Goal: Navigation & Orientation: Locate item on page

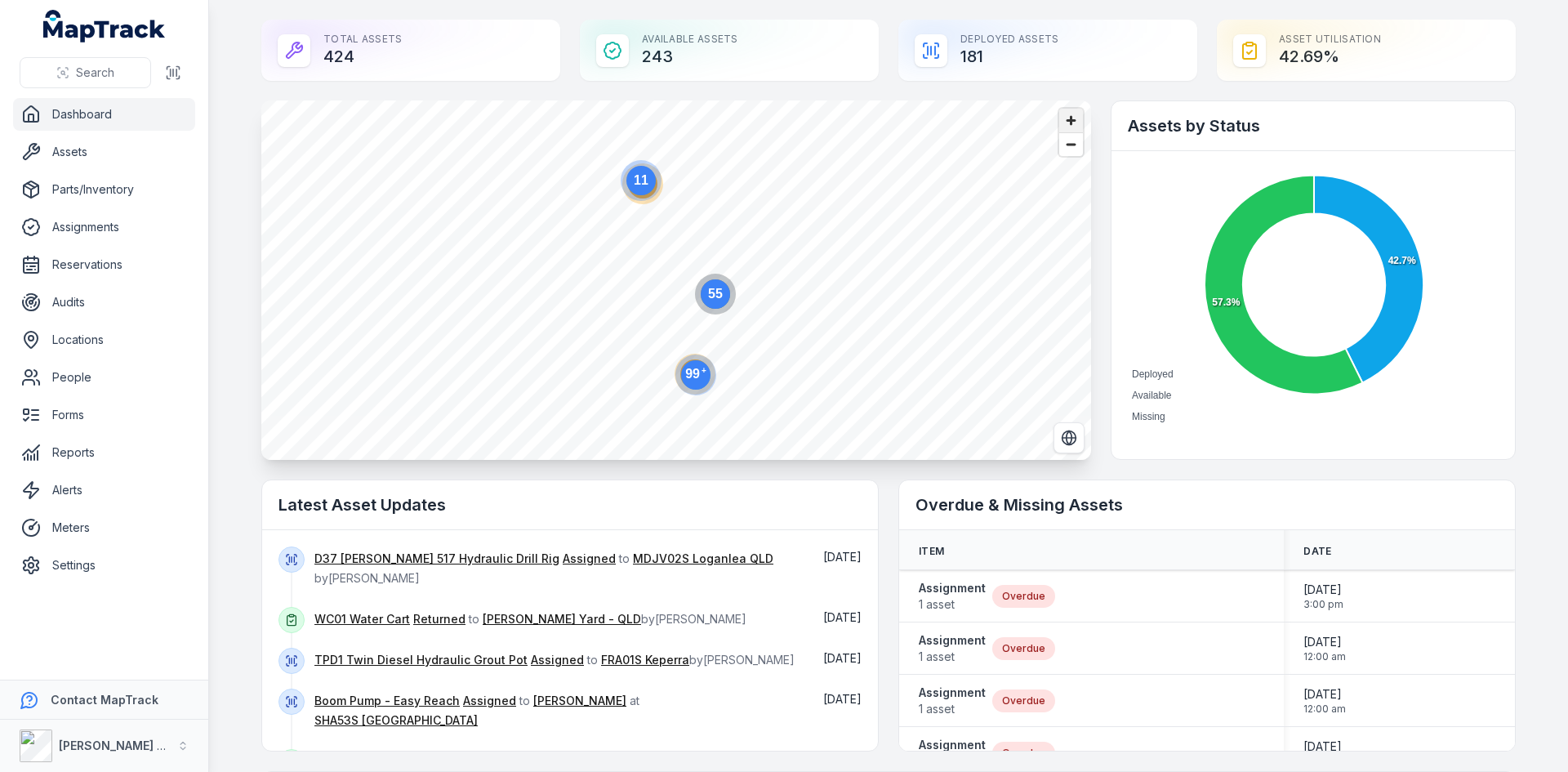
click at [1072, 127] on span "Zoom in" at bounding box center [1071, 121] width 24 height 24
click at [677, 249] on circle at bounding box center [675, 243] width 29 height 29
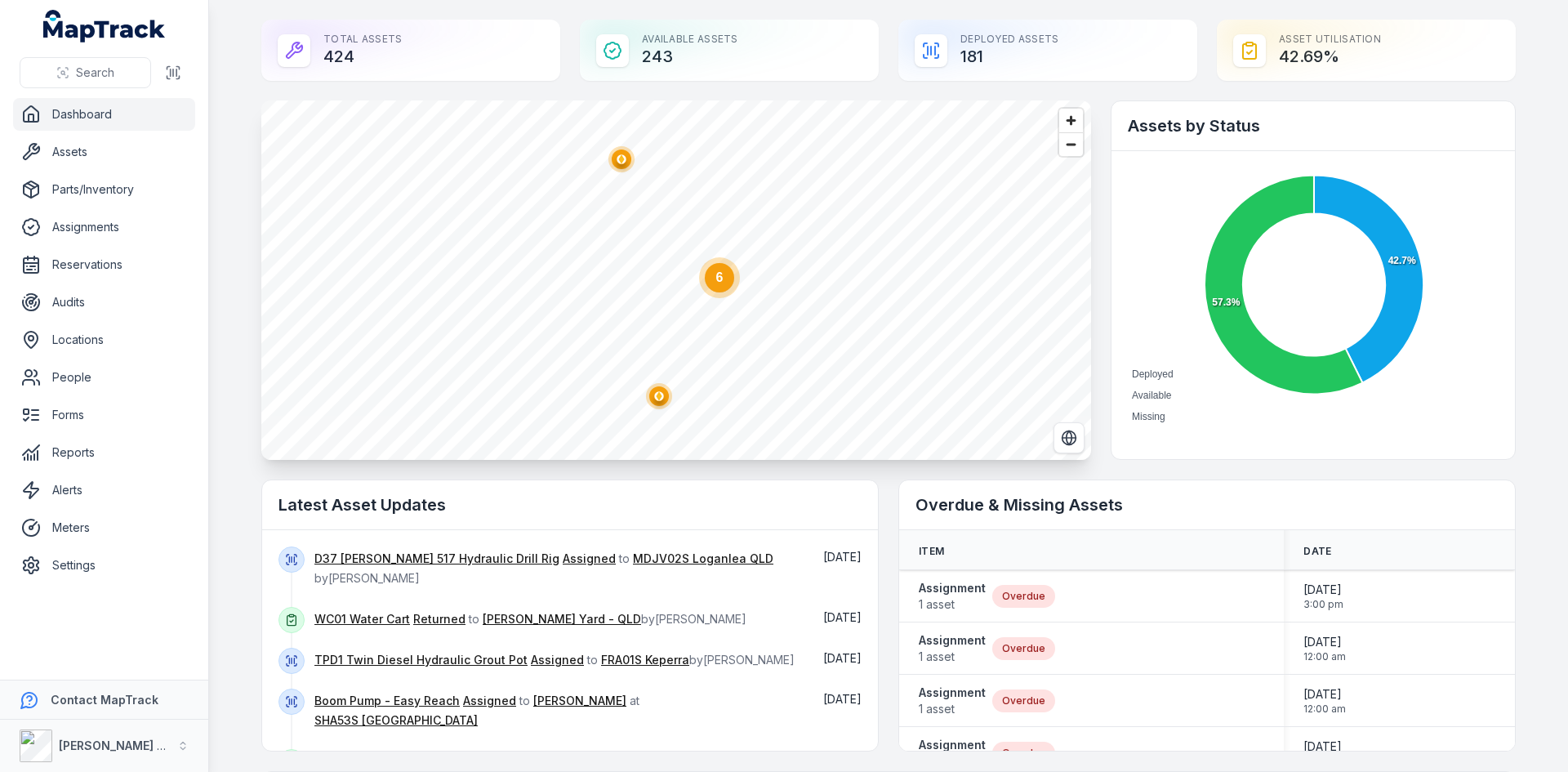
click at [617, 163] on circle "button" at bounding box center [621, 159] width 9 height 9
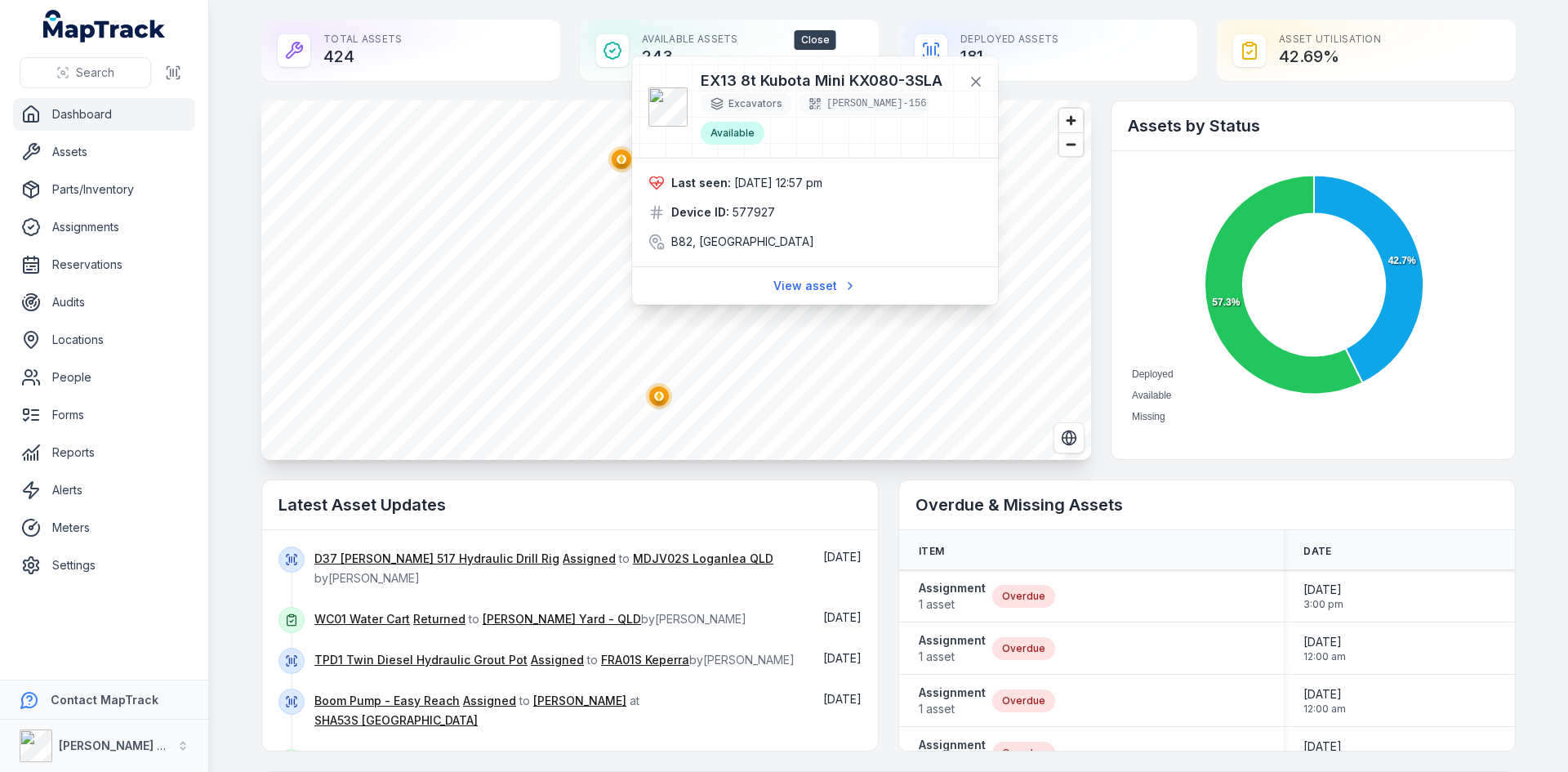
click at [982, 77] on icon at bounding box center [976, 81] width 16 height 16
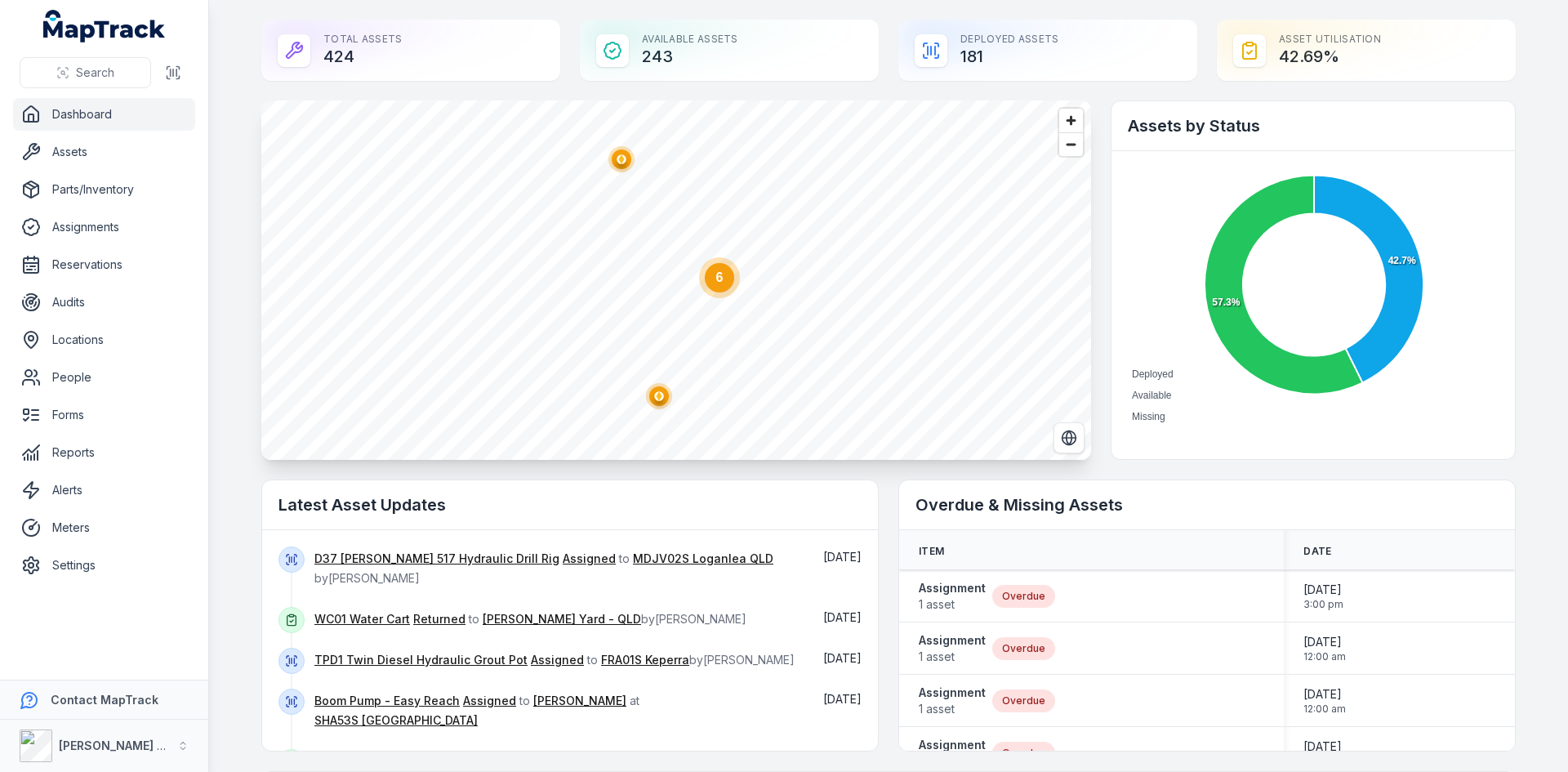
click at [659, 397] on ellipse "button" at bounding box center [658, 395] width 19 height 19
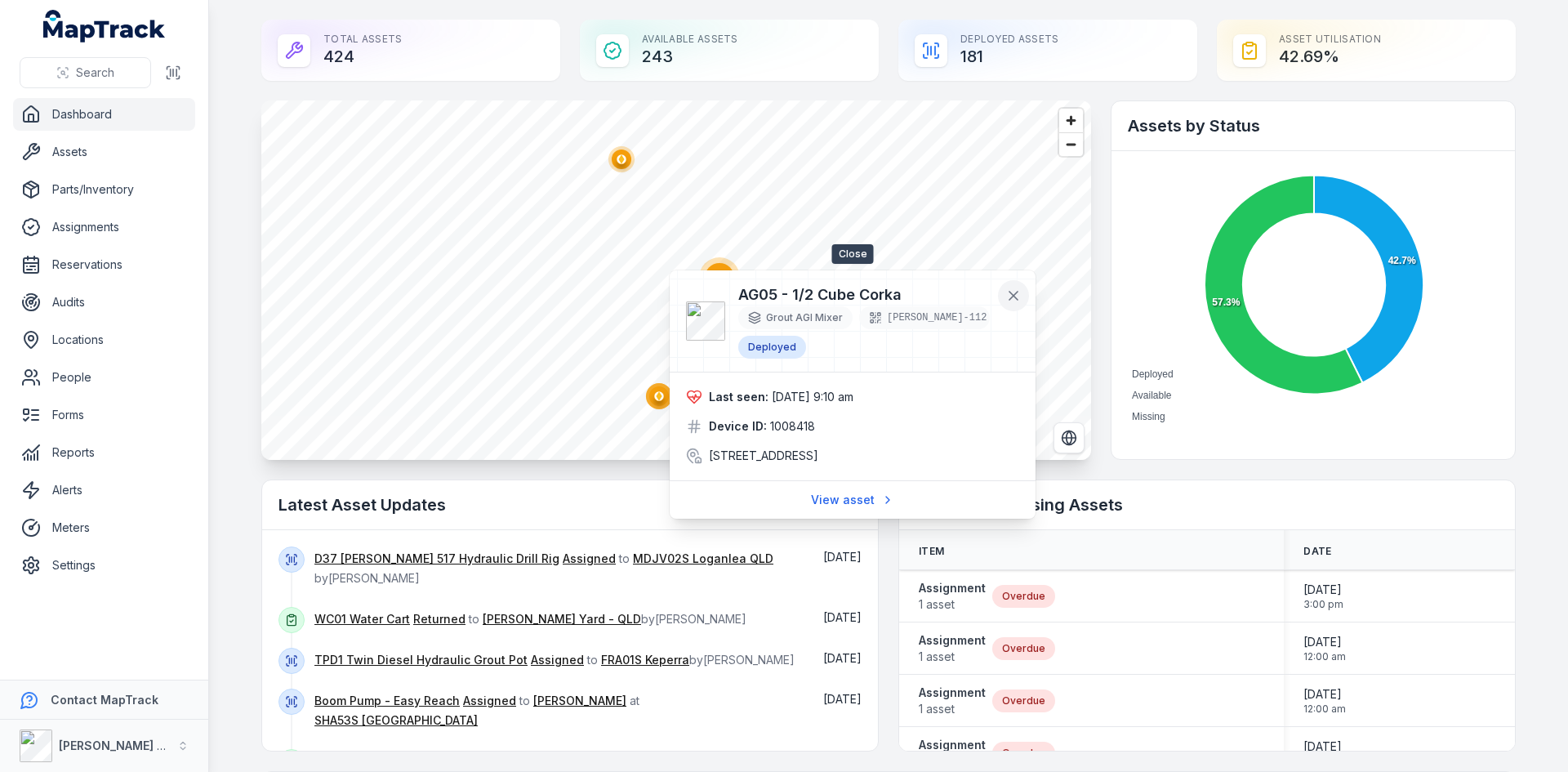
click at [1013, 291] on icon at bounding box center [1013, 295] width 16 height 16
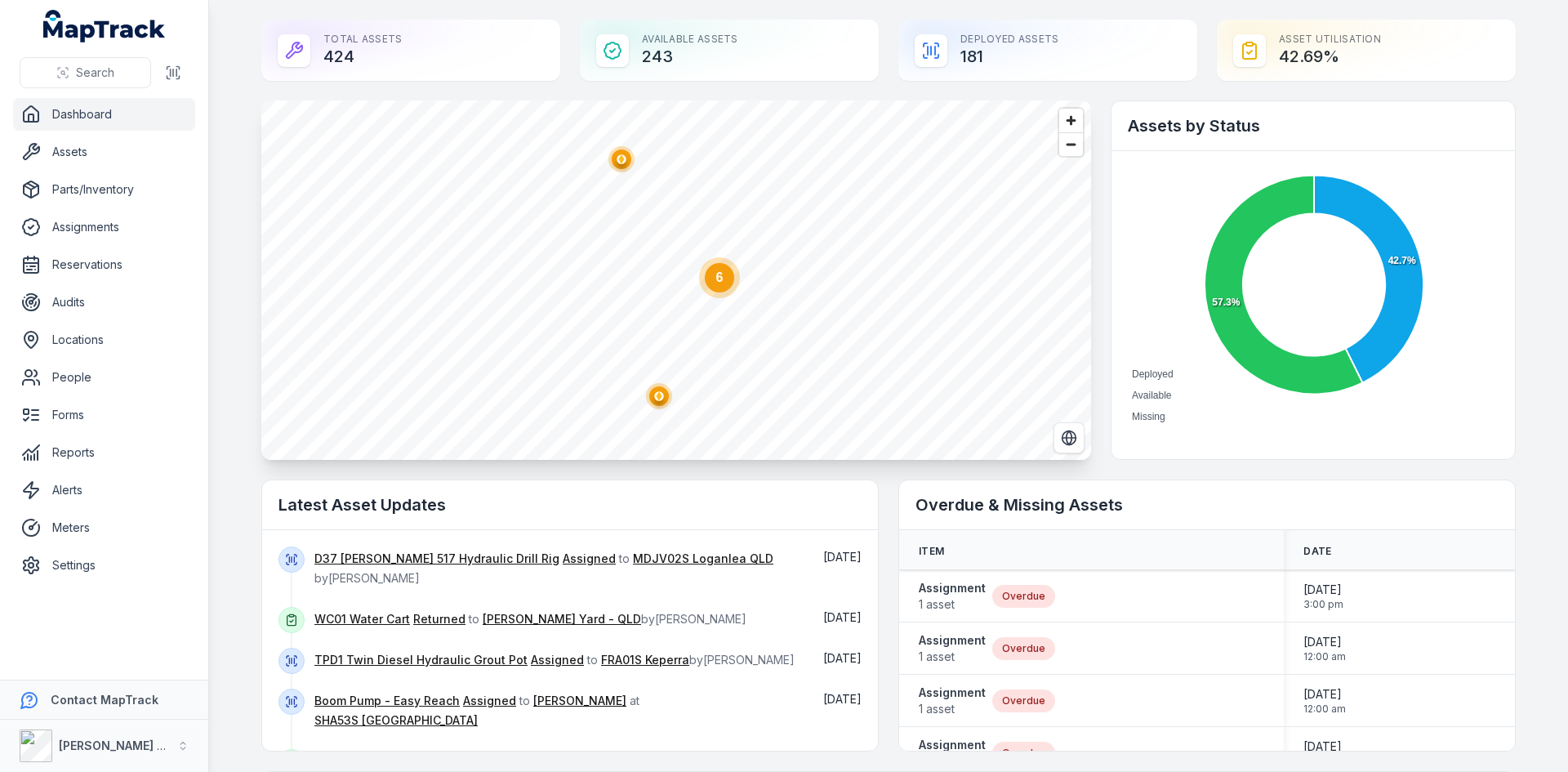
click at [726, 287] on circle at bounding box center [720, 277] width 41 height 41
click at [655, 245] on circle "button" at bounding box center [656, 246] width 4 height 4
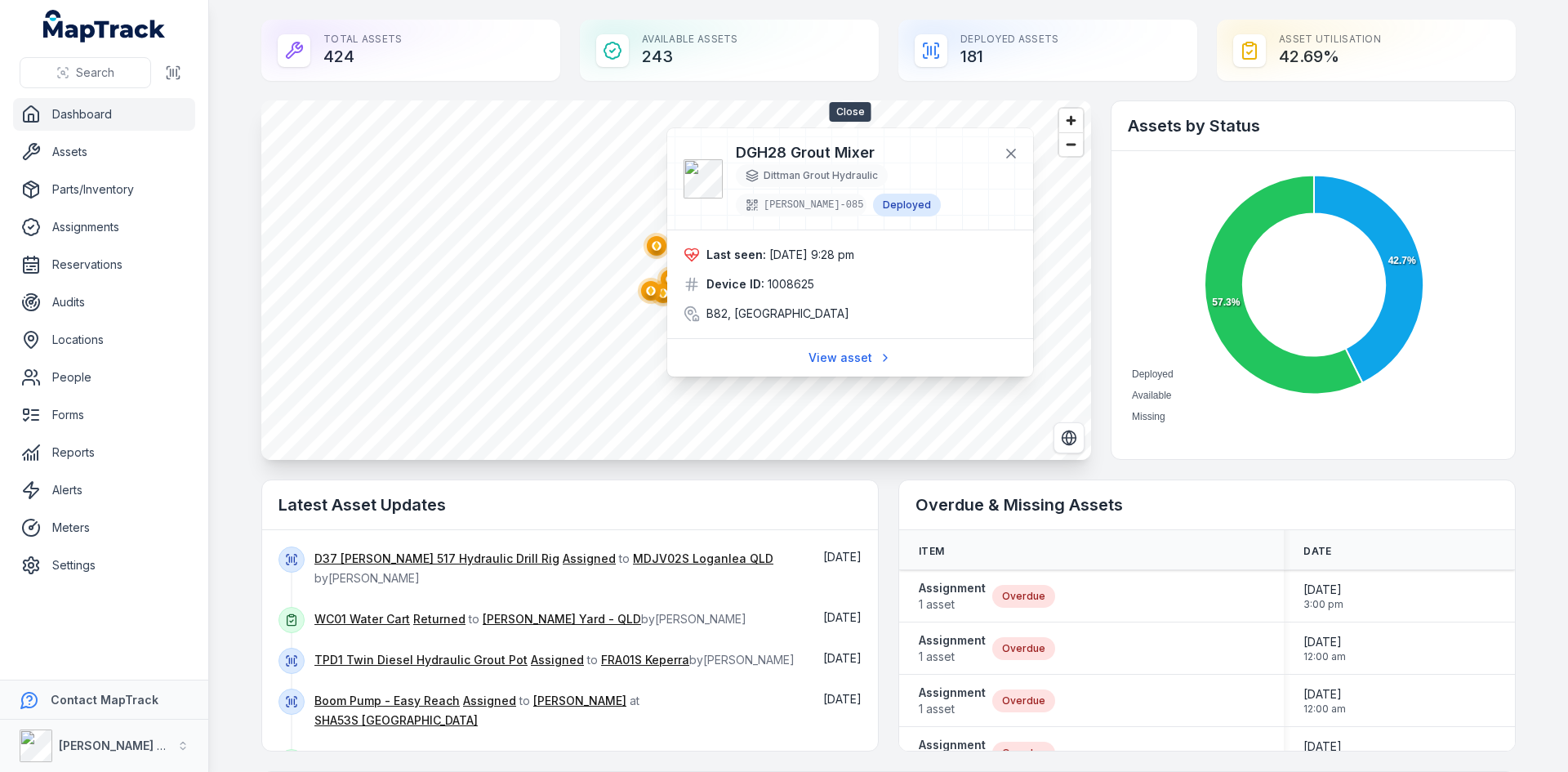
drag, startPoint x: 1019, startPoint y: 149, endPoint x: 912, endPoint y: 219, distance: 127.9
click at [1019, 149] on icon at bounding box center [1011, 154] width 16 height 16
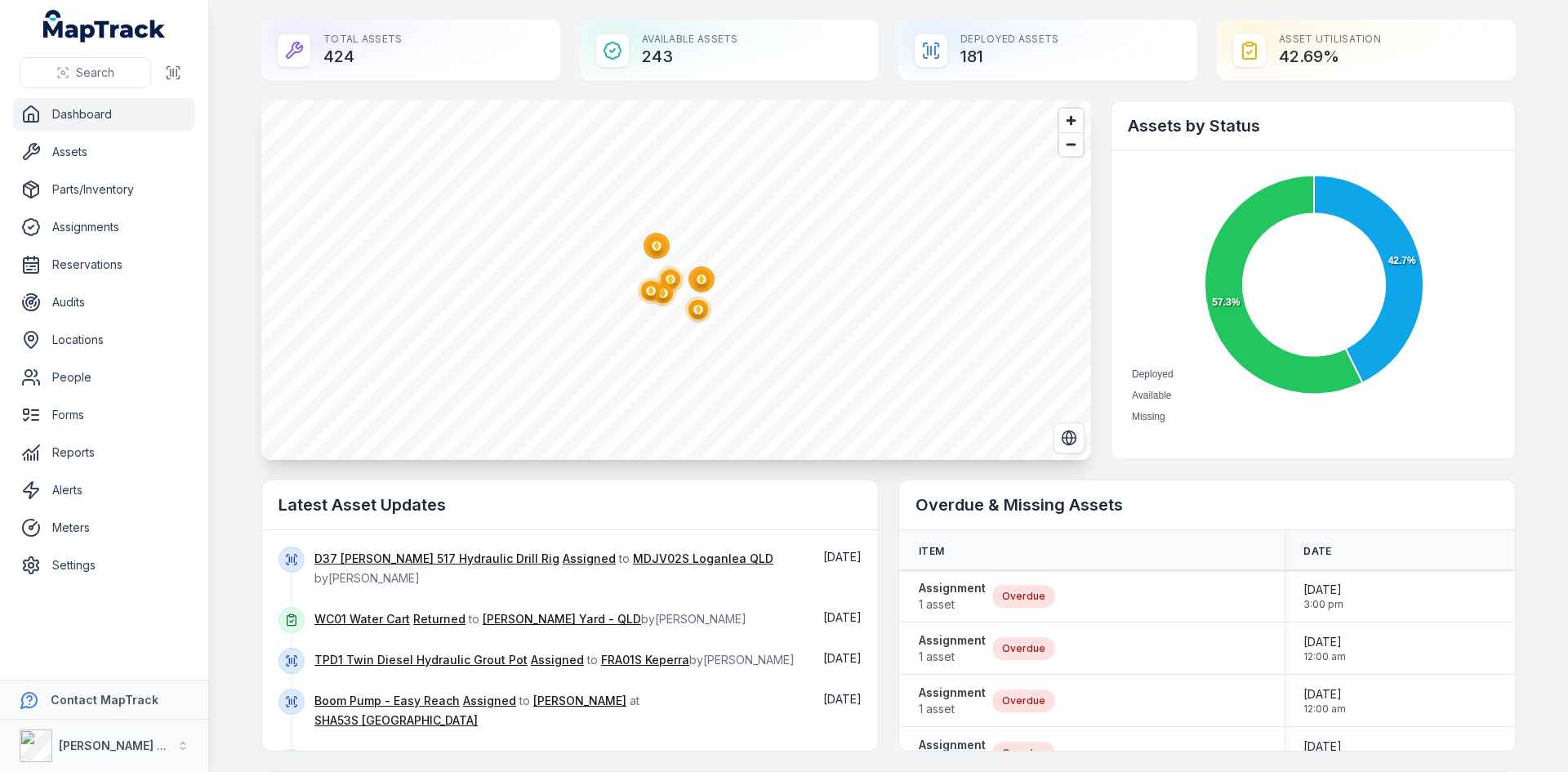
click at [641, 295] on ellipse "button" at bounding box center [650, 290] width 19 height 19
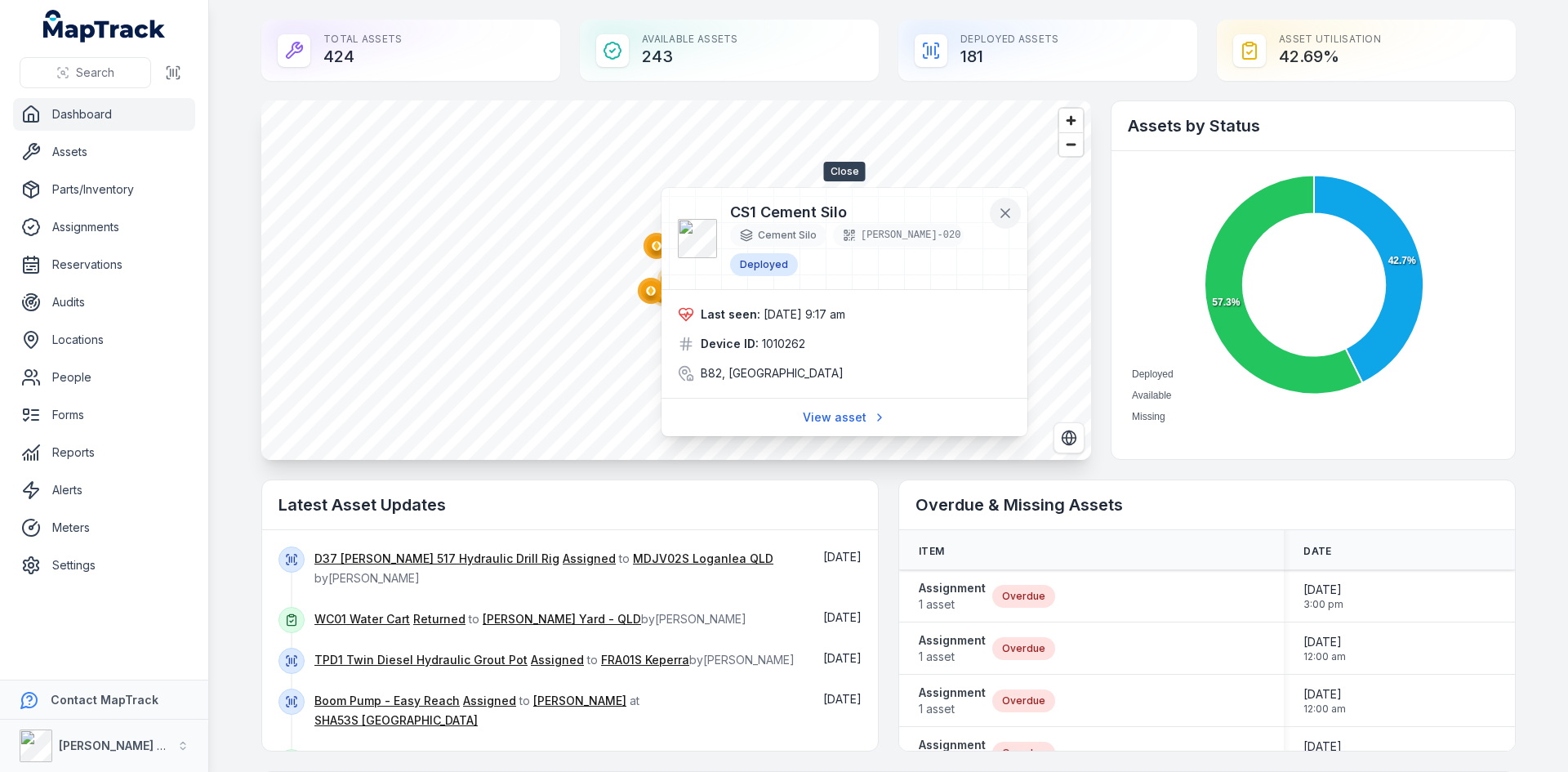
click at [1017, 219] on button at bounding box center [1005, 213] width 31 height 31
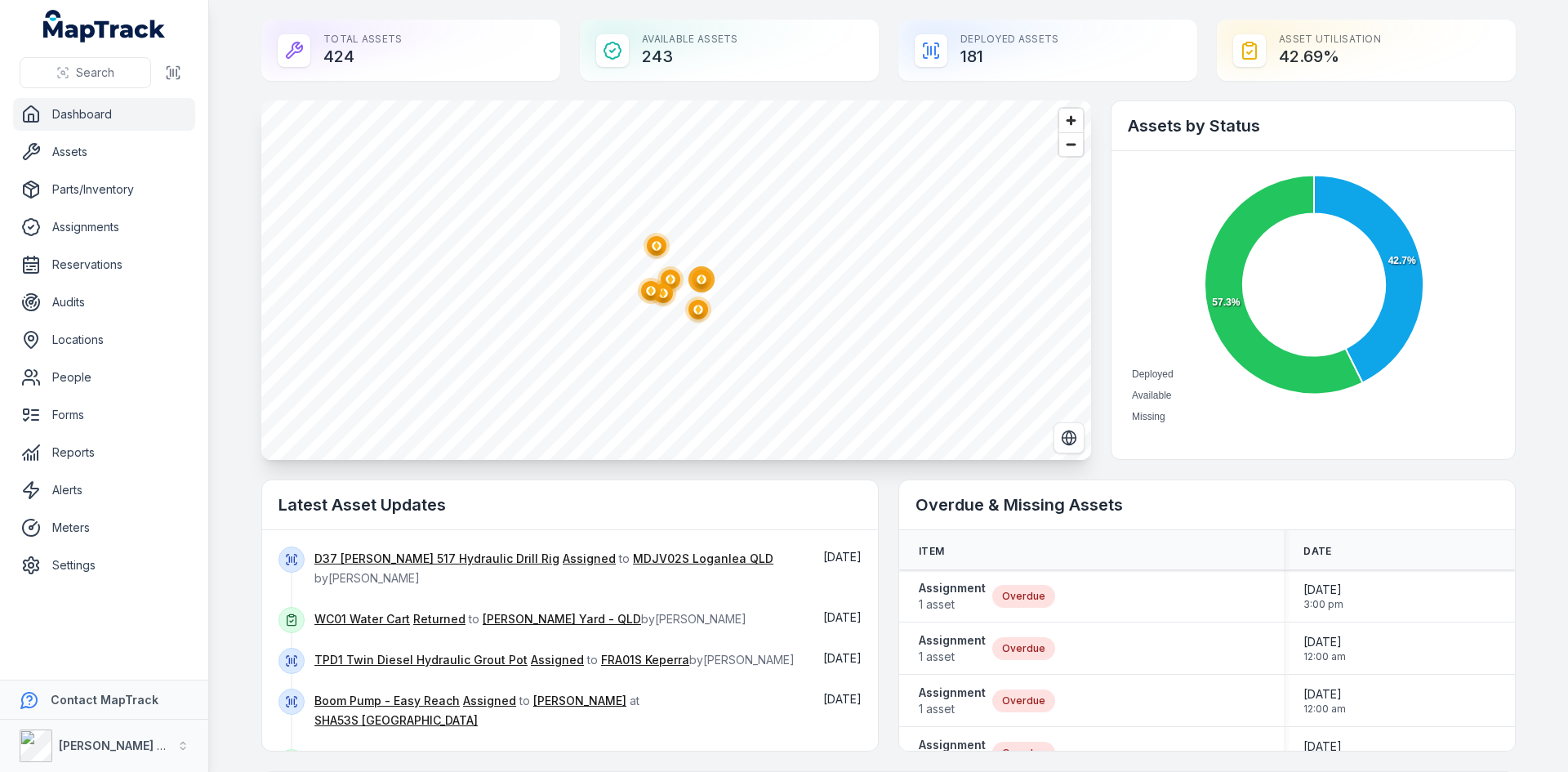
click at [660, 295] on icon "@keyframes ping-animation { 0% { transform: scale(0.8); opacity: 0.5; } 100% { …" at bounding box center [651, 291] width 33 height 33
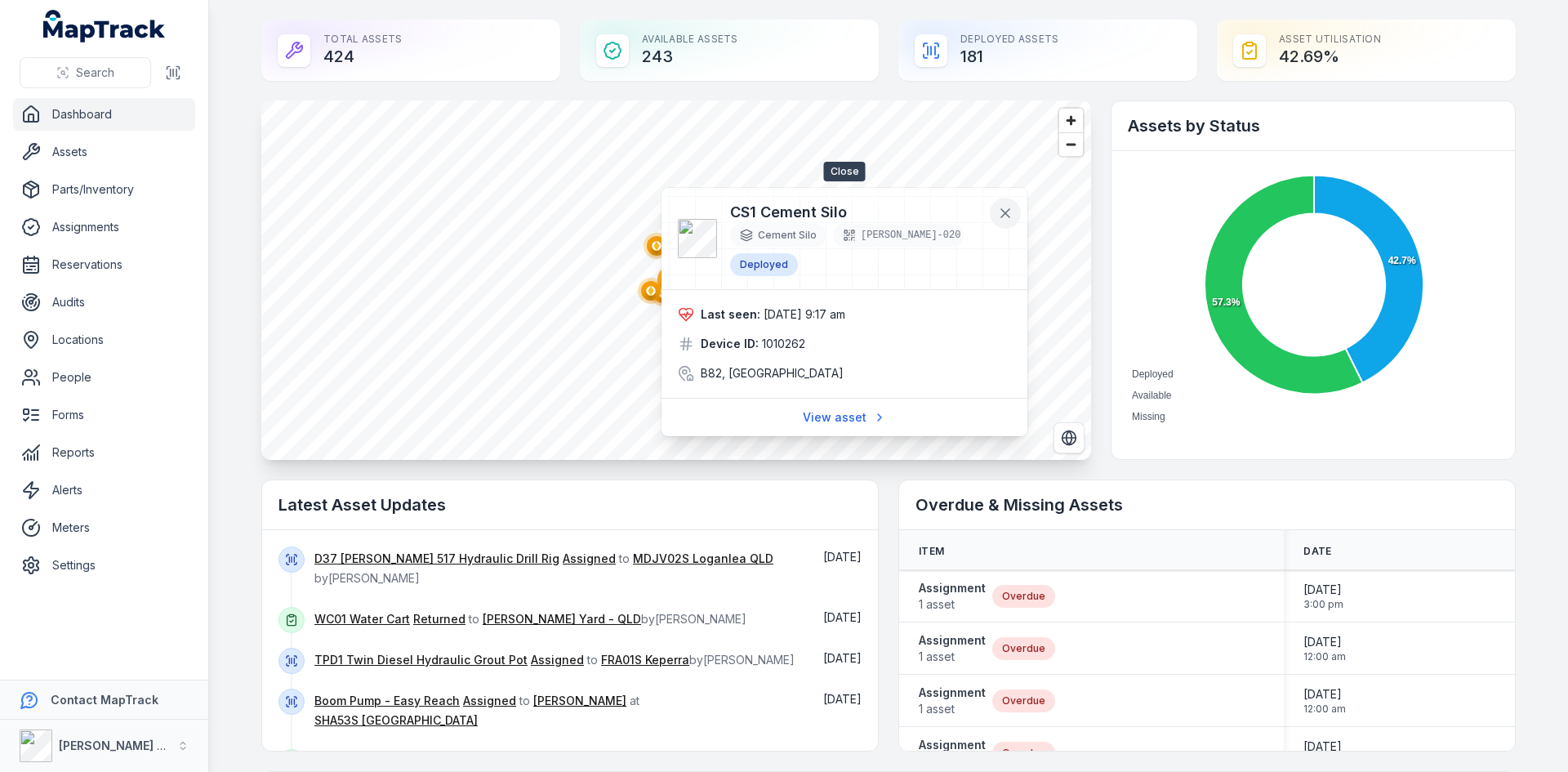
click at [1009, 215] on icon at bounding box center [1006, 213] width 16 height 16
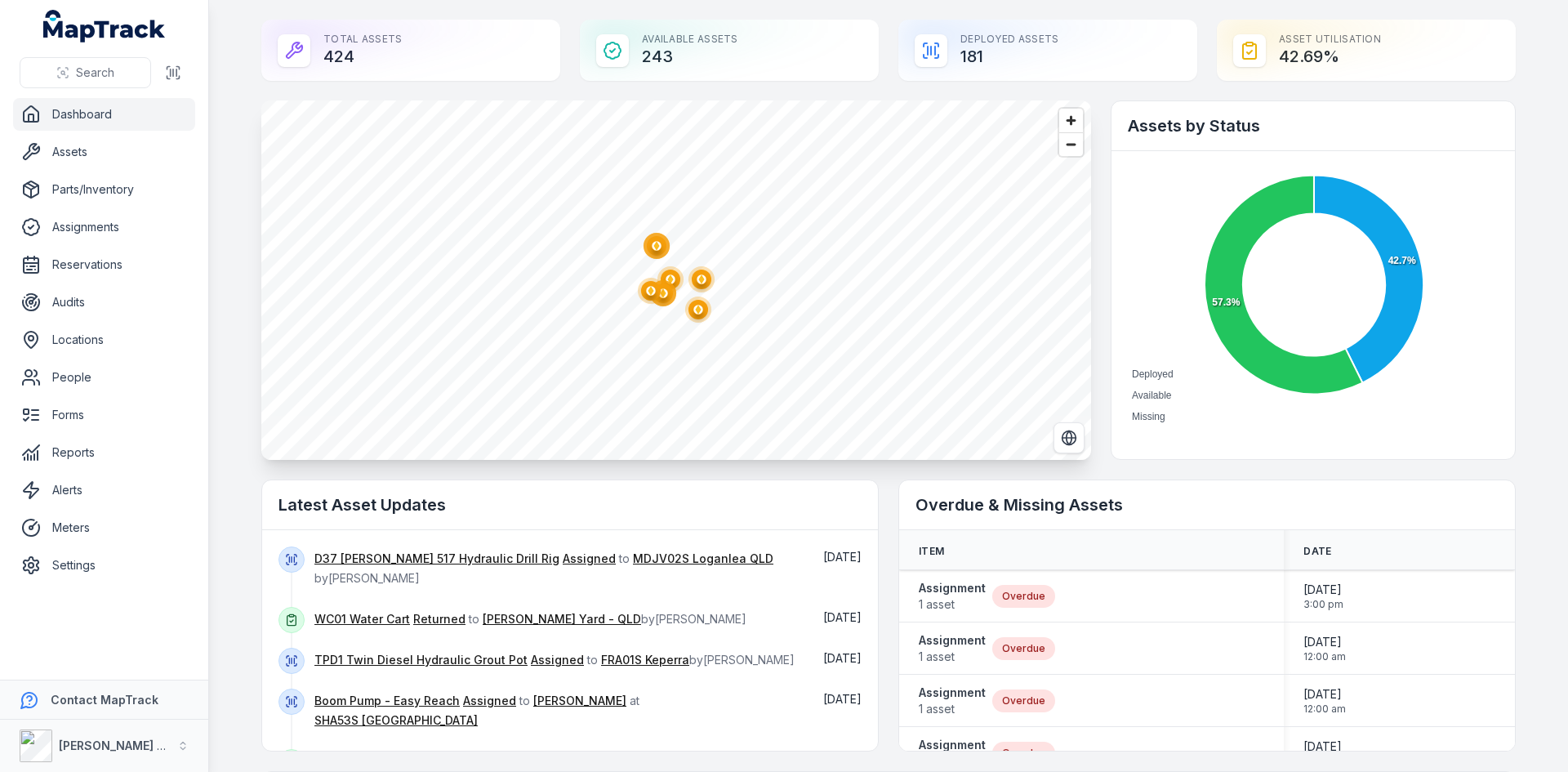
click at [641, 289] on ellipse "button" at bounding box center [650, 290] width 19 height 19
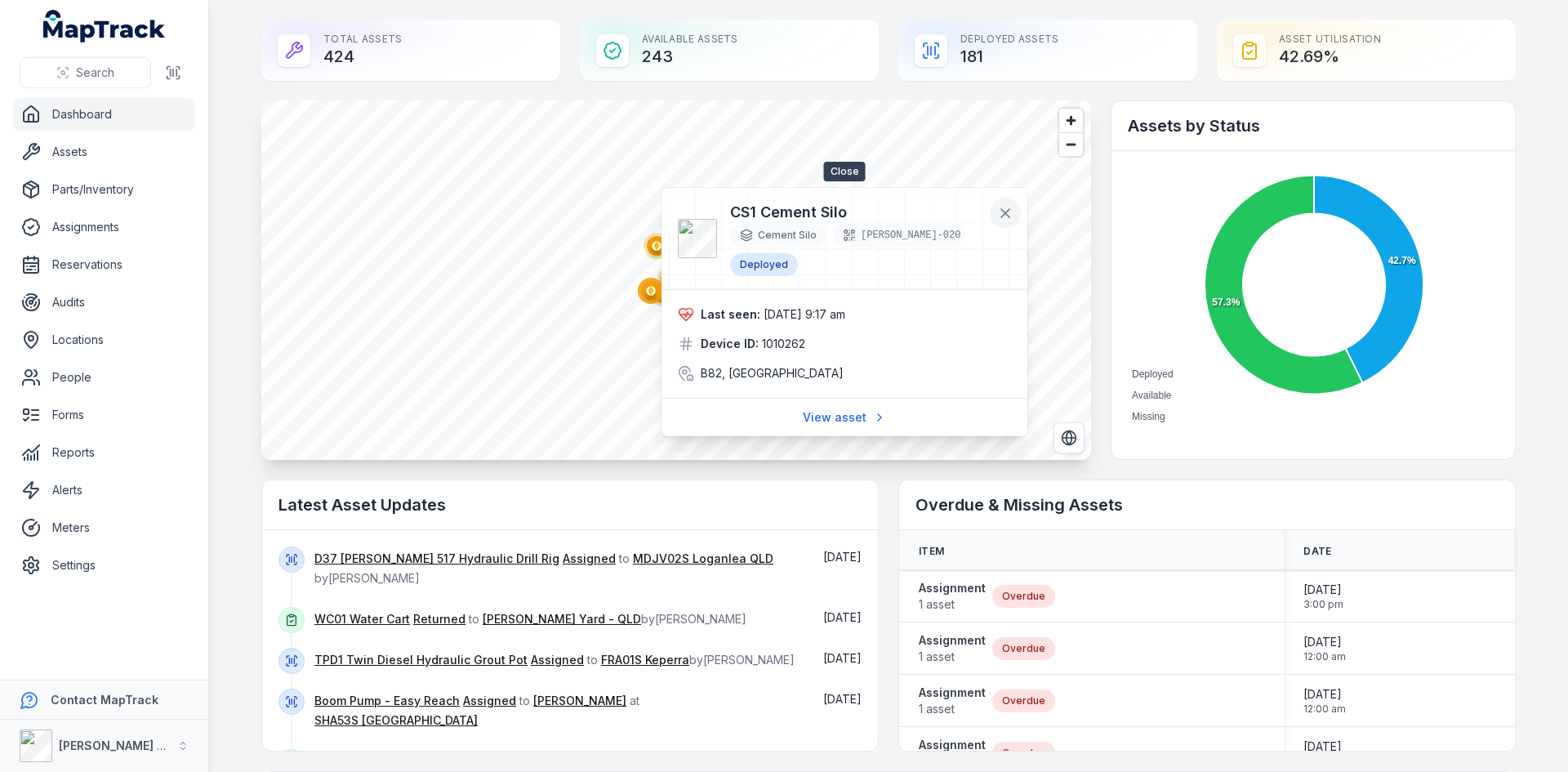
click at [1011, 209] on icon at bounding box center [1006, 213] width 16 height 16
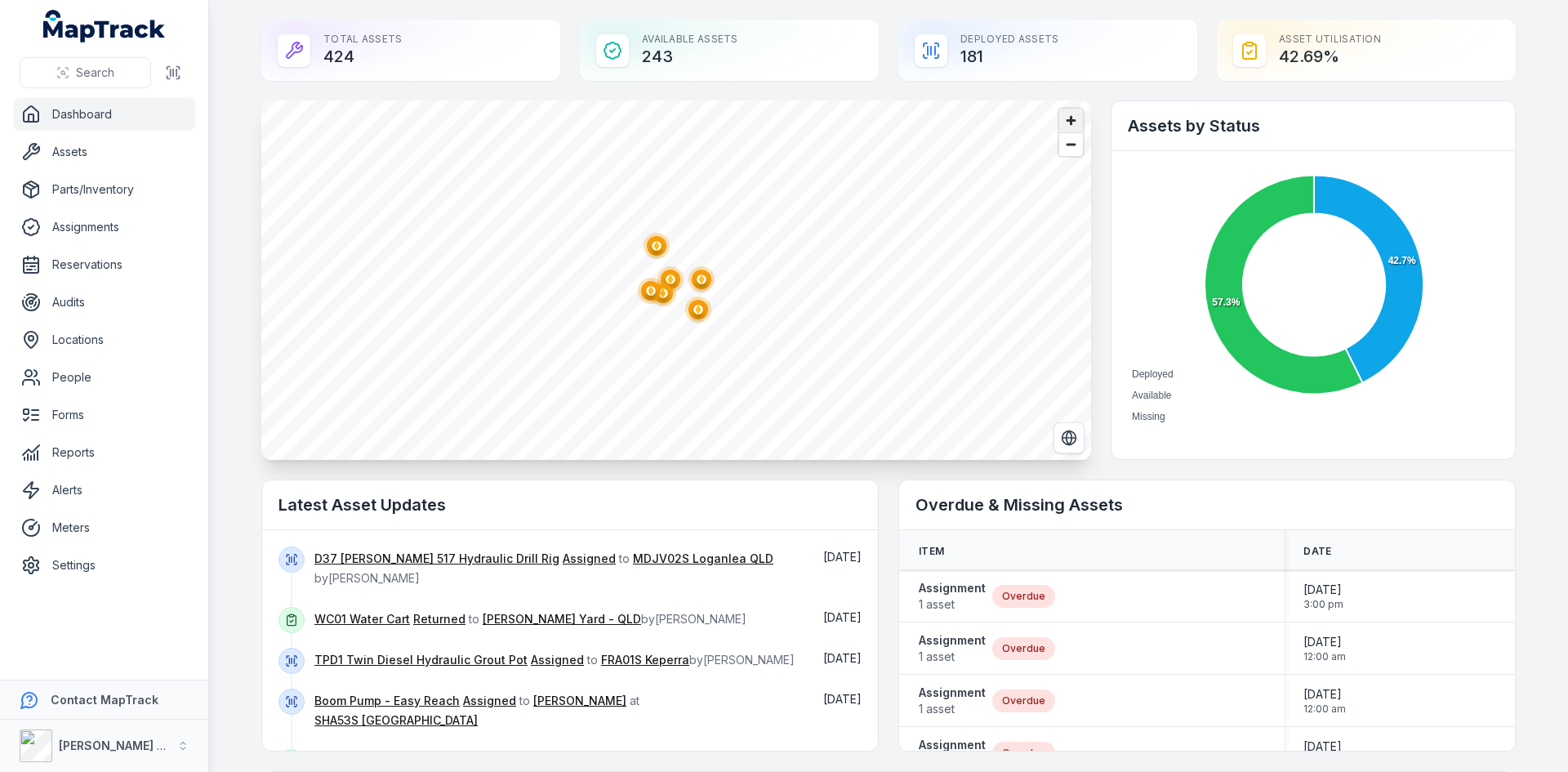
click at [1061, 130] on span "Zoom in" at bounding box center [1071, 121] width 24 height 24
click at [642, 317] on ellipse "button" at bounding box center [648, 308] width 19 height 19
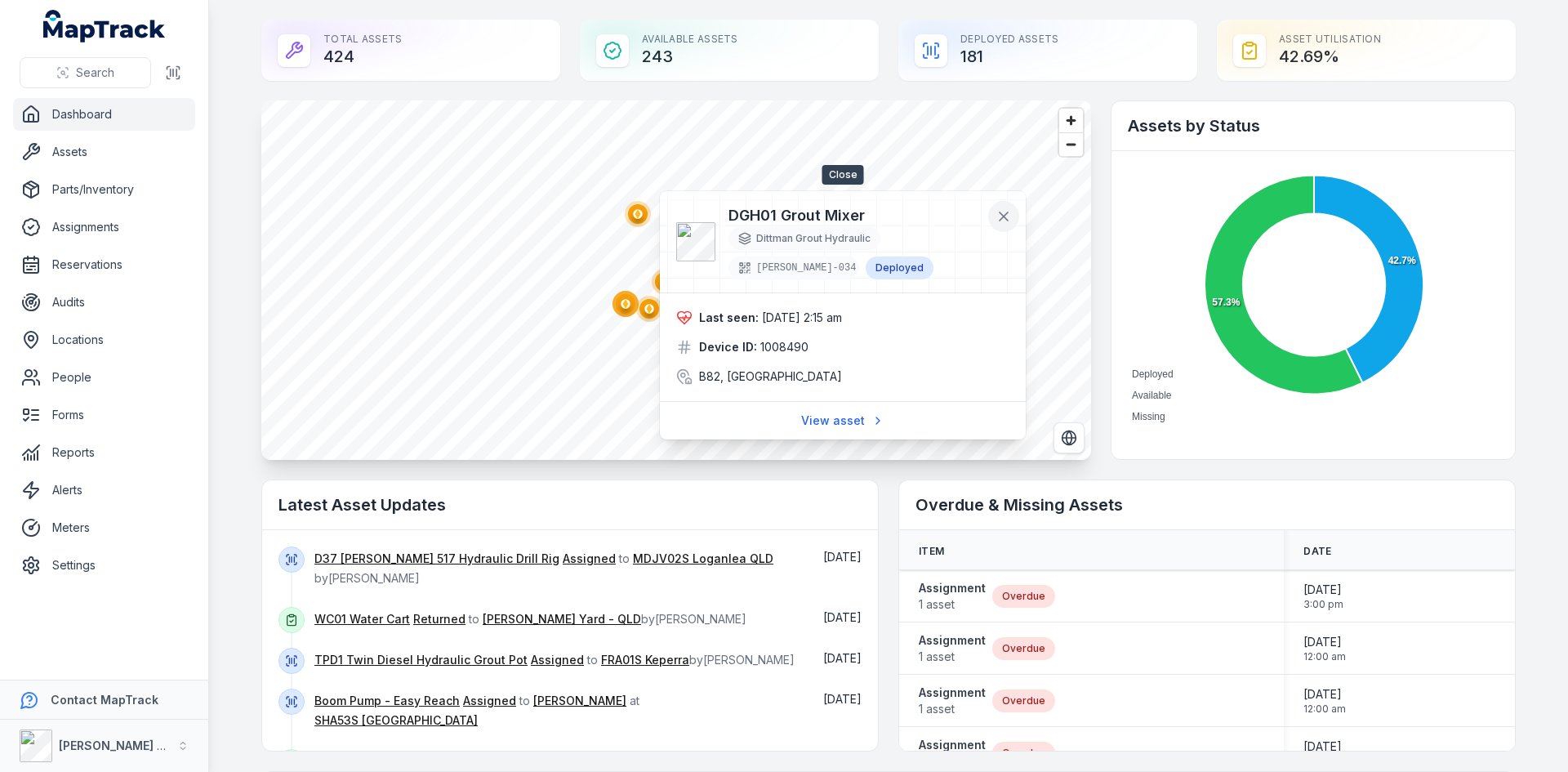
click at [1008, 213] on icon at bounding box center [1003, 216] width 8 height 8
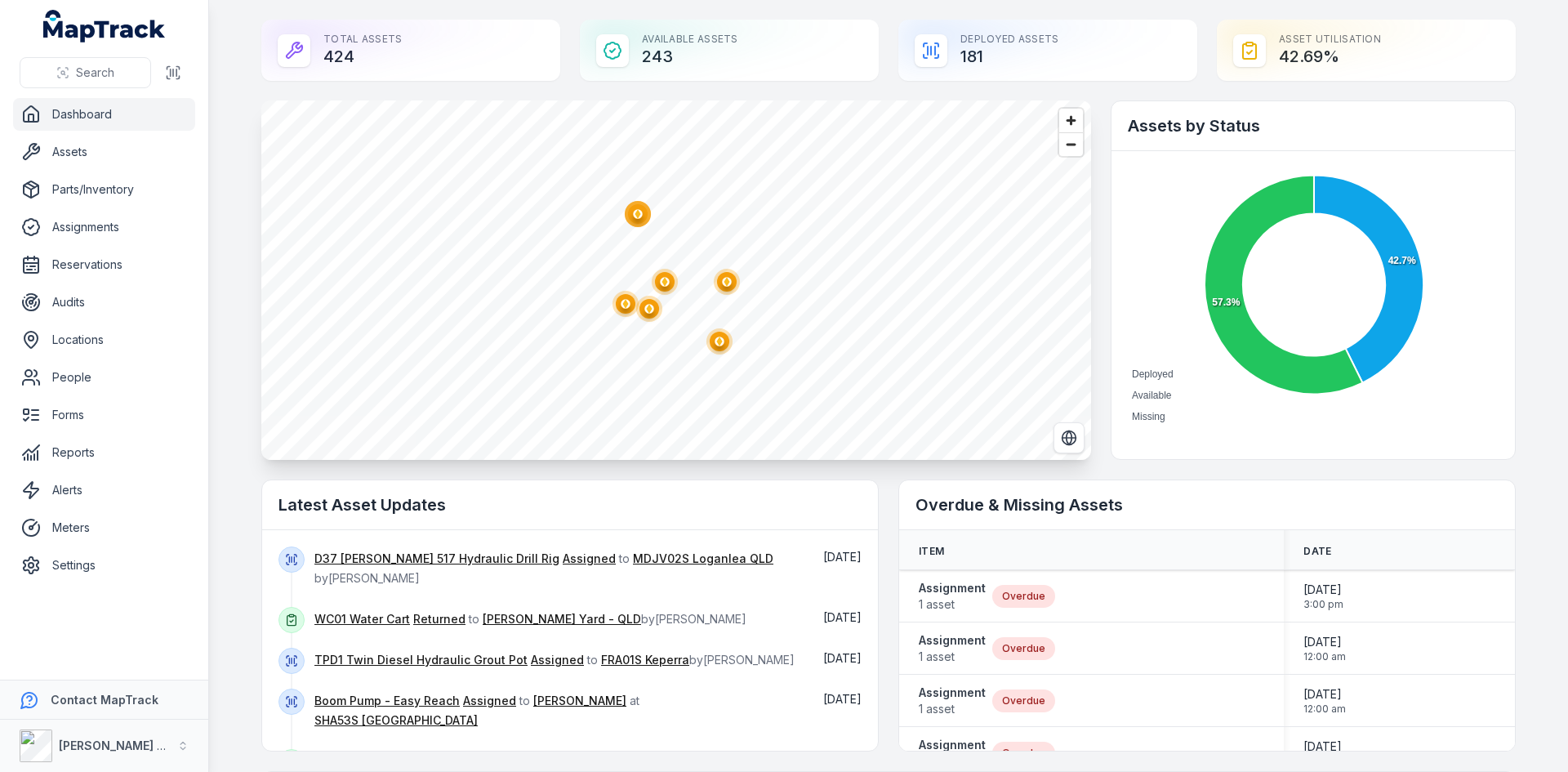
click at [664, 279] on ellipse "button" at bounding box center [664, 281] width 19 height 19
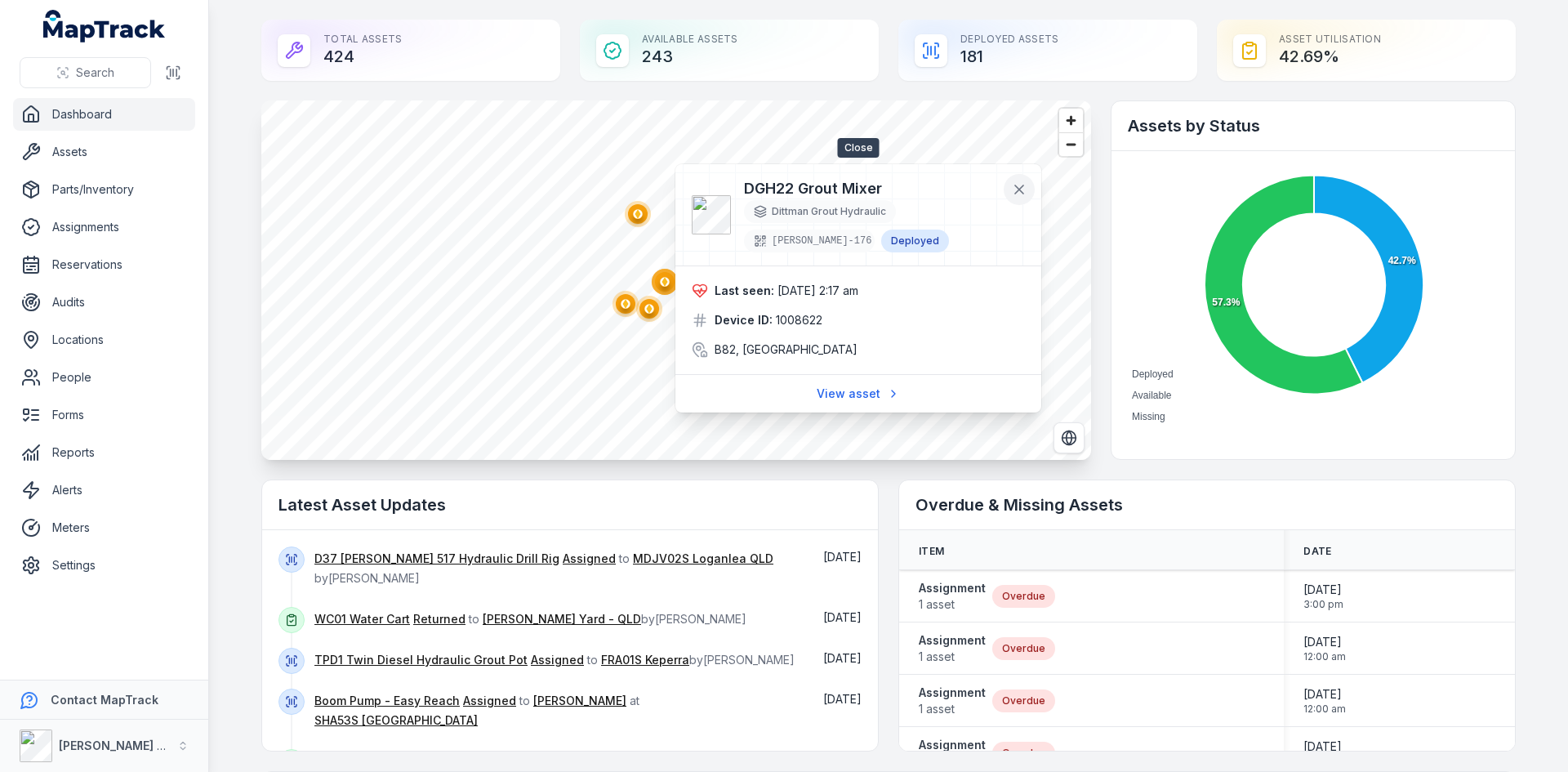
click at [1016, 188] on icon at bounding box center [1019, 189] width 8 height 8
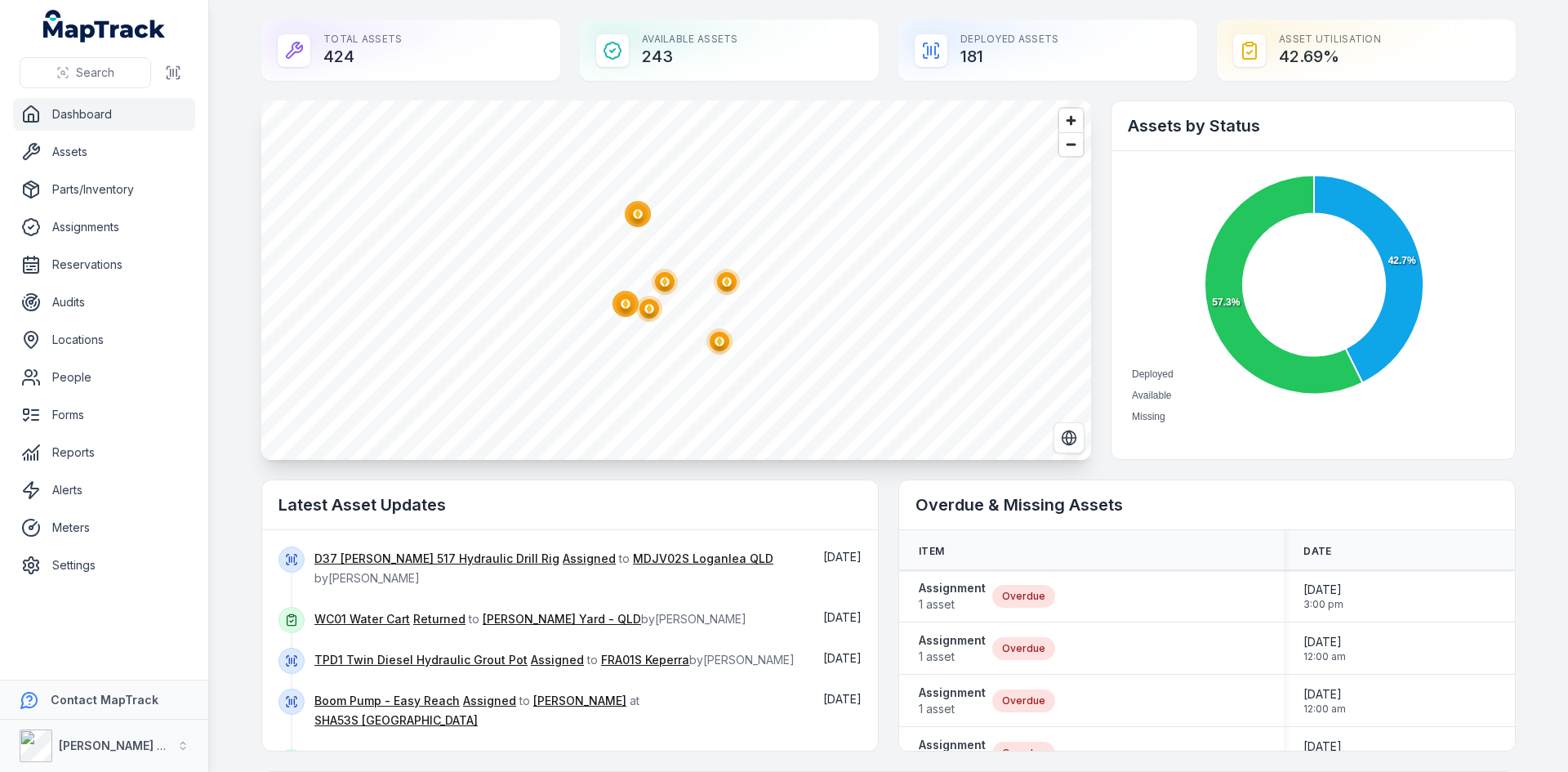
click at [669, 279] on circle "button" at bounding box center [665, 282] width 27 height 27
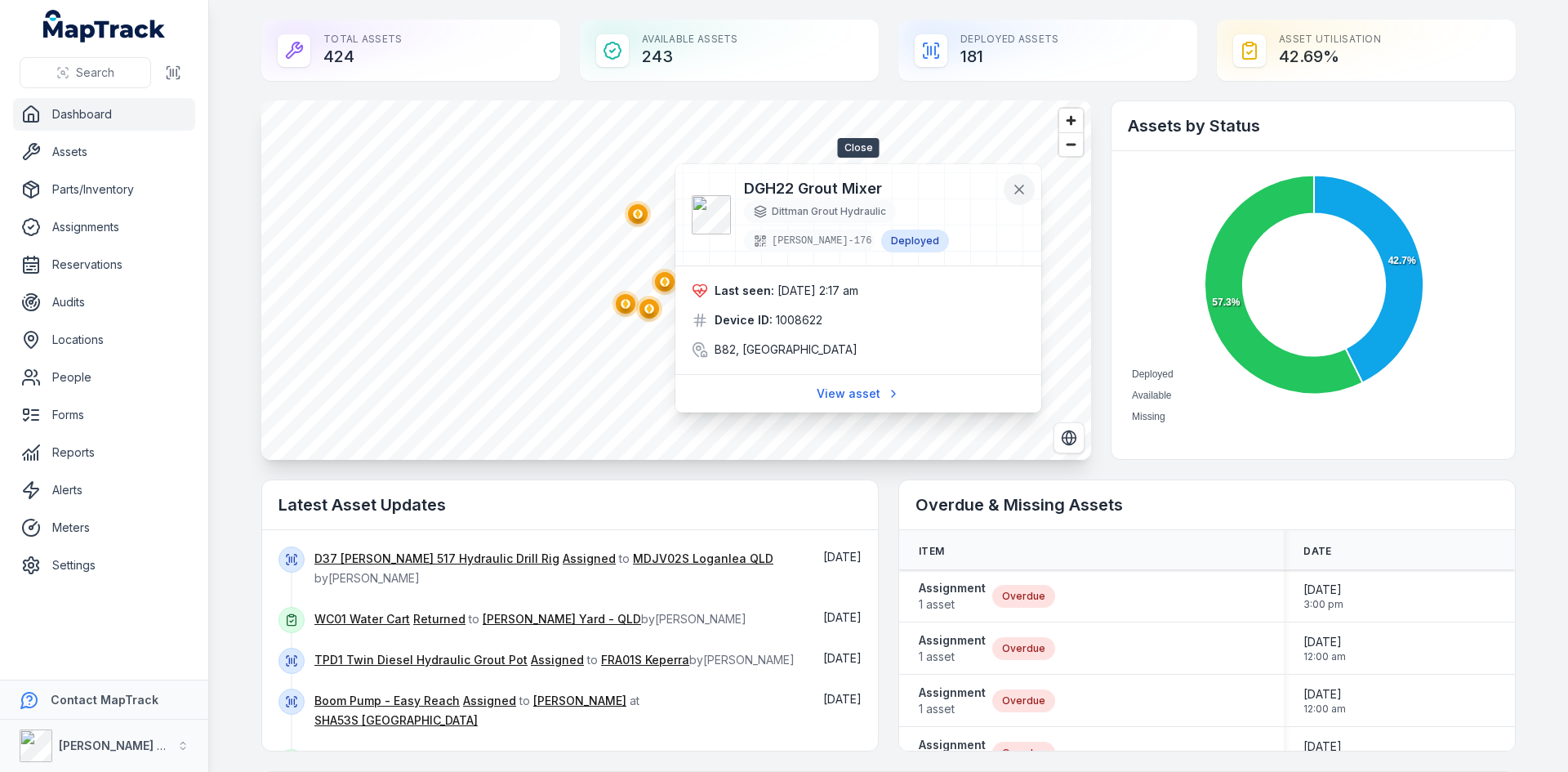
click at [1033, 189] on button at bounding box center [1019, 189] width 31 height 31
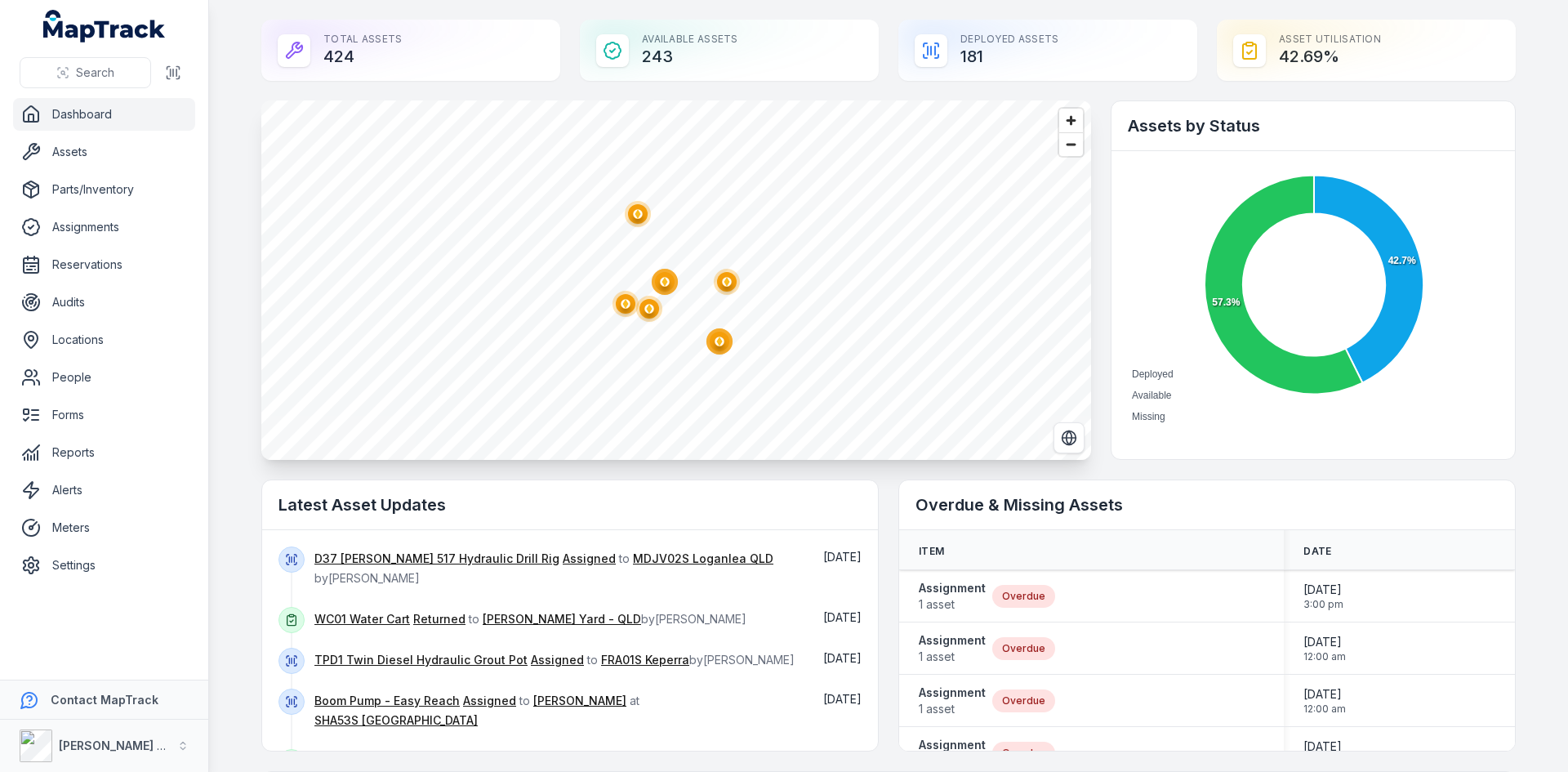
click at [736, 289] on icon "@keyframes ping-animation { 0% { transform: scale(0.8); opacity: 0.5; } 100% { …" at bounding box center [727, 282] width 33 height 33
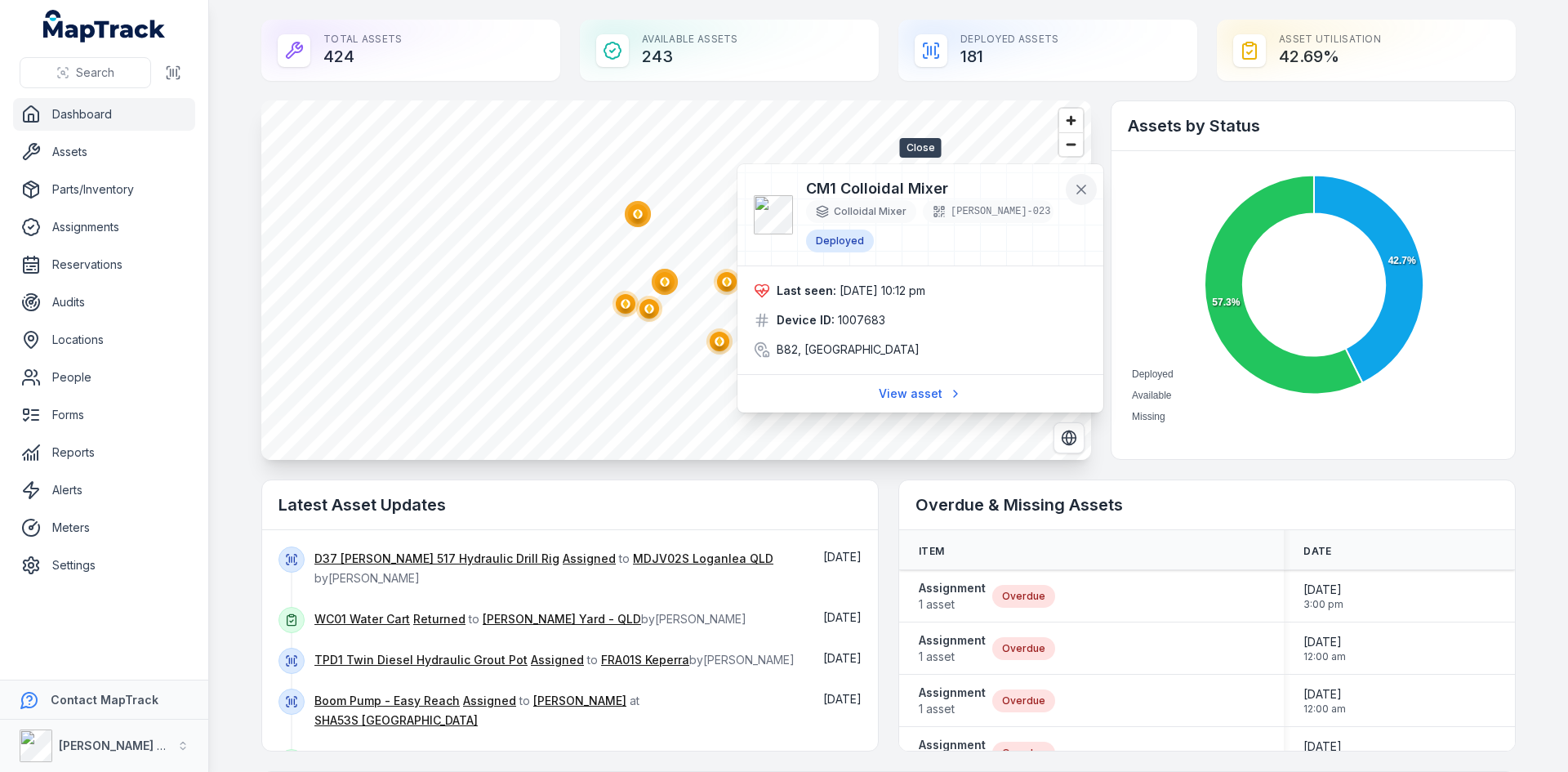
click at [1081, 188] on icon at bounding box center [1081, 189] width 8 height 8
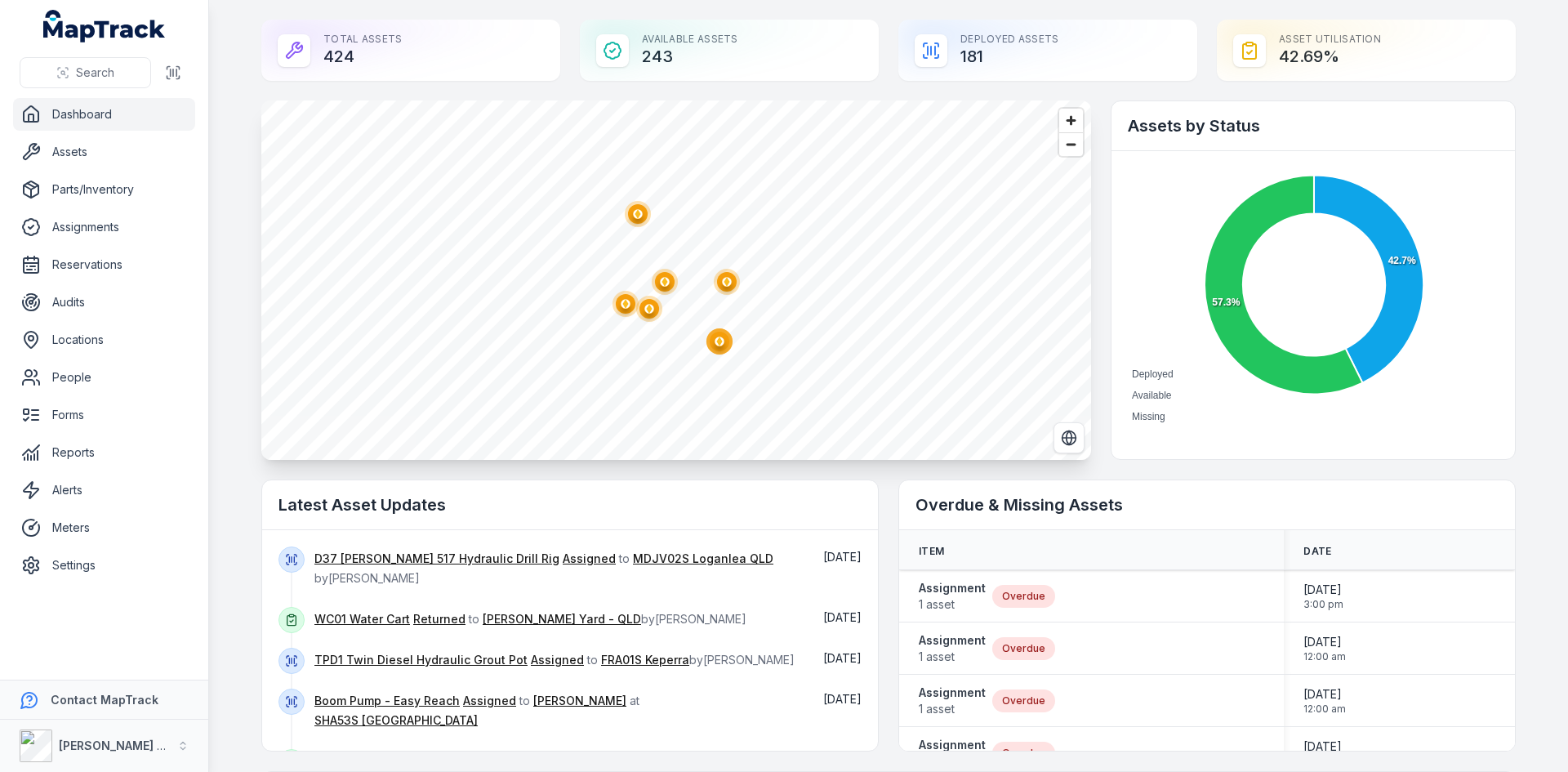
click at [724, 350] on circle "button" at bounding box center [720, 341] width 27 height 27
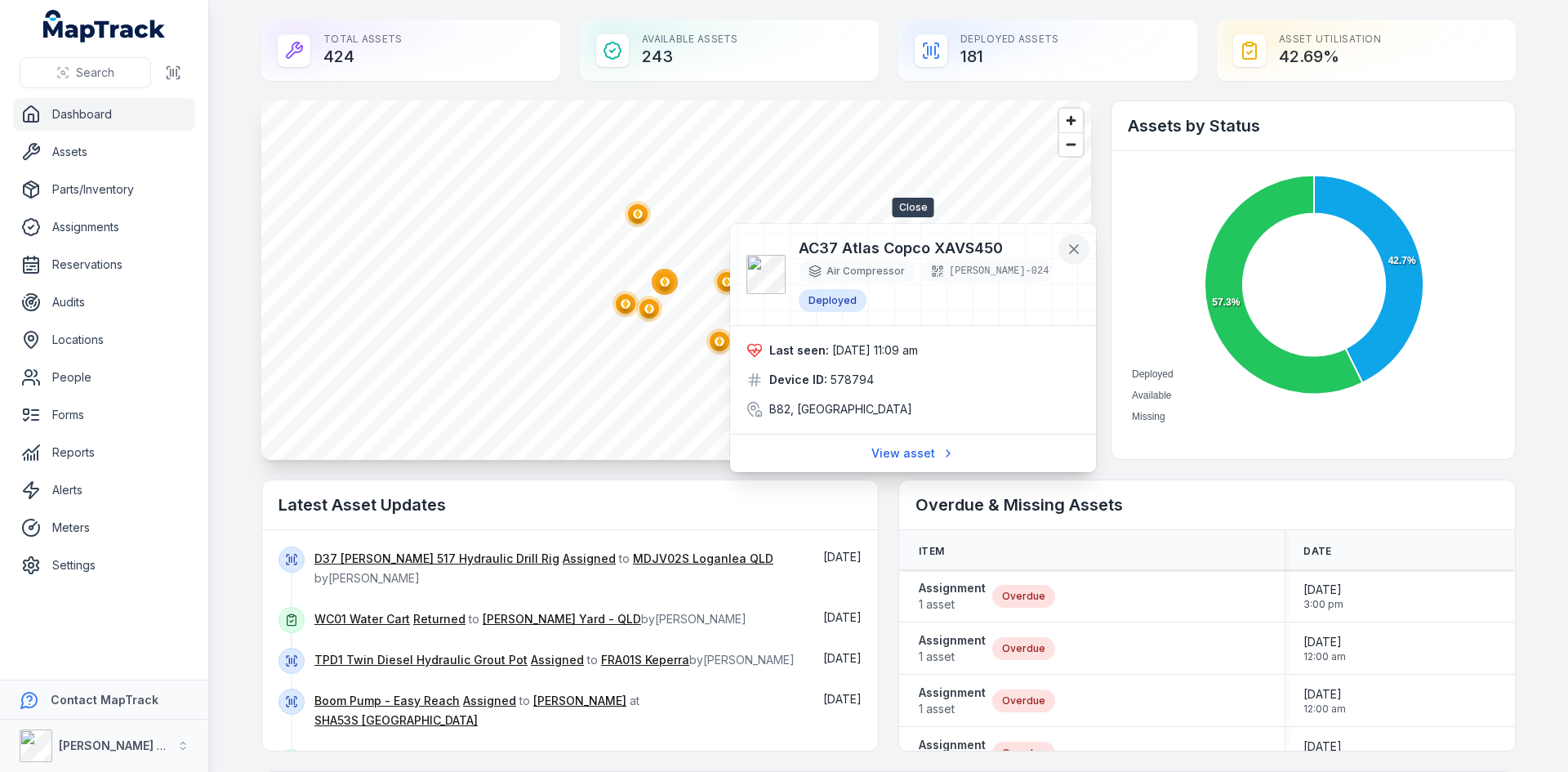
click at [1074, 256] on icon at bounding box center [1074, 249] width 16 height 16
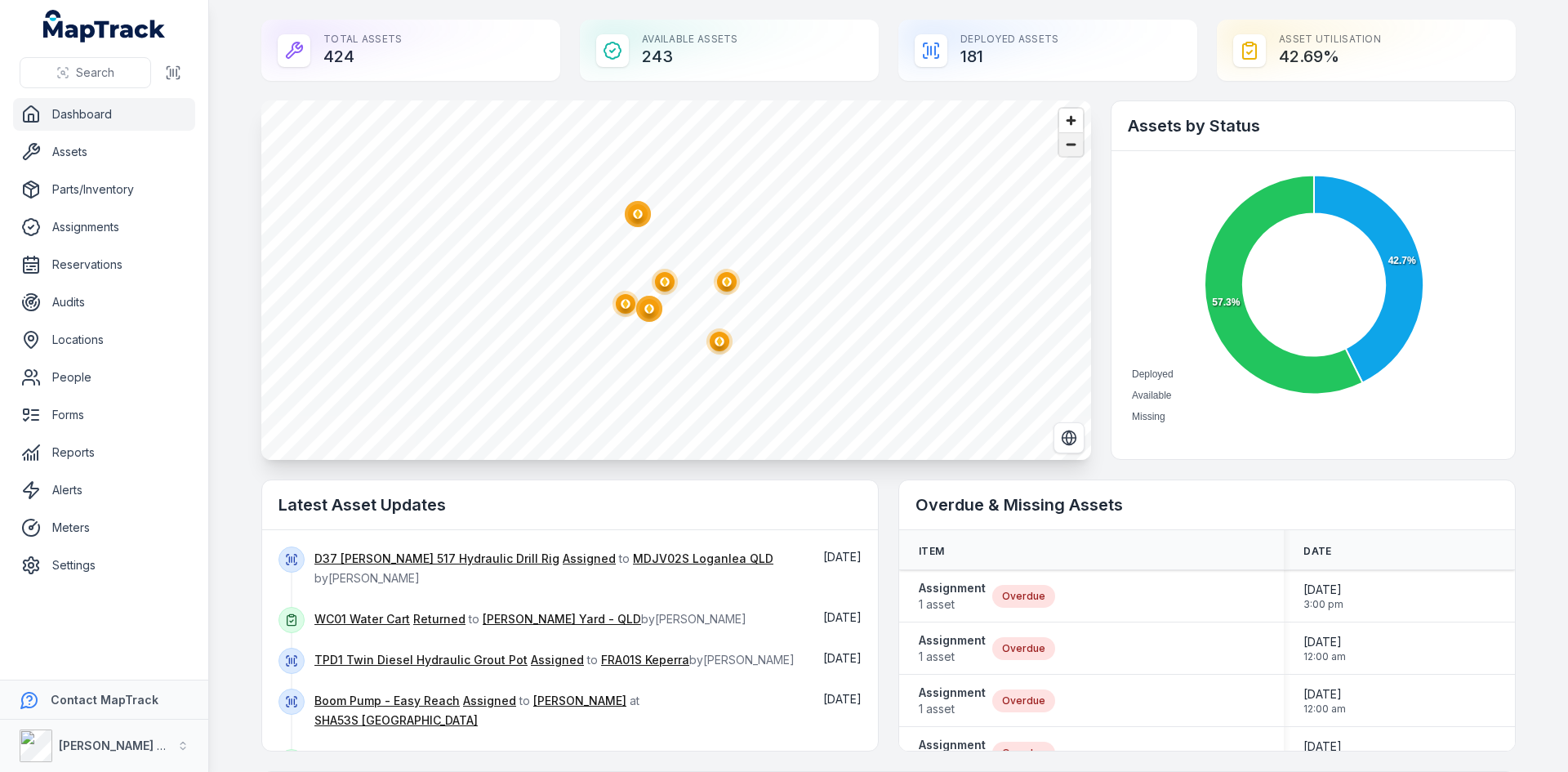
click at [1059, 149] on span "Zoom out" at bounding box center [1071, 145] width 24 height 23
click at [697, 311] on circle "button" at bounding box center [691, 306] width 27 height 27
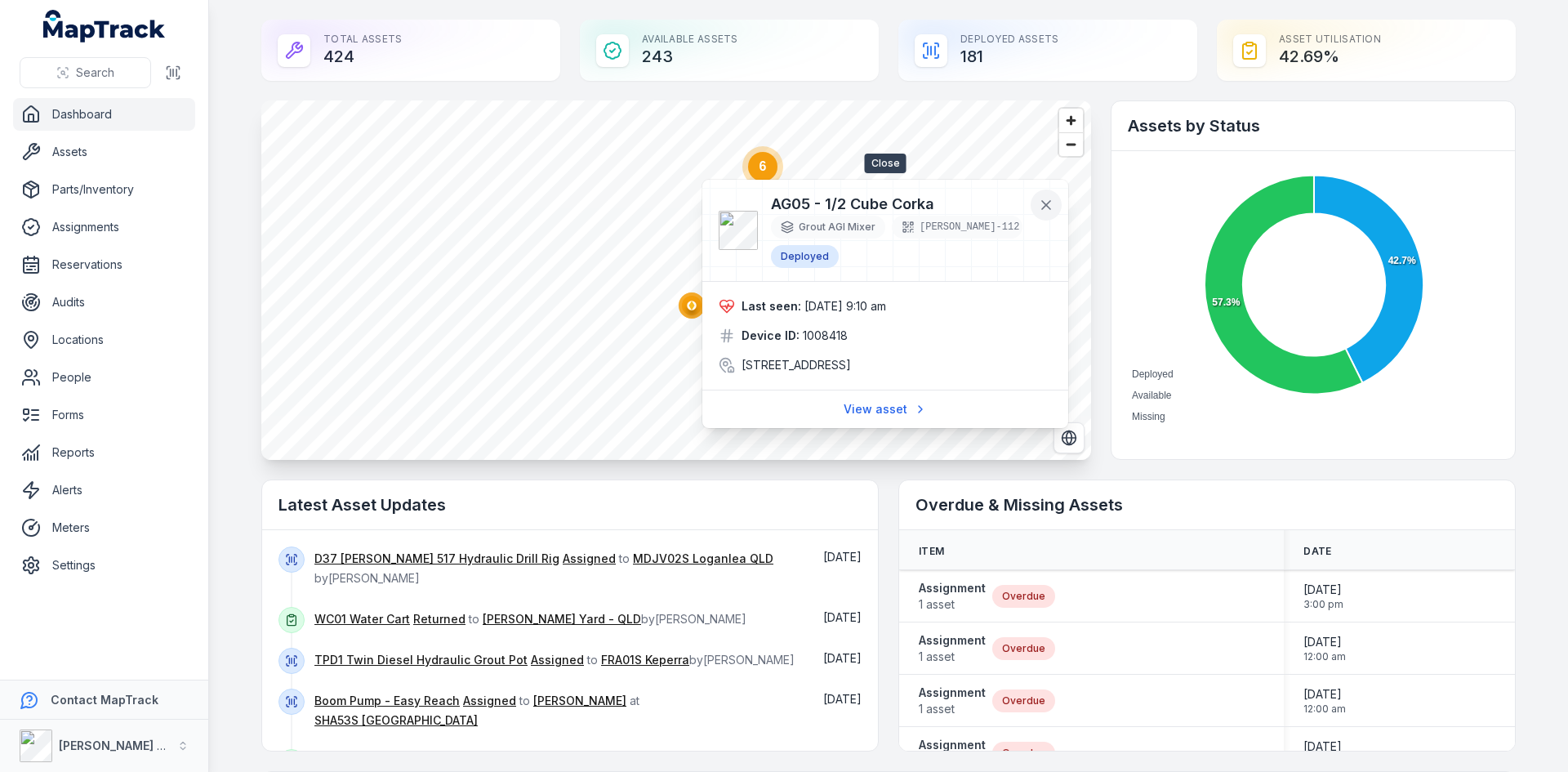
click at [1053, 199] on icon at bounding box center [1046, 205] width 16 height 16
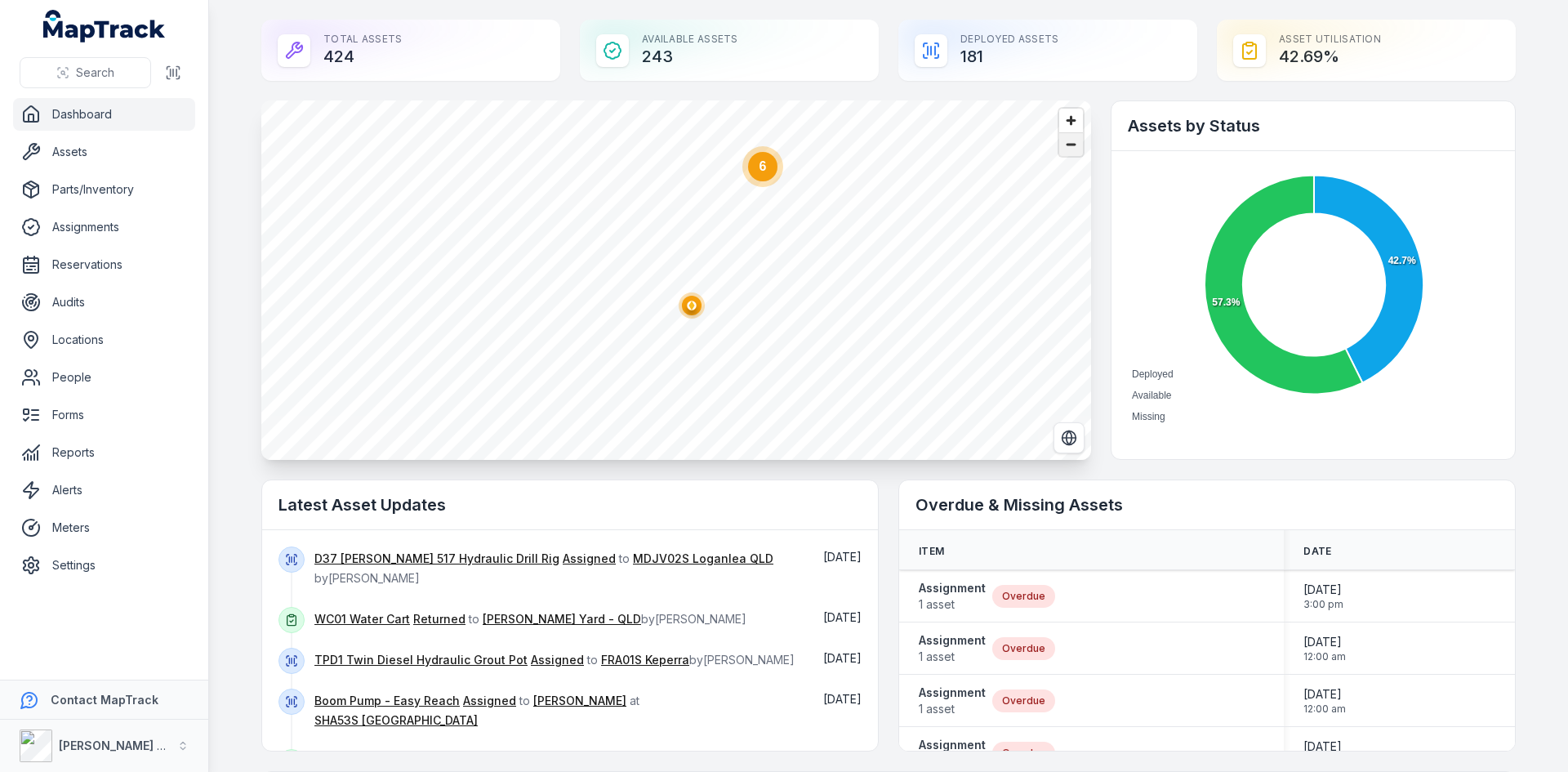
click at [1074, 152] on span "Zoom out" at bounding box center [1071, 145] width 24 height 23
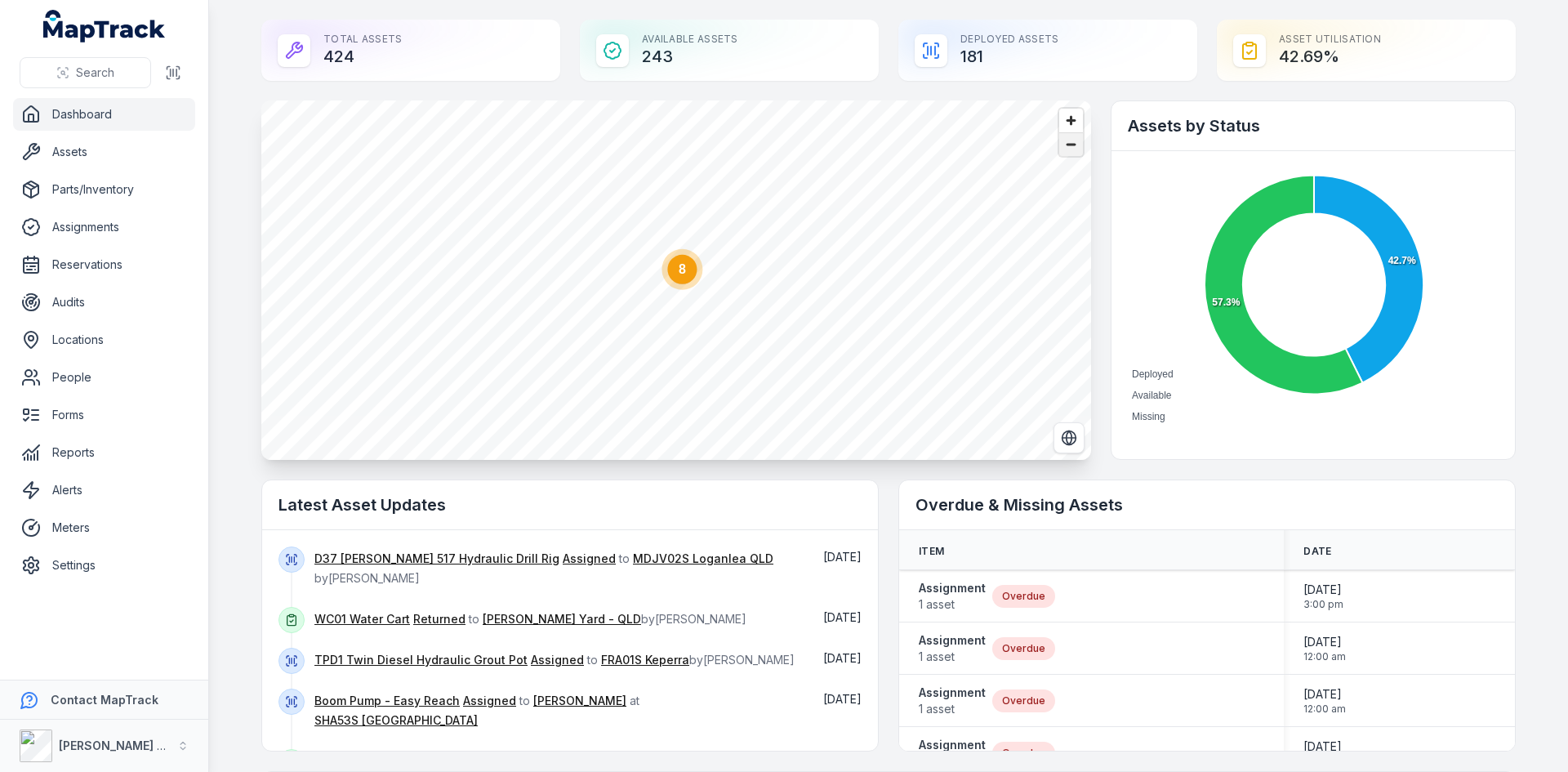
click at [1074, 152] on span "Zoom out" at bounding box center [1071, 145] width 24 height 23
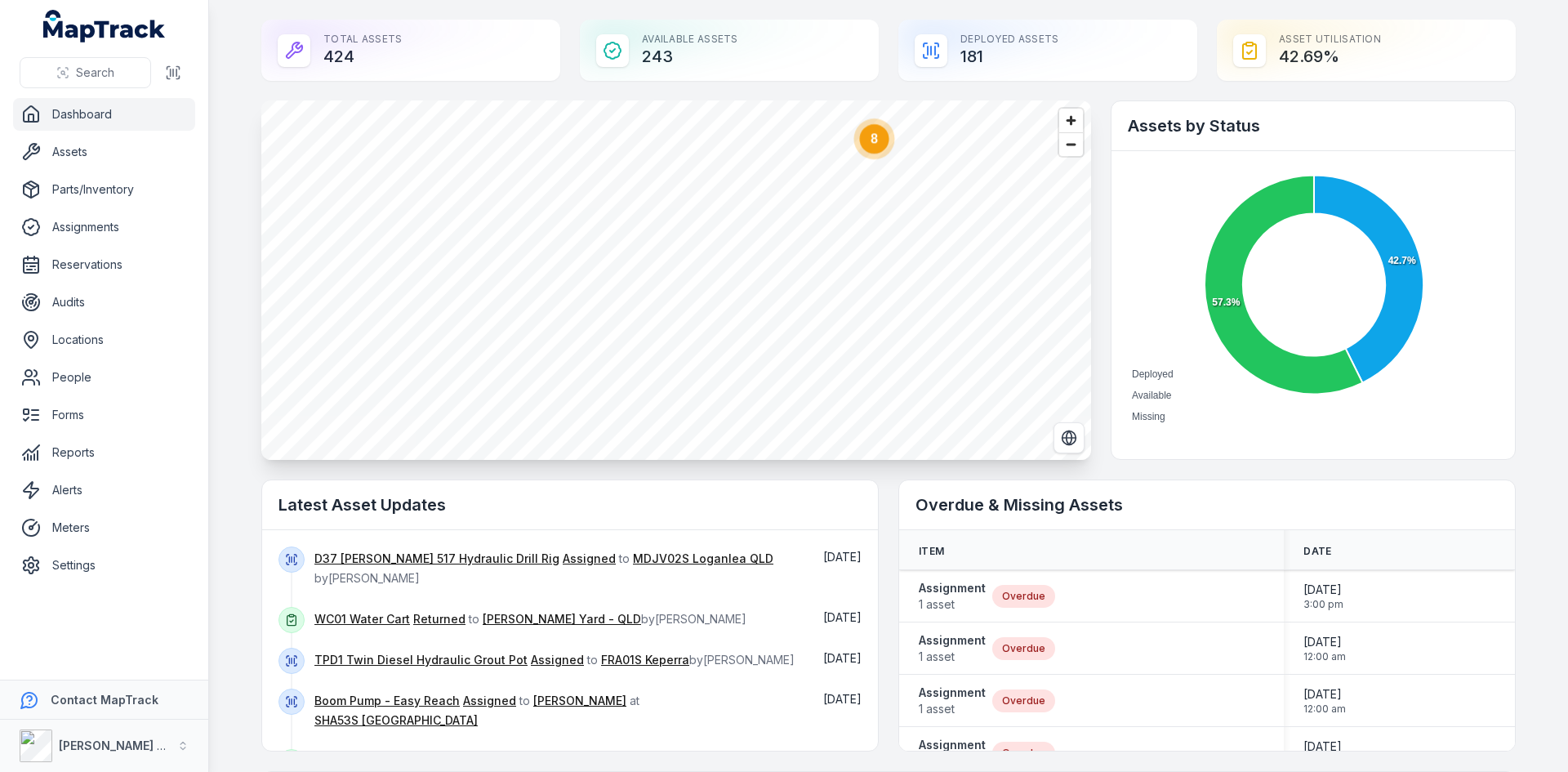
click at [668, 338] on circle at bounding box center [682, 334] width 29 height 29
click at [560, 171] on text "2" at bounding box center [564, 169] width 7 height 14
click at [549, 161] on circle "button" at bounding box center [550, 159] width 4 height 4
click at [554, 161] on circle "button" at bounding box center [556, 162] width 4 height 4
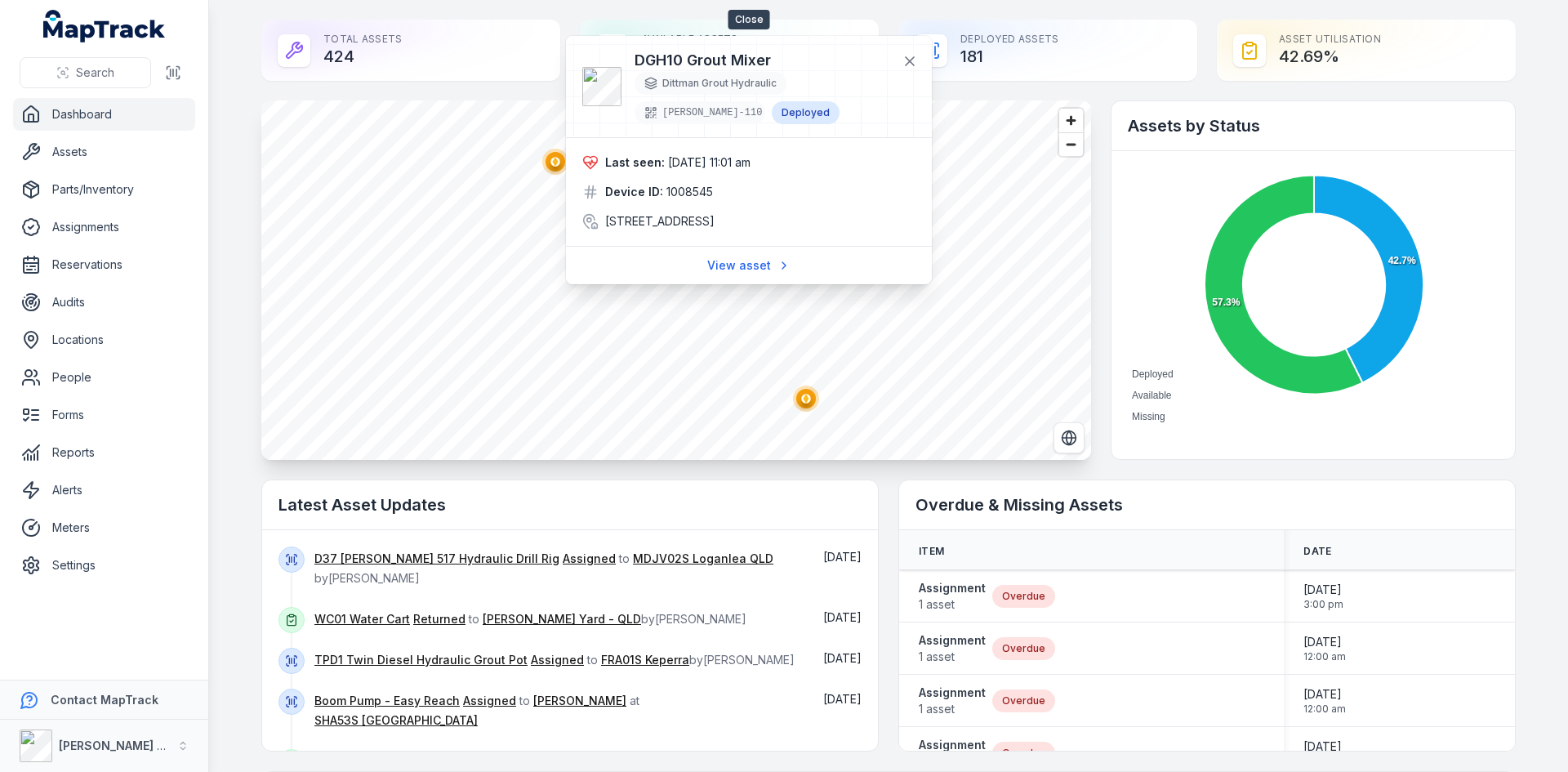
drag, startPoint x: 911, startPoint y: 65, endPoint x: 836, endPoint y: 100, distance: 82.8
click at [911, 65] on icon at bounding box center [910, 61] width 16 height 16
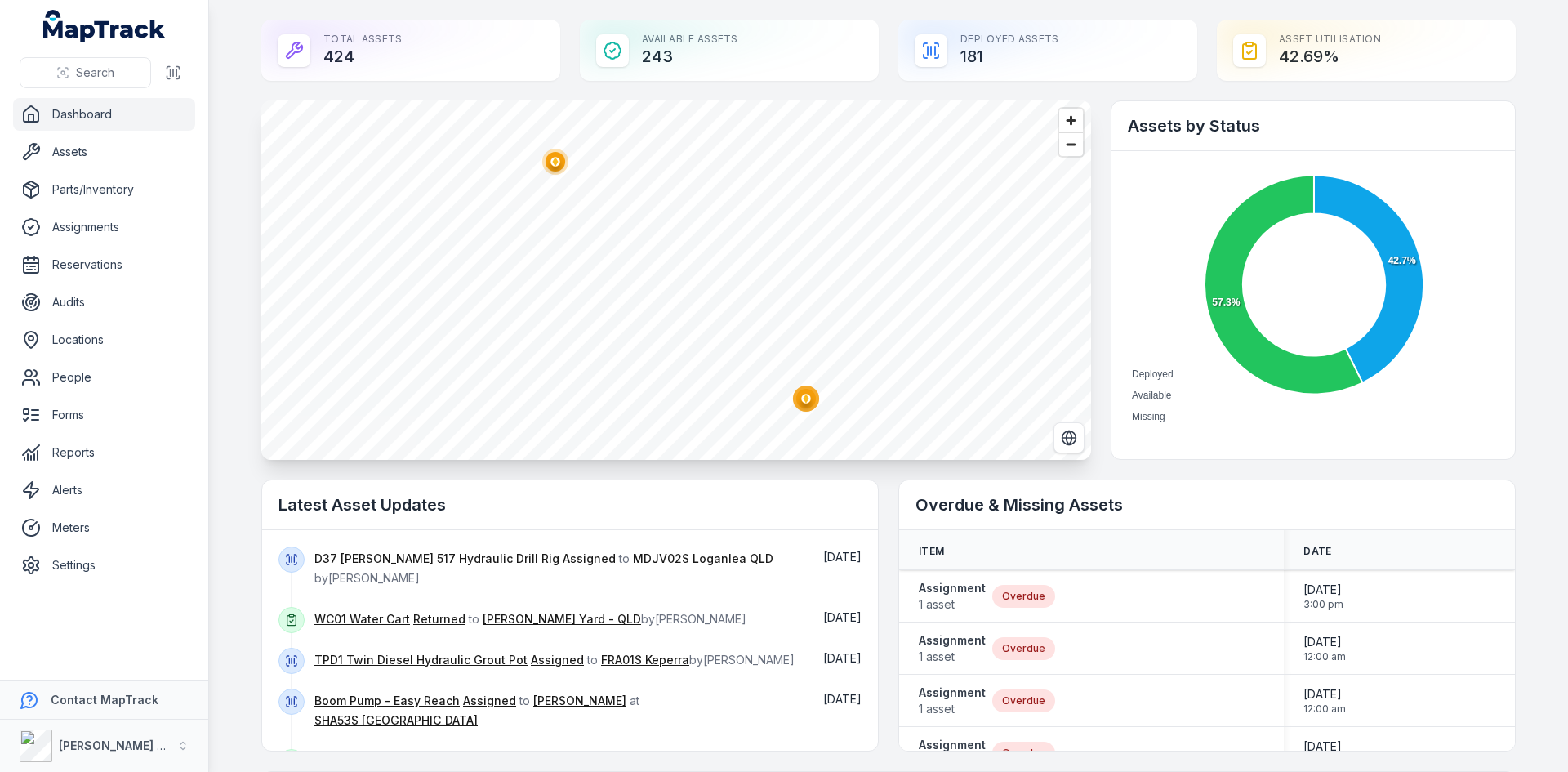
click at [796, 402] on ellipse "button" at bounding box center [805, 398] width 19 height 19
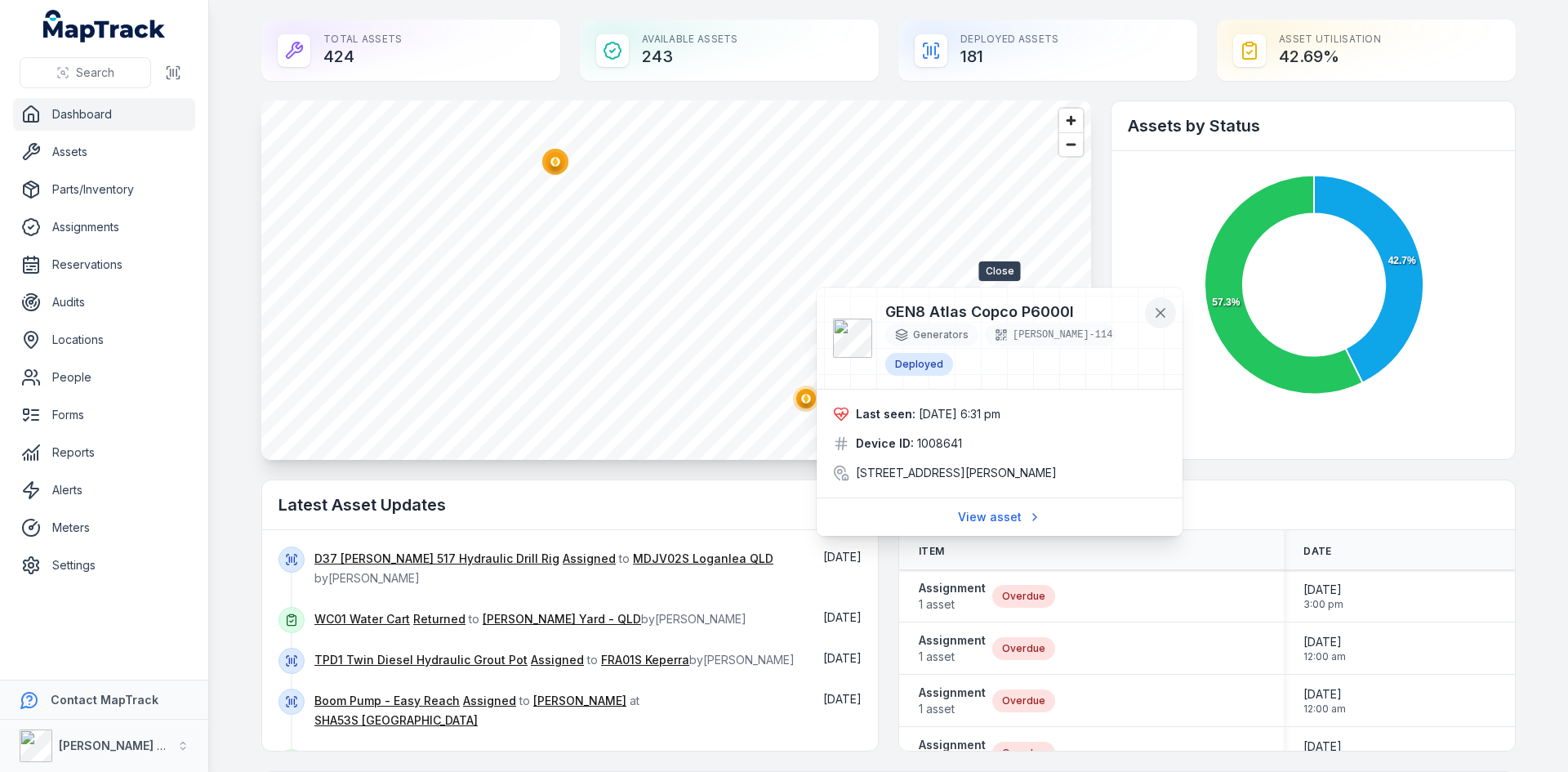
click at [1163, 311] on icon at bounding box center [1160, 313] width 8 height 8
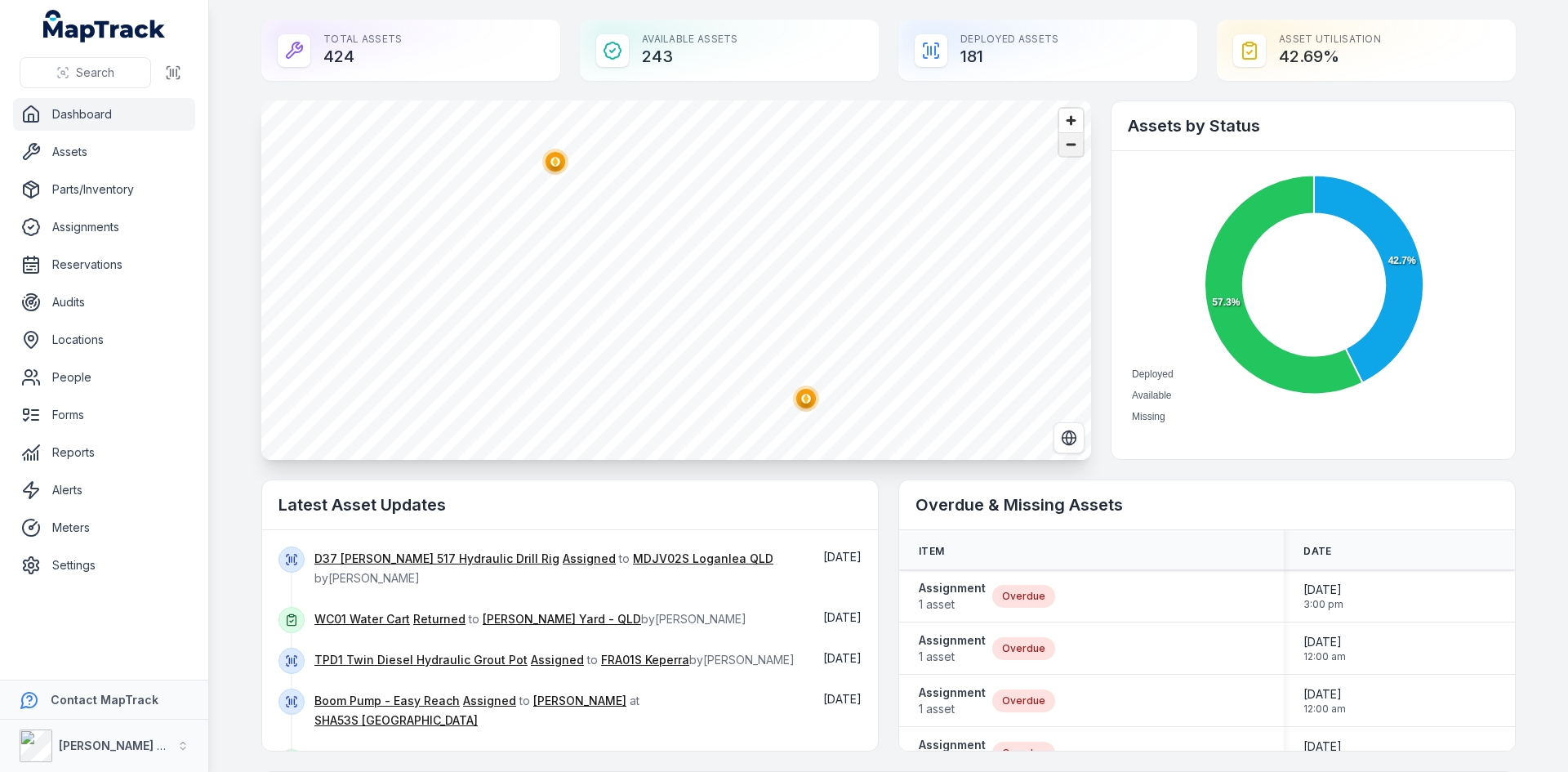
click at [1061, 147] on span "Zoom out" at bounding box center [1071, 145] width 24 height 23
click at [1072, 151] on span "Zoom out" at bounding box center [1071, 145] width 24 height 23
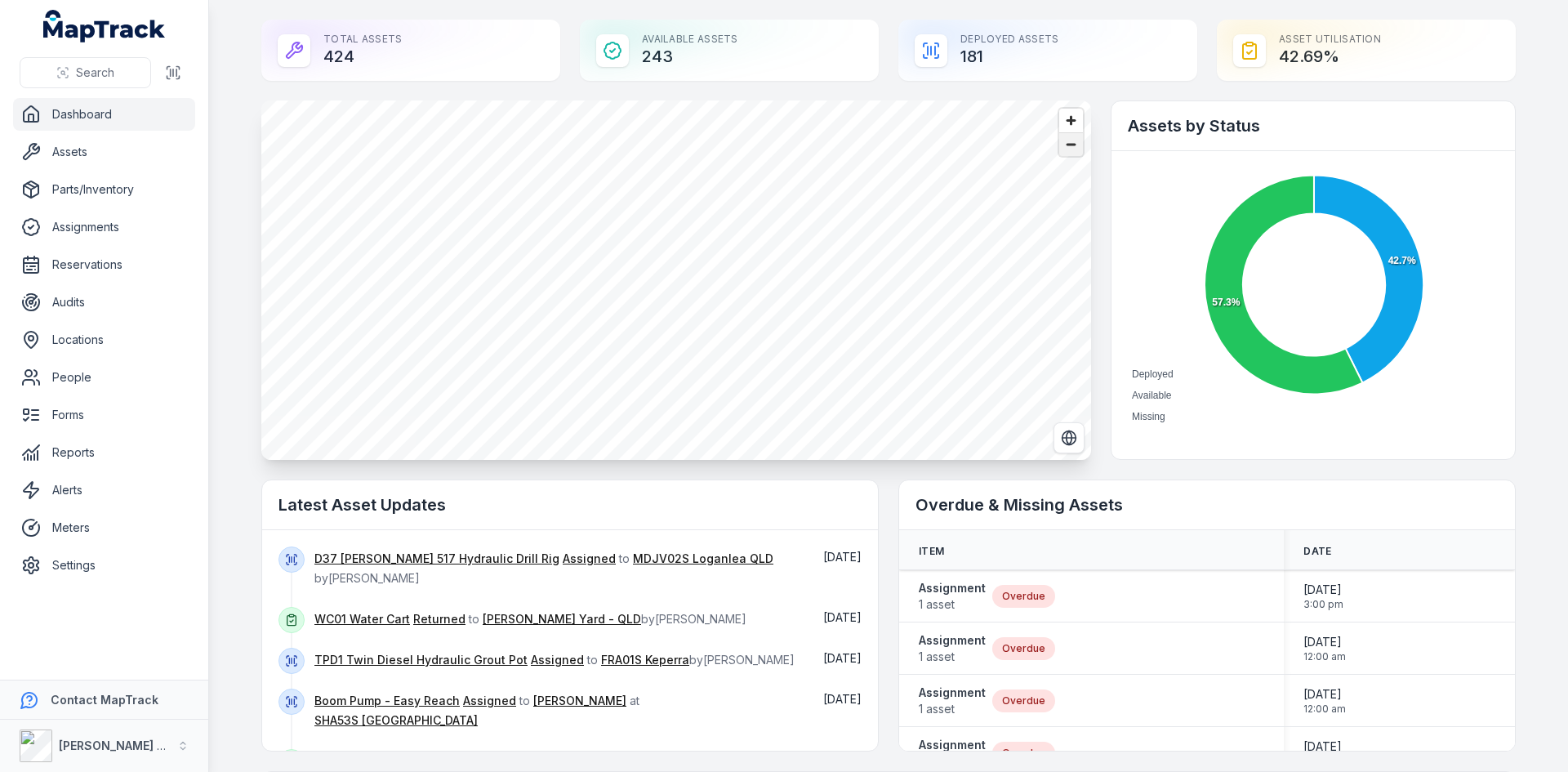
click at [1072, 151] on span "Zoom out" at bounding box center [1071, 145] width 24 height 23
click at [699, 223] on polygon "button" at bounding box center [702, 226] width 5 height 9
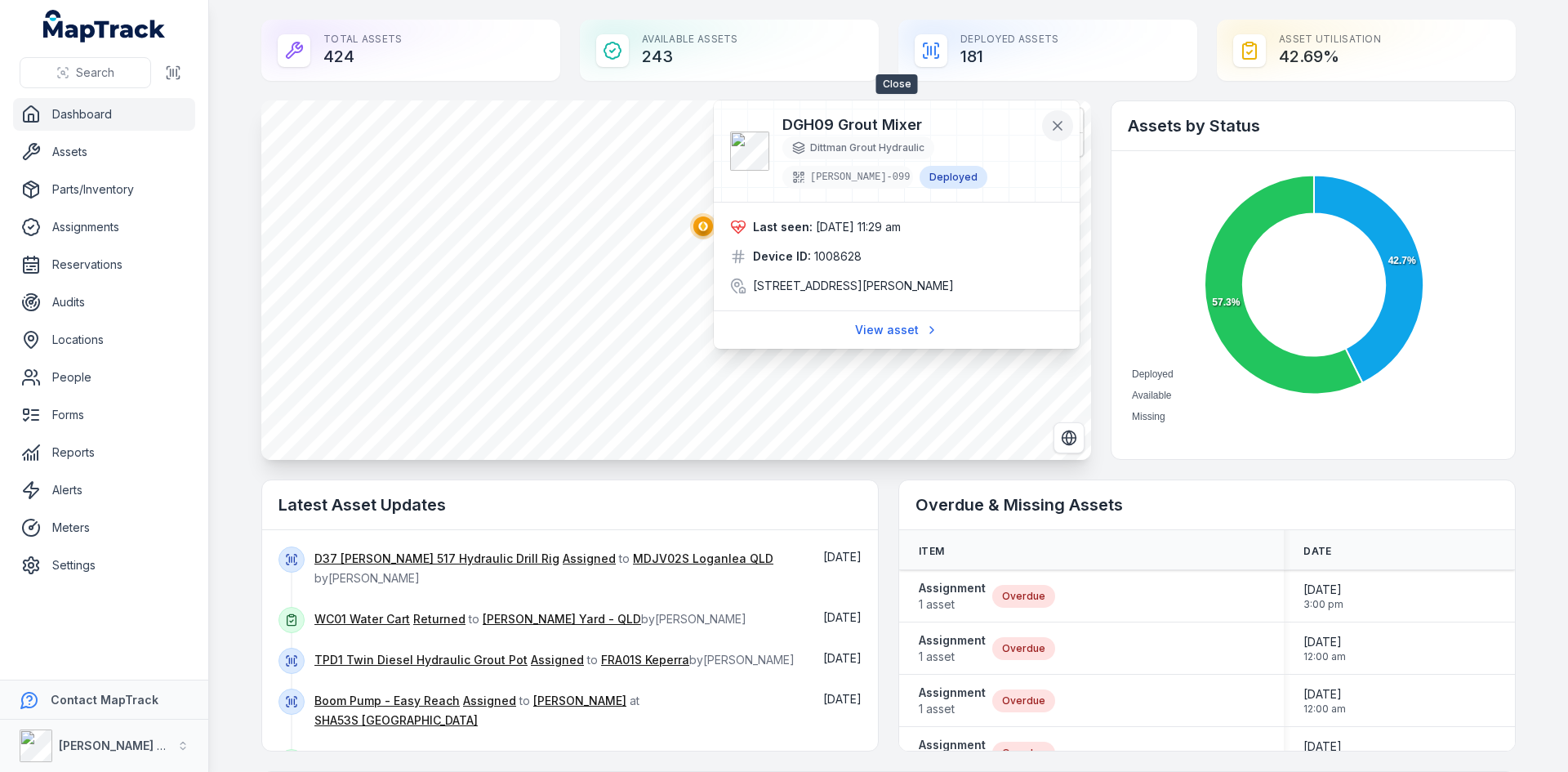
click at [1067, 126] on button at bounding box center [1058, 126] width 31 height 31
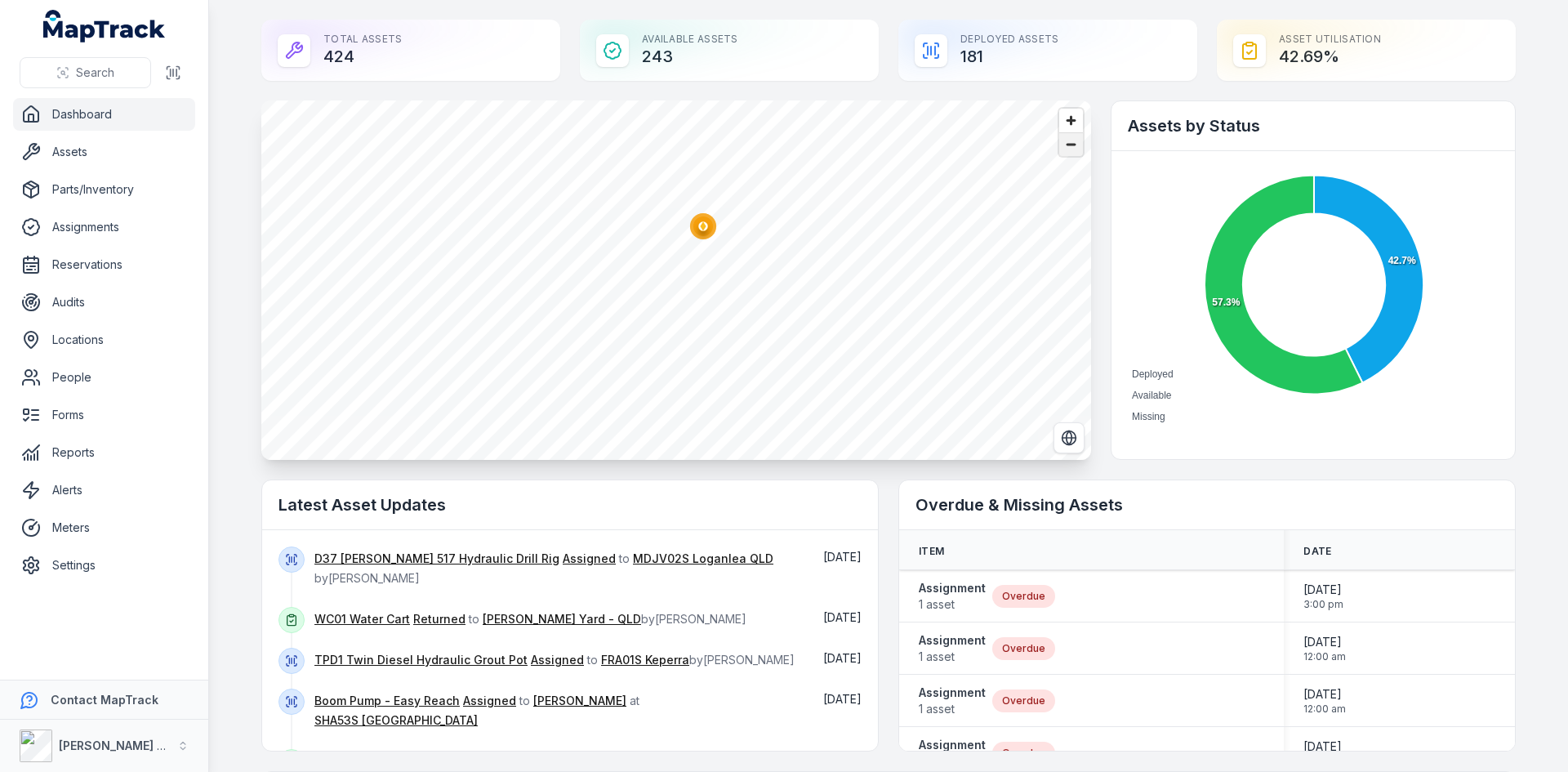
click at [1066, 149] on span "Zoom out" at bounding box center [1071, 145] width 24 height 23
click at [628, 221] on circle at bounding box center [638, 216] width 29 height 29
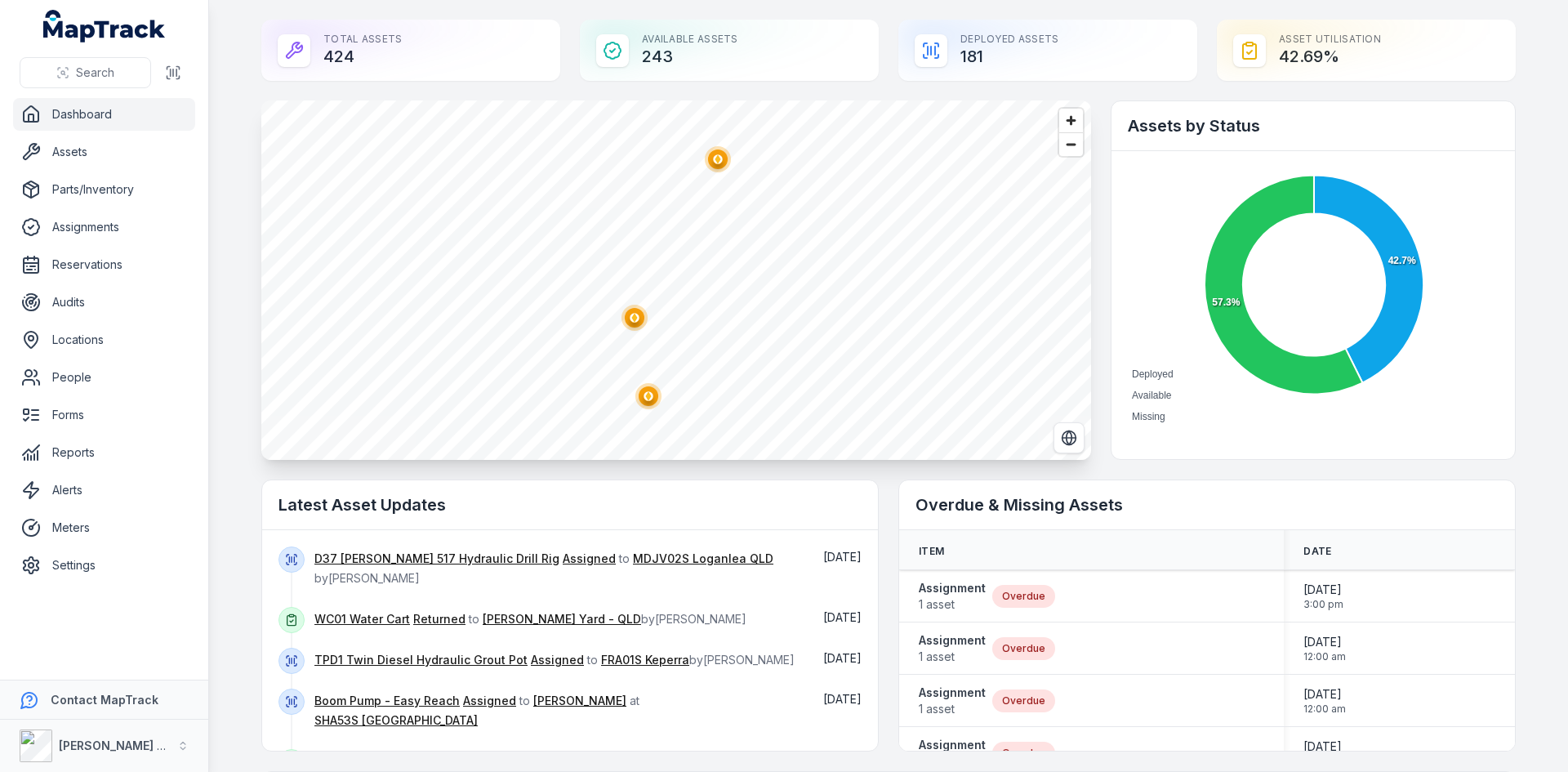
click at [715, 157] on polygon "button" at bounding box center [718, 159] width 5 height 9
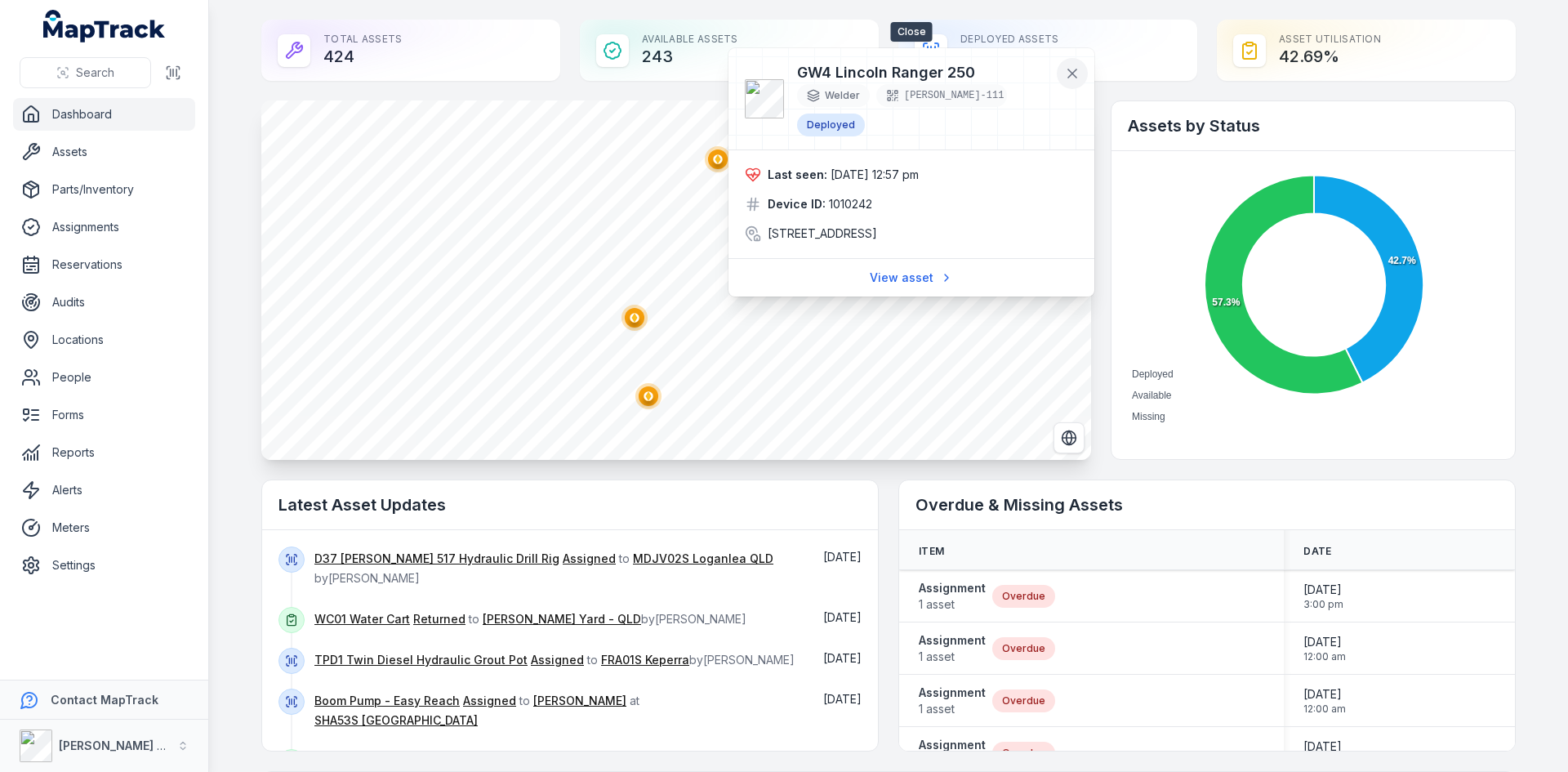
click at [1068, 66] on icon at bounding box center [1072, 73] width 16 height 16
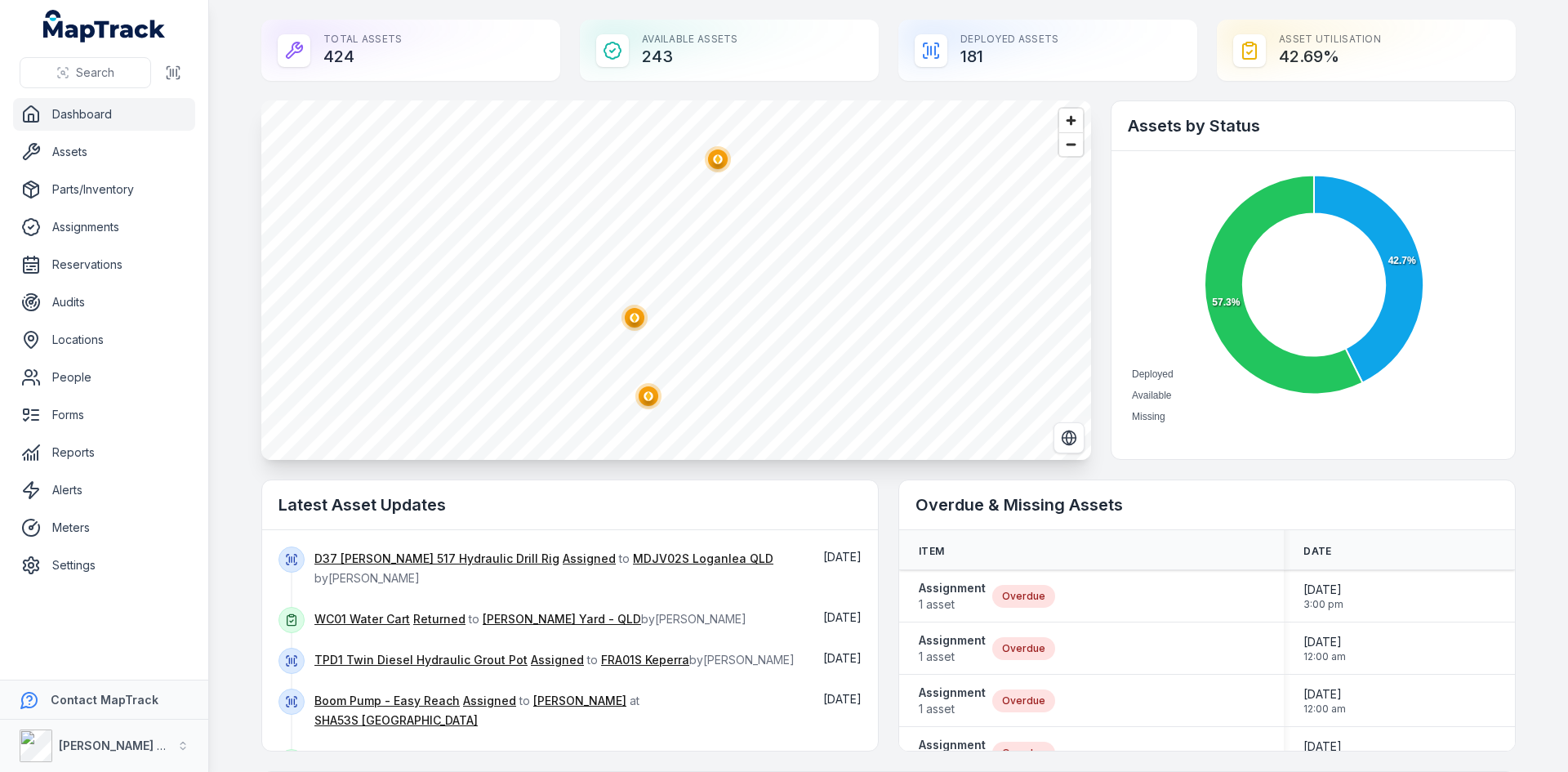
click at [634, 312] on ellipse "button" at bounding box center [634, 317] width 19 height 19
click at [624, 325] on circle "button" at bounding box center [637, 319] width 27 height 27
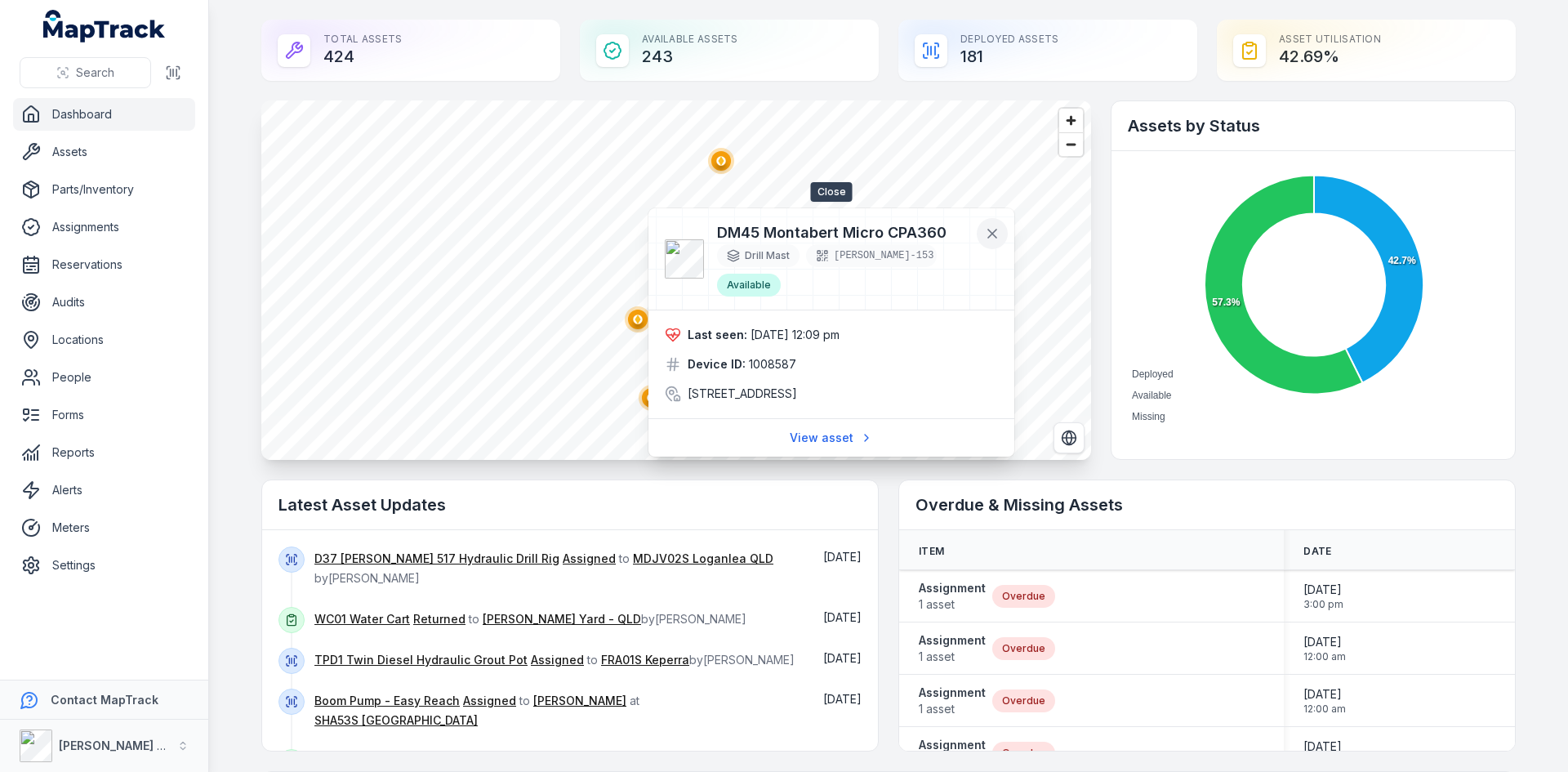
click at [987, 240] on icon at bounding box center [992, 234] width 16 height 16
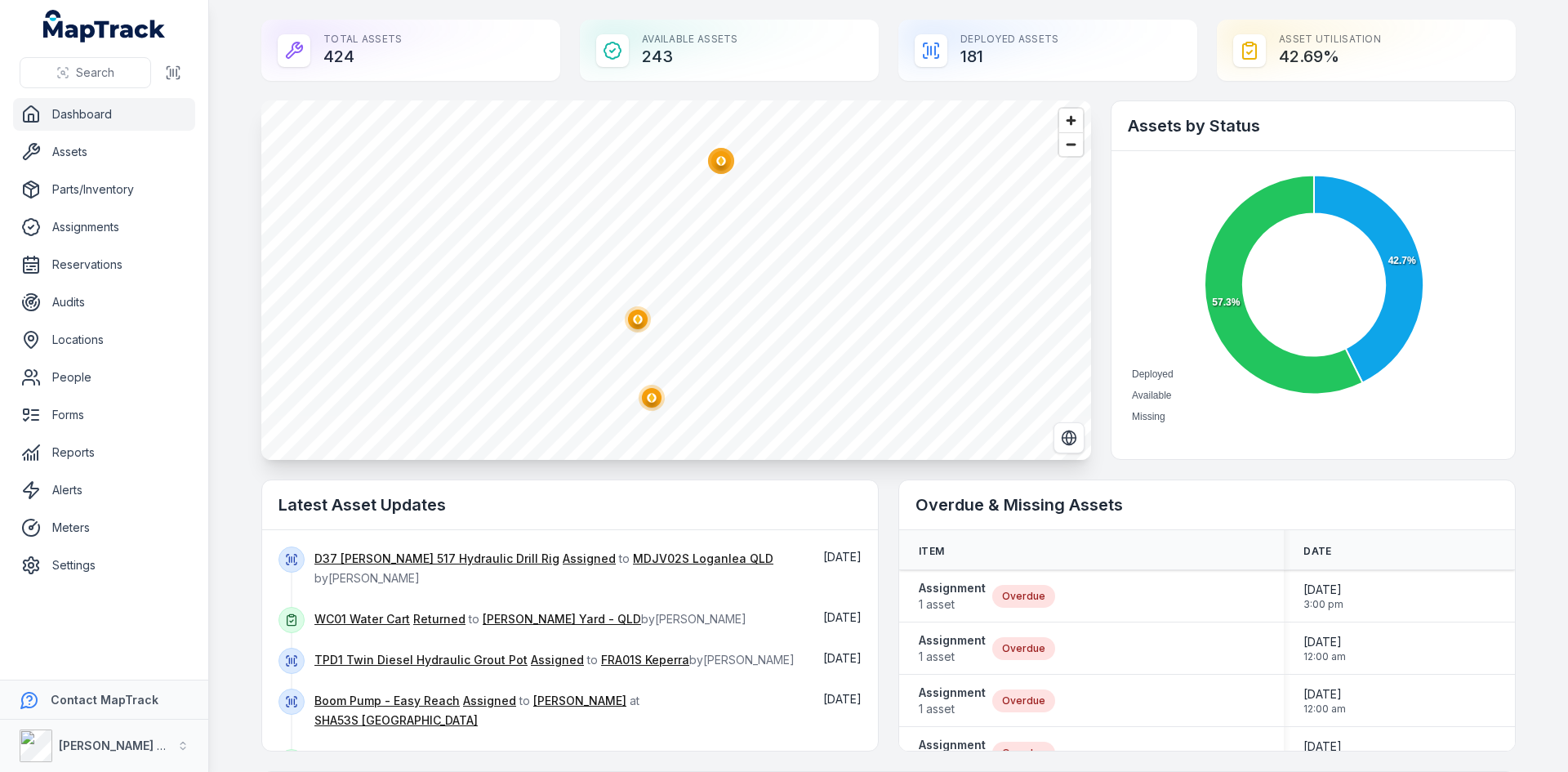
click at [646, 393] on circle "button" at bounding box center [651, 398] width 9 height 9
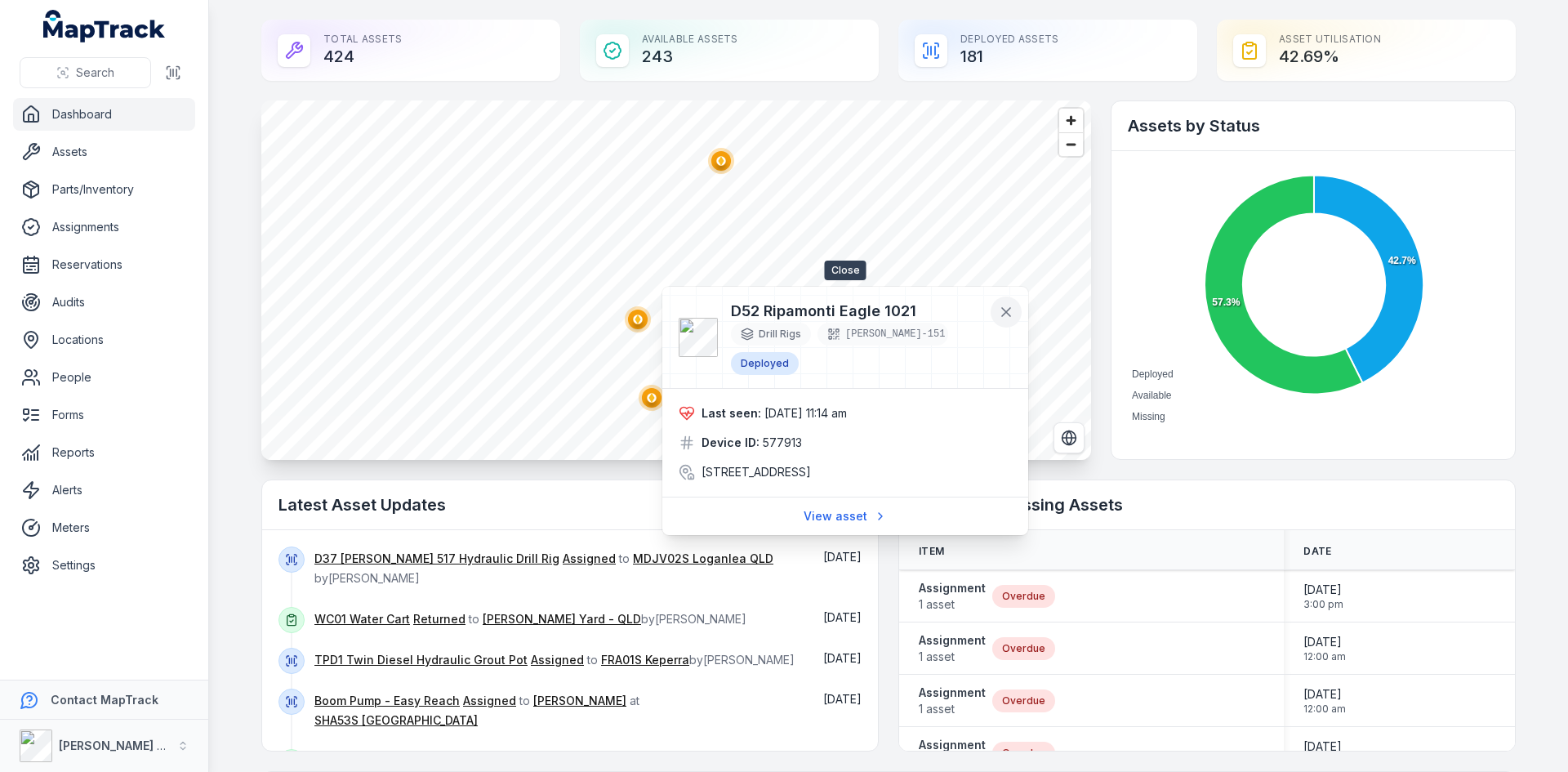
click at [1007, 312] on icon at bounding box center [1006, 312] width 8 height 8
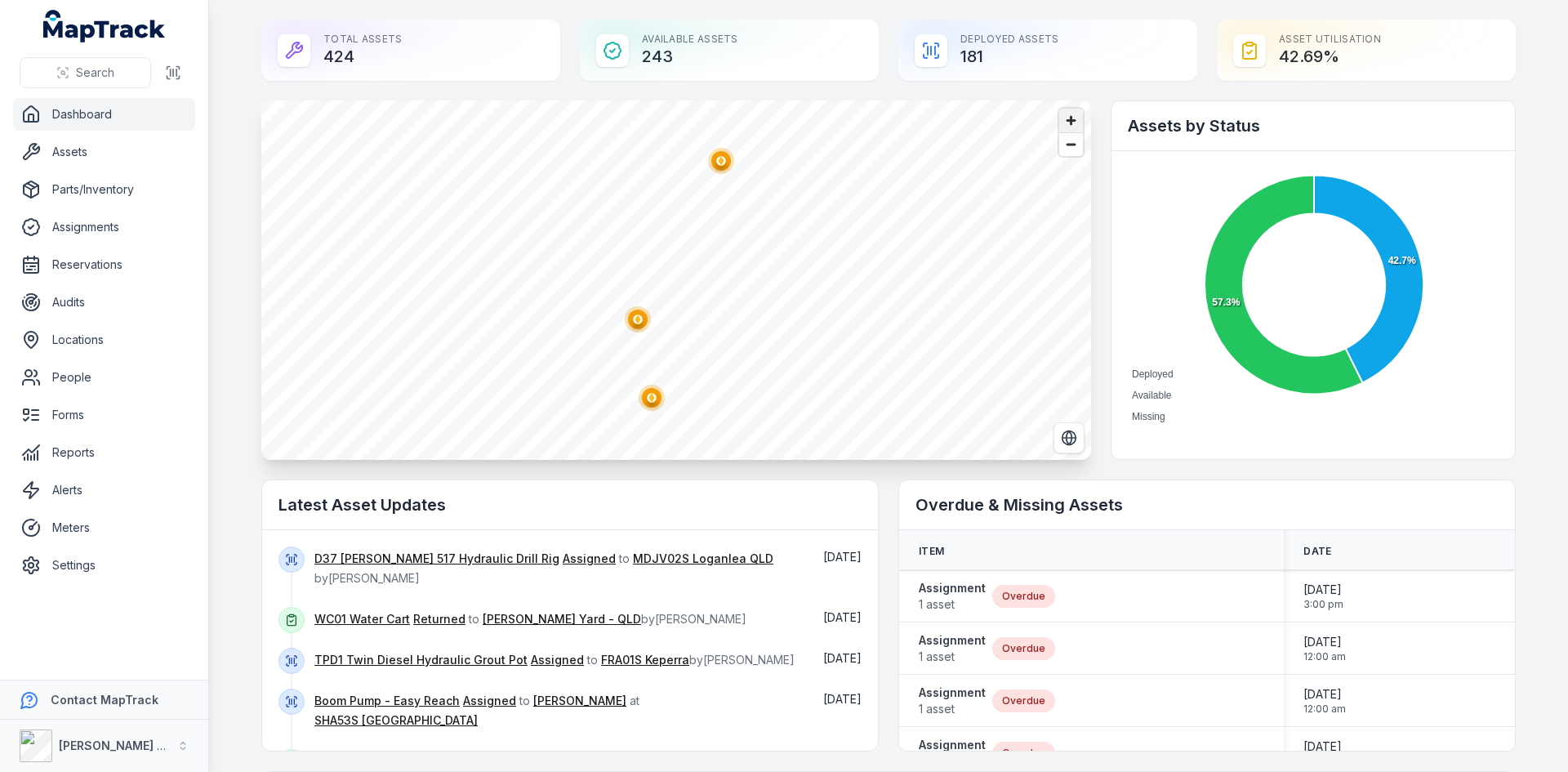
click at [1068, 122] on span "Zoom in" at bounding box center [1071, 121] width 24 height 24
click at [1059, 142] on span "Zoom out" at bounding box center [1071, 145] width 24 height 23
click at [1059, 141] on span "Zoom out" at bounding box center [1071, 145] width 24 height 23
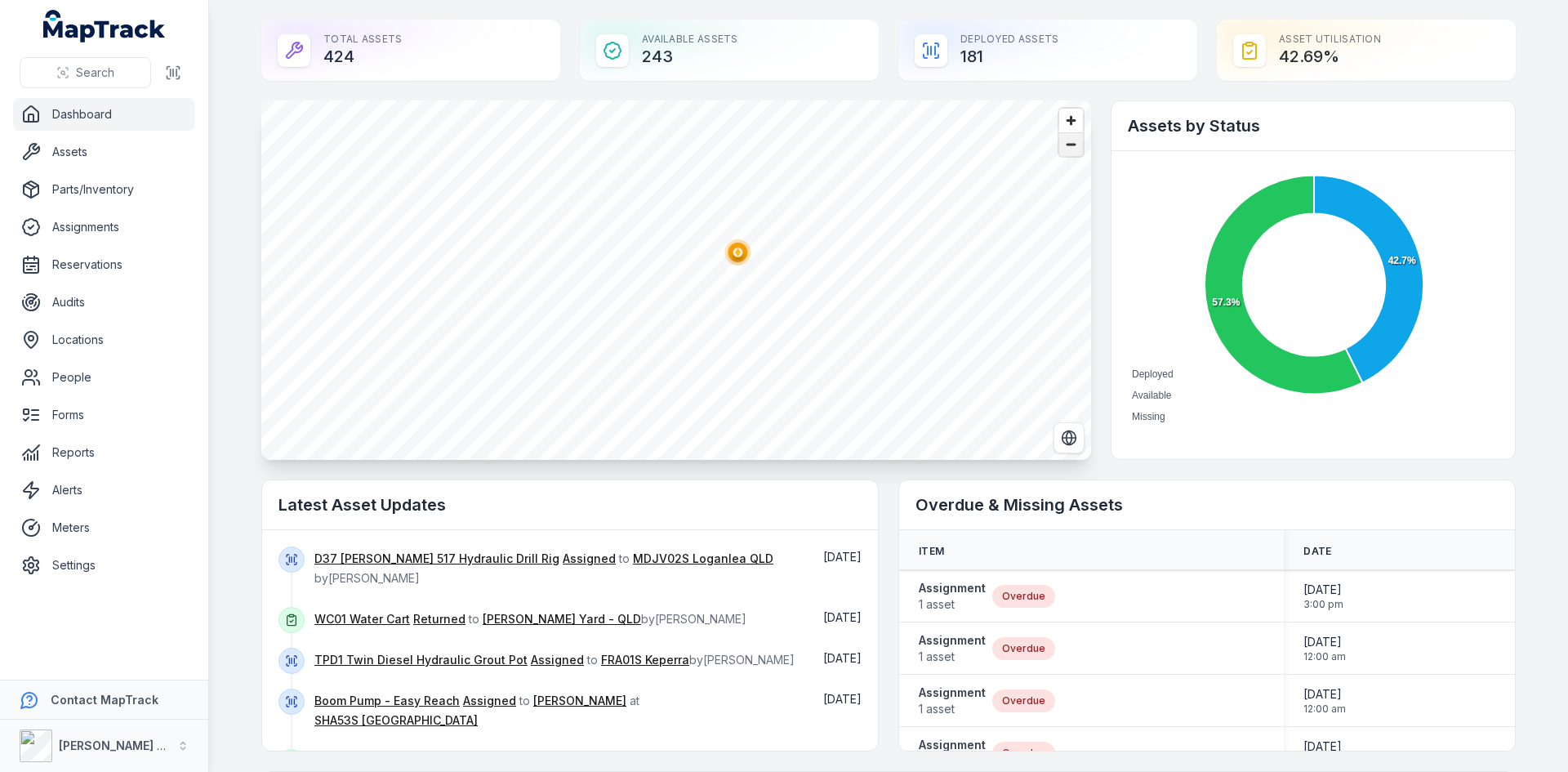
click at [1059, 141] on span "Zoom out" at bounding box center [1071, 145] width 24 height 23
click at [790, 356] on circle "button" at bounding box center [792, 356] width 4 height 4
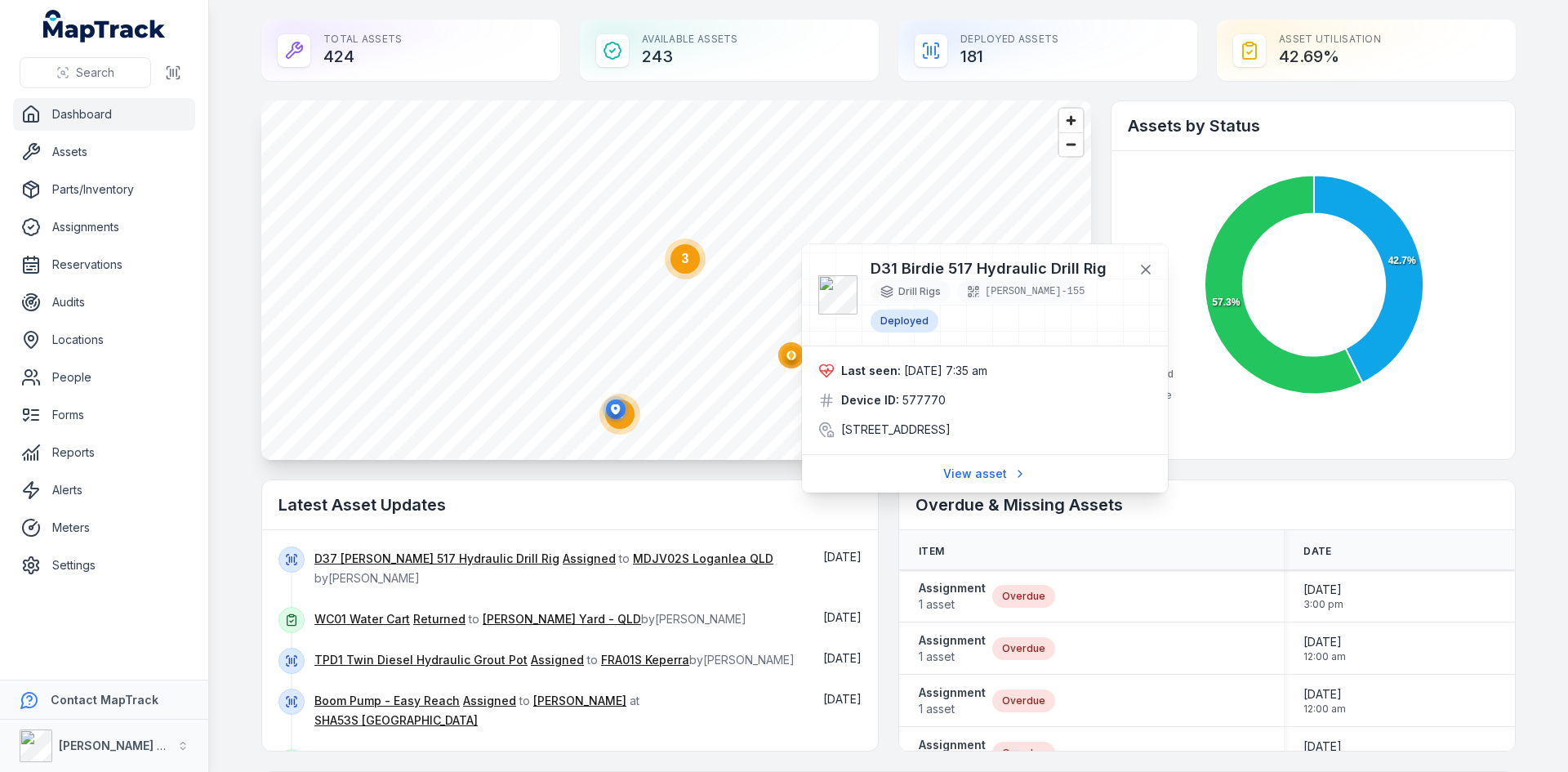
click at [610, 418] on ellipse "button" at bounding box center [615, 409] width 19 height 19
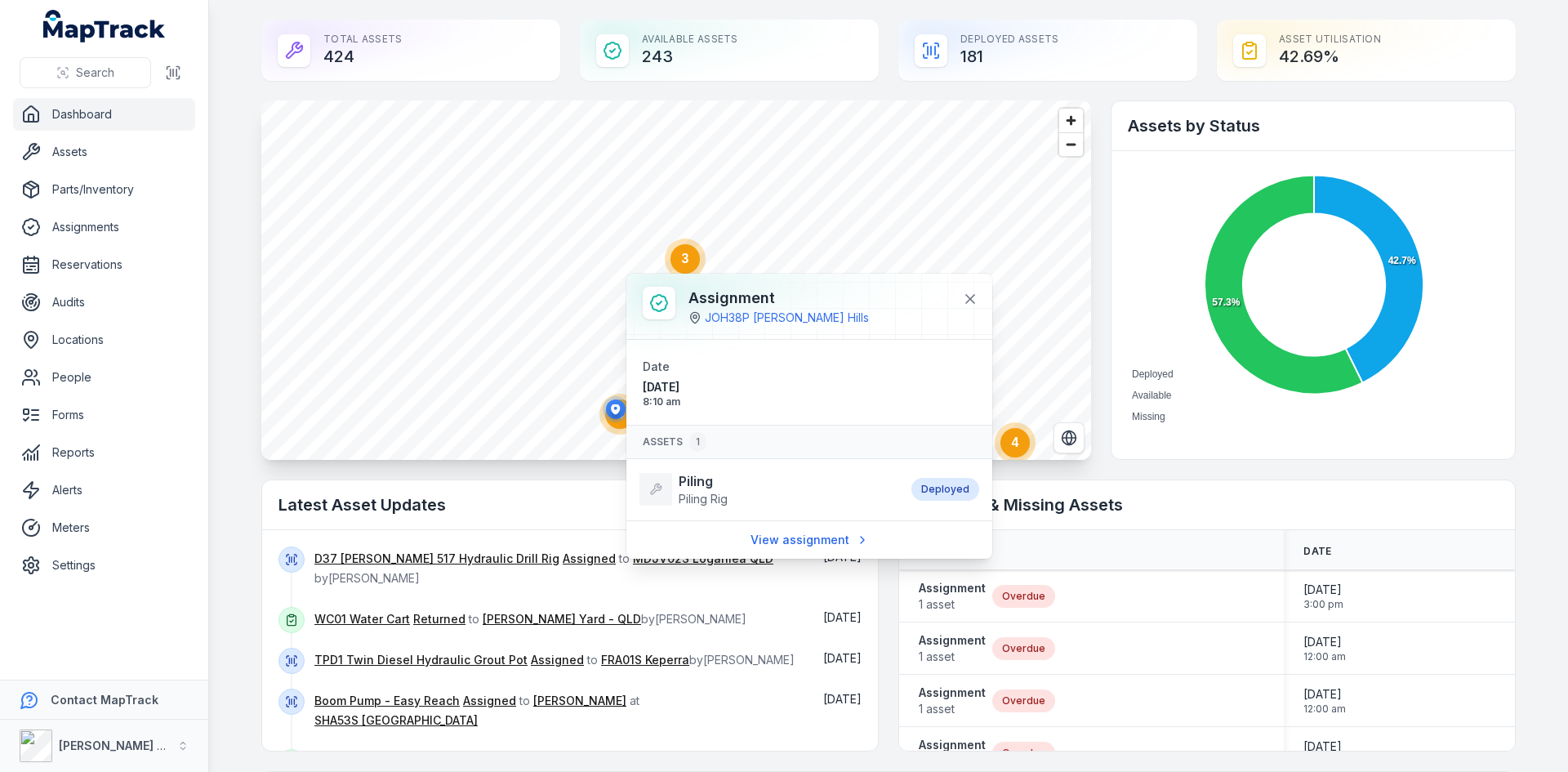
click at [617, 424] on icon "button" at bounding box center [616, 410] width 33 height 33
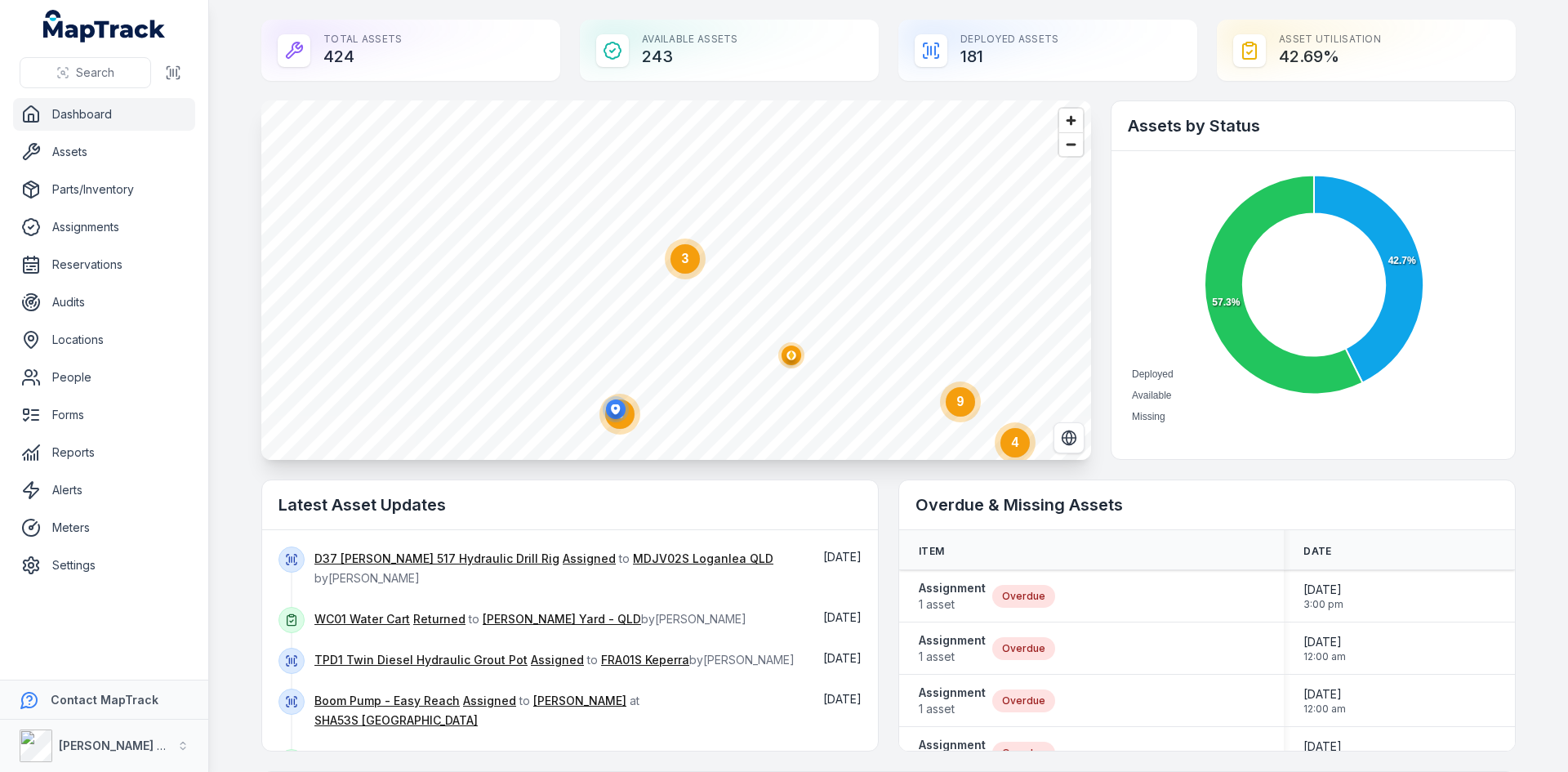
click at [629, 420] on circle at bounding box center [620, 413] width 41 height 41
click at [675, 308] on circle at bounding box center [676, 315] width 29 height 29
click at [1071, 149] on span "Zoom out" at bounding box center [1071, 145] width 24 height 23
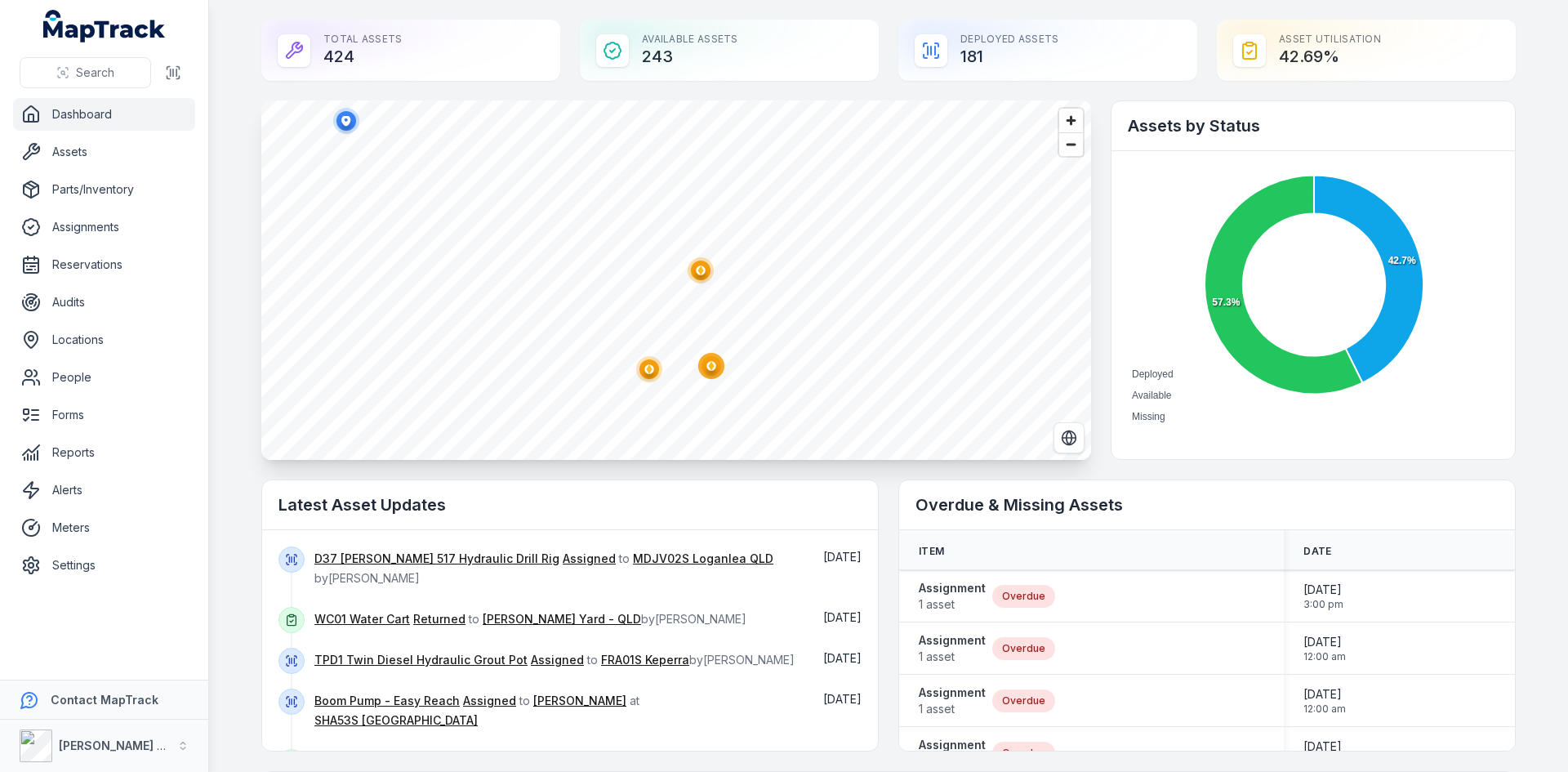
click at [707, 272] on circle "button" at bounding box center [700, 270] width 27 height 27
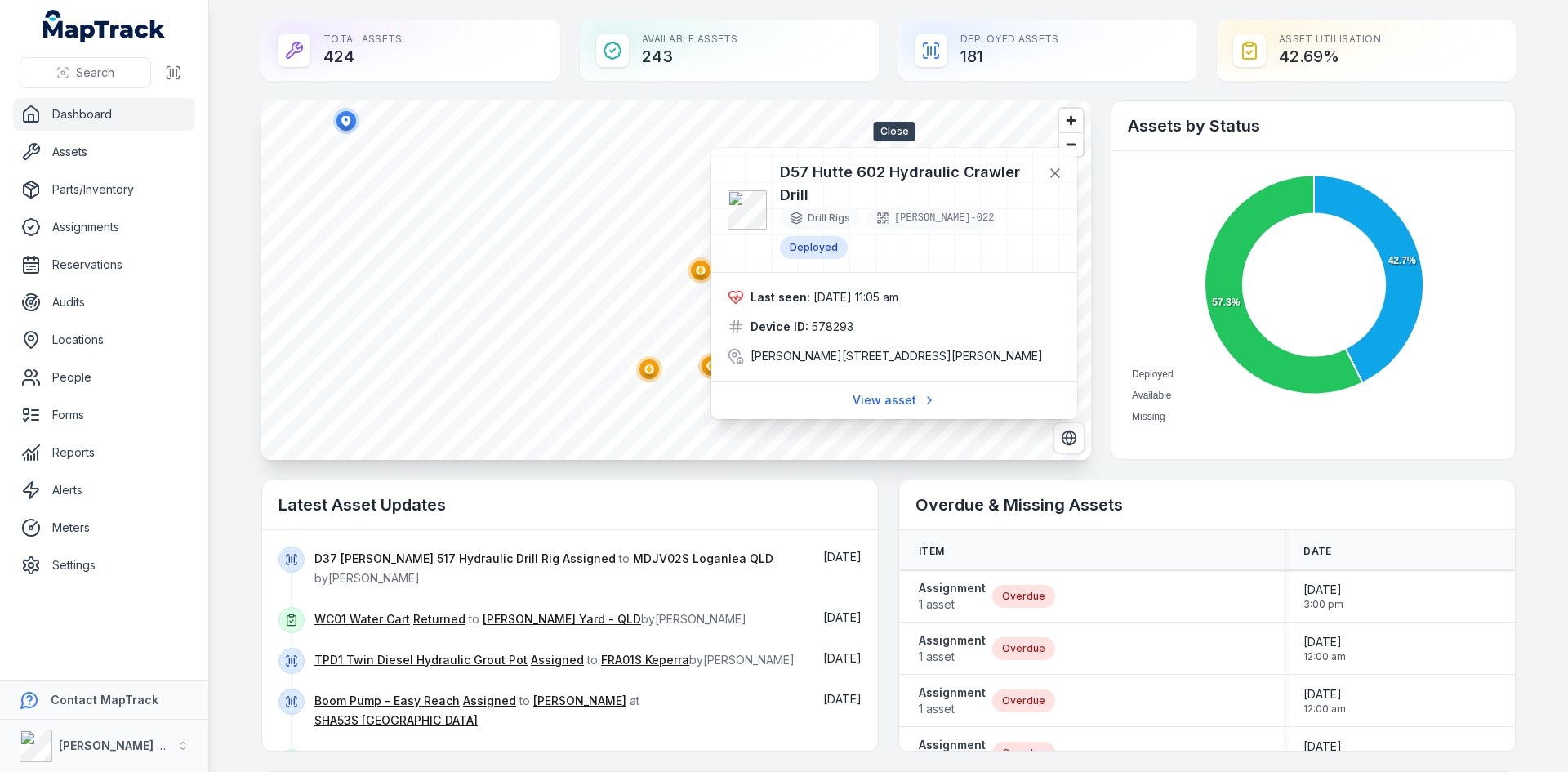
drag, startPoint x: 1060, startPoint y: 171, endPoint x: 825, endPoint y: 281, distance: 259.5
click at [1059, 171] on icon at bounding box center [1055, 173] width 16 height 16
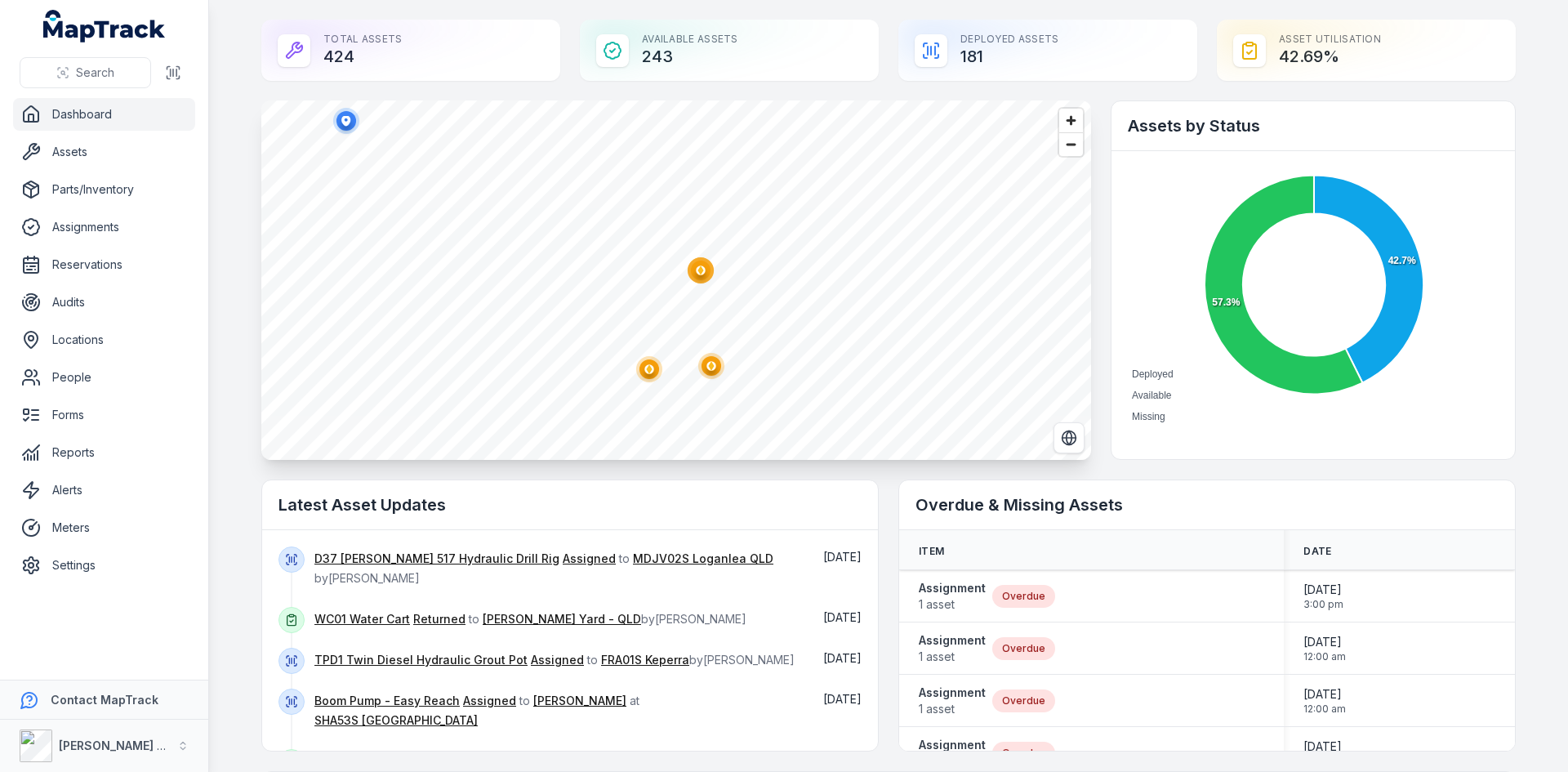
click at [711, 372] on ellipse "button" at bounding box center [710, 365] width 19 height 19
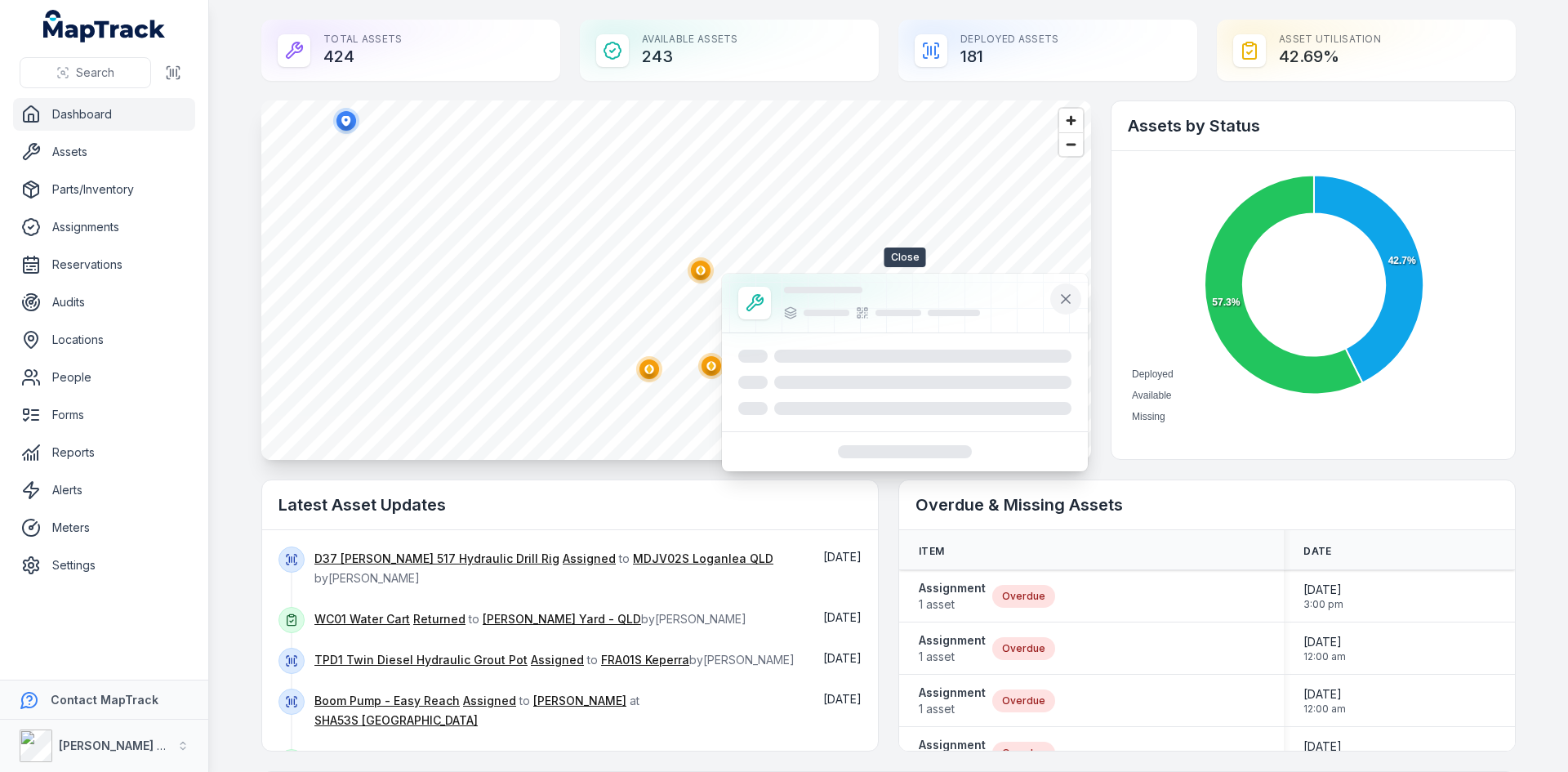
click at [1064, 291] on button at bounding box center [1066, 299] width 31 height 31
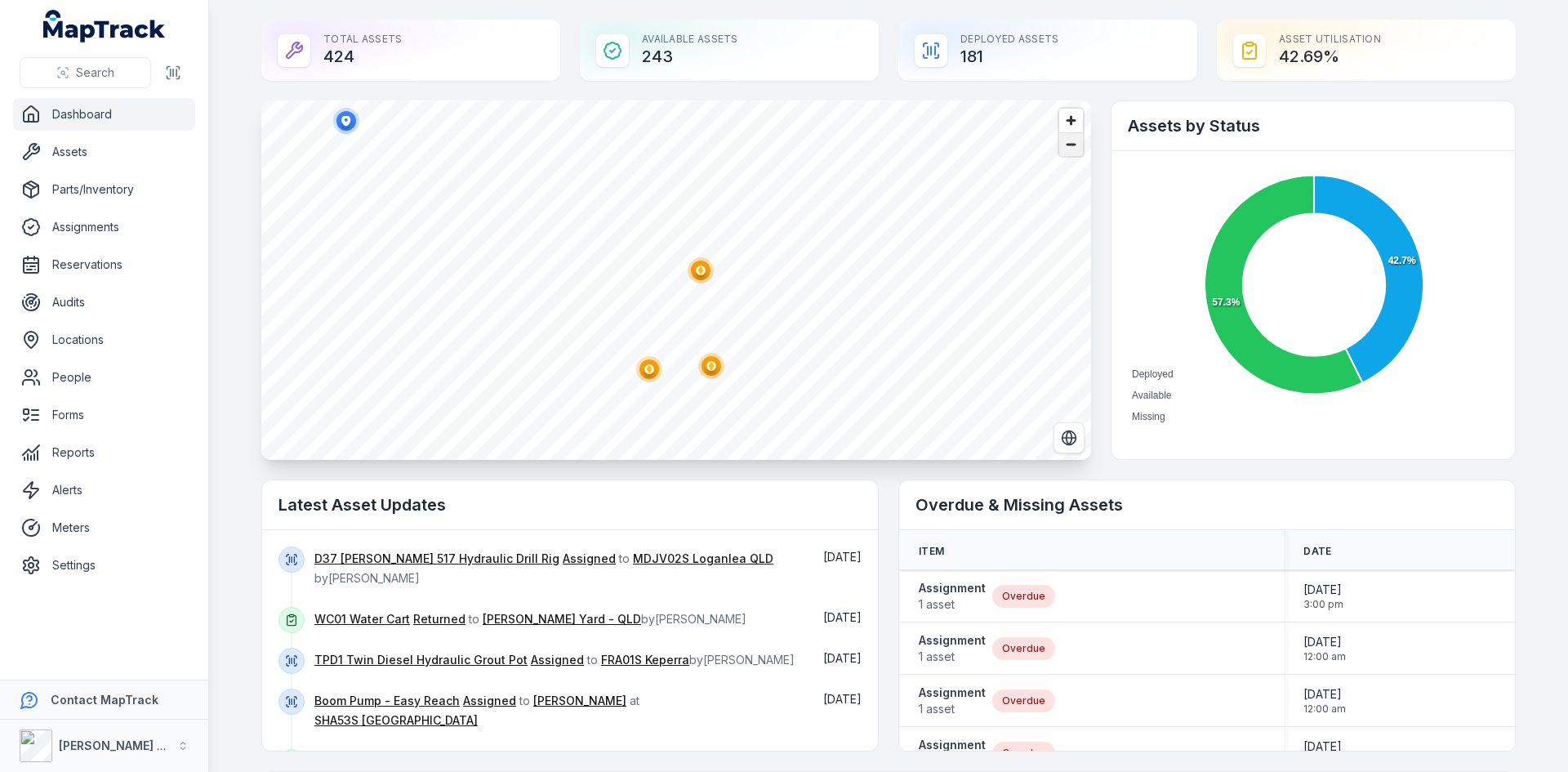
click at [1070, 146] on span "Zoom out" at bounding box center [1071, 145] width 24 height 23
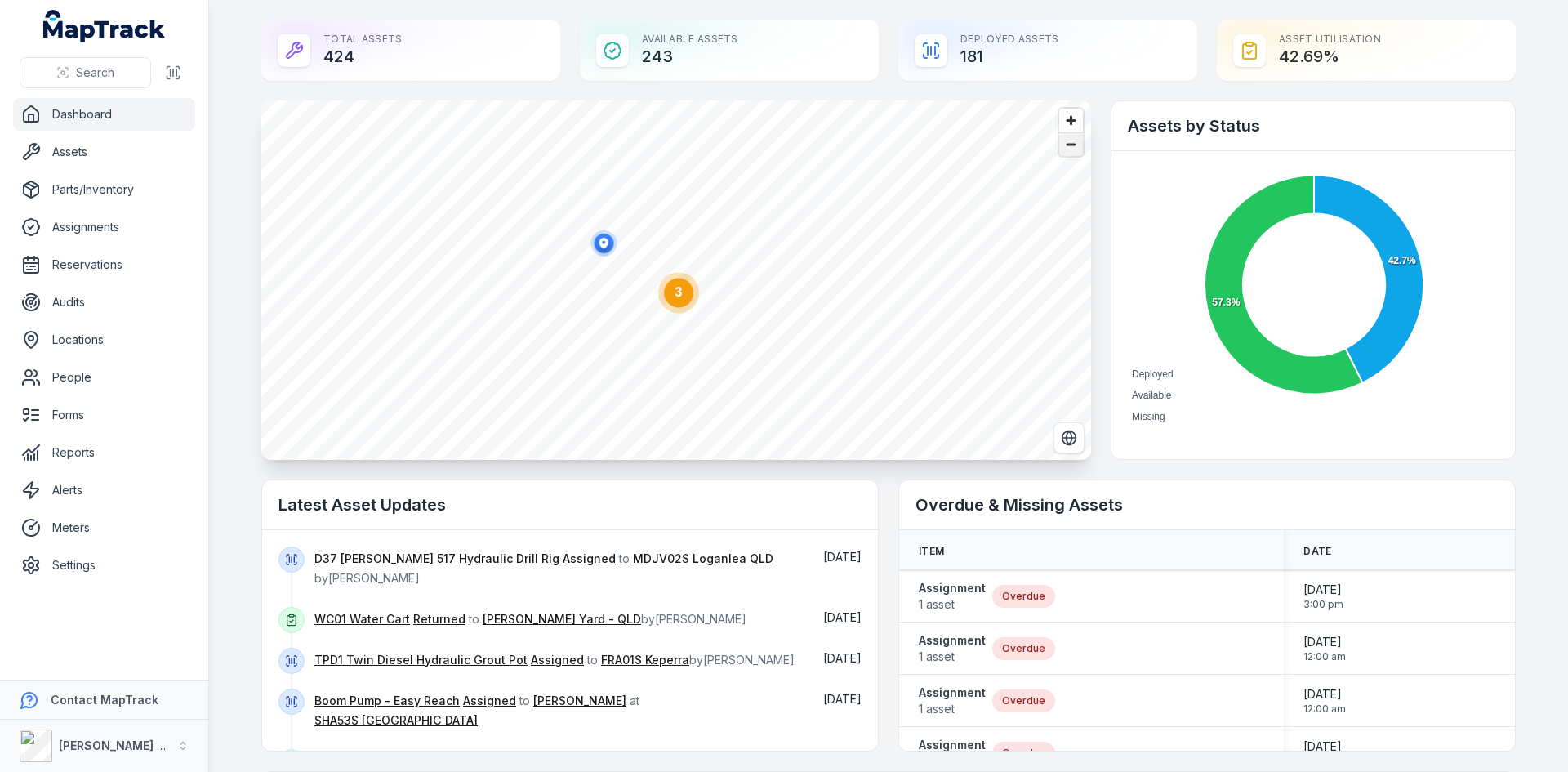
click at [1070, 146] on span "Zoom out" at bounding box center [1071, 145] width 24 height 23
click at [1070, 145] on span "Zoom out" at bounding box center [1071, 145] width 24 height 23
click at [1070, 145] on span "Zoom out" at bounding box center [1071, 145] width 24 height 23
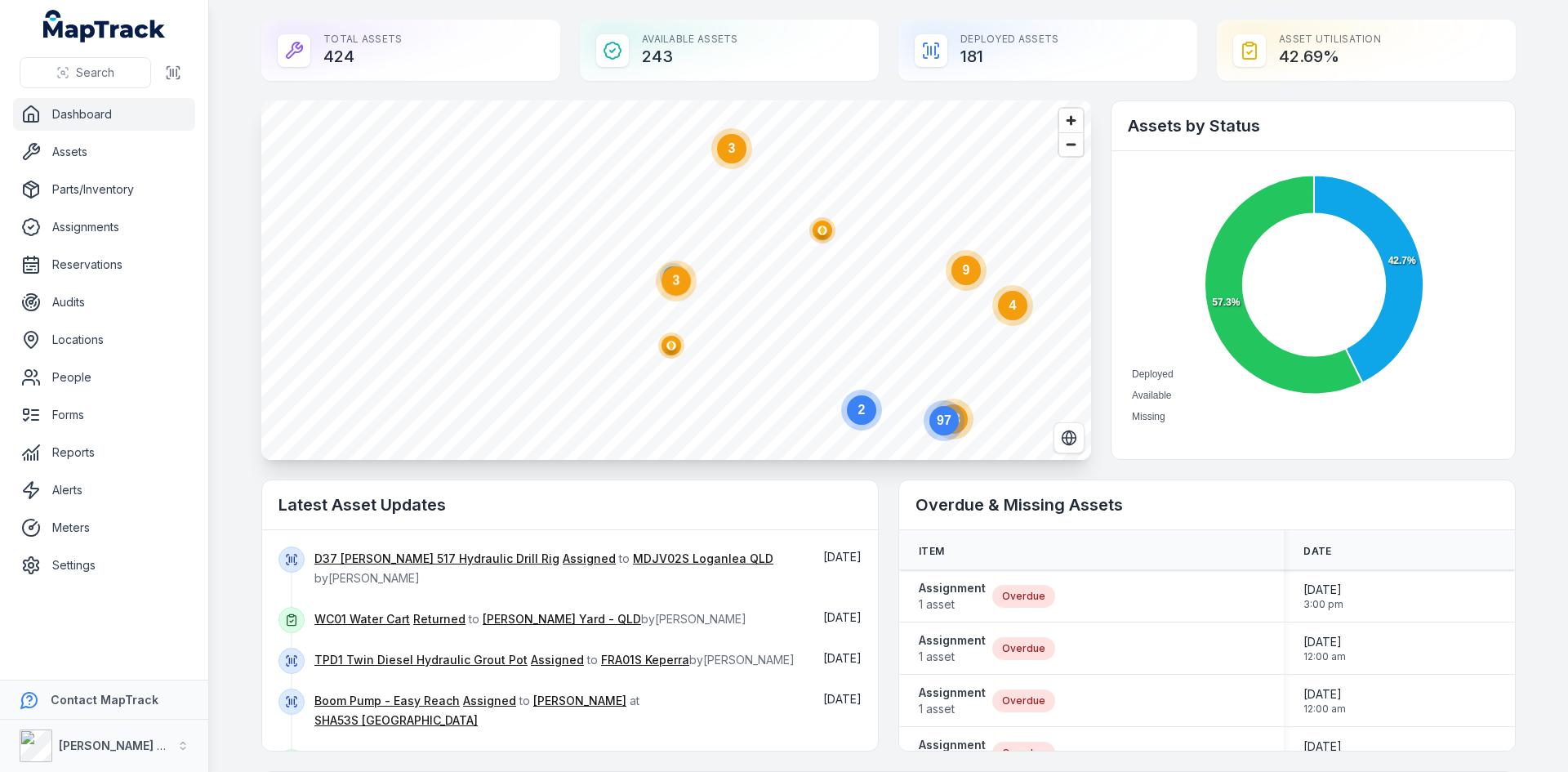
click at [658, 351] on circle "button" at bounding box center [671, 346] width 27 height 27
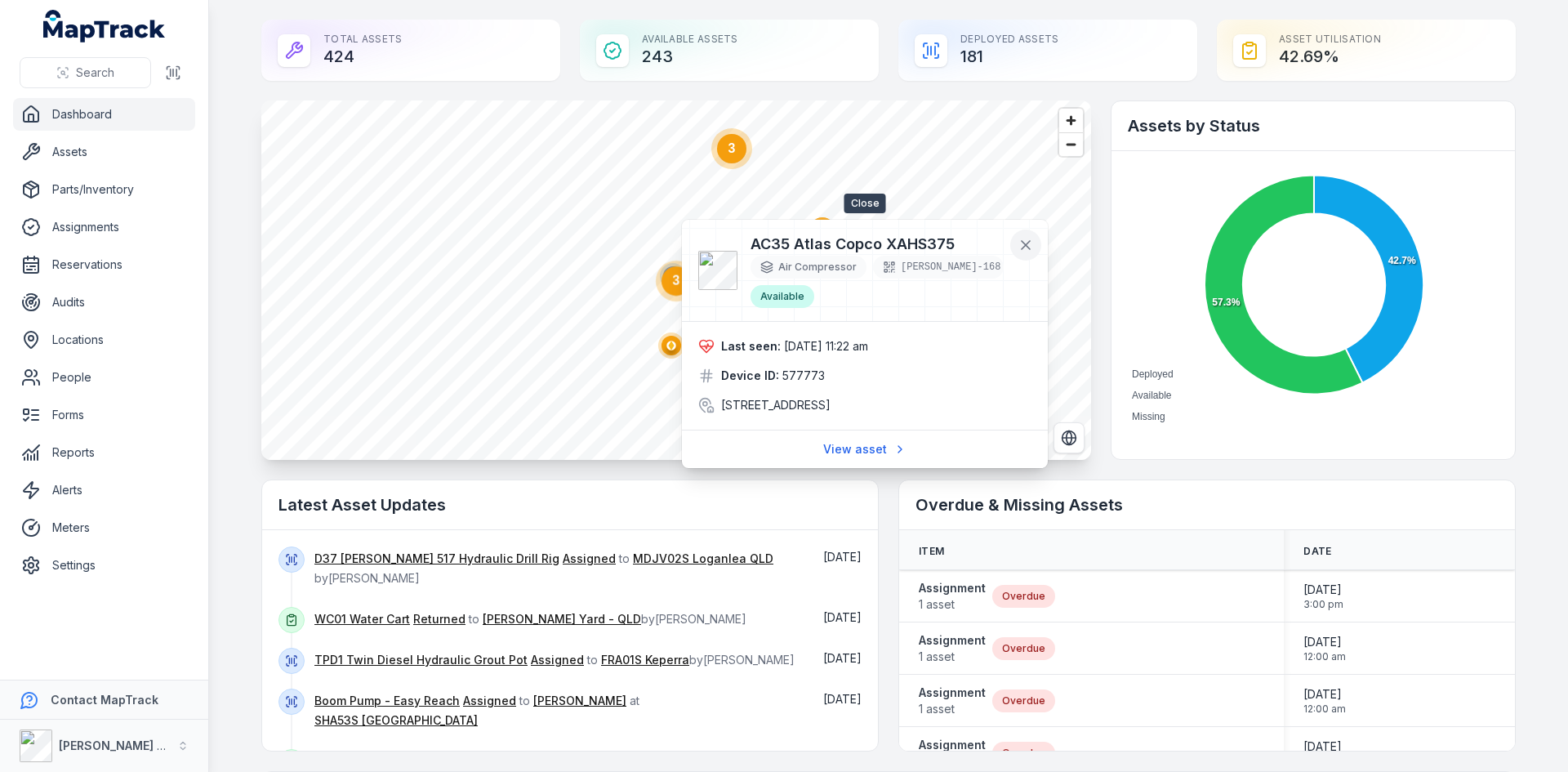
click at [1027, 240] on icon at bounding box center [1026, 245] width 16 height 16
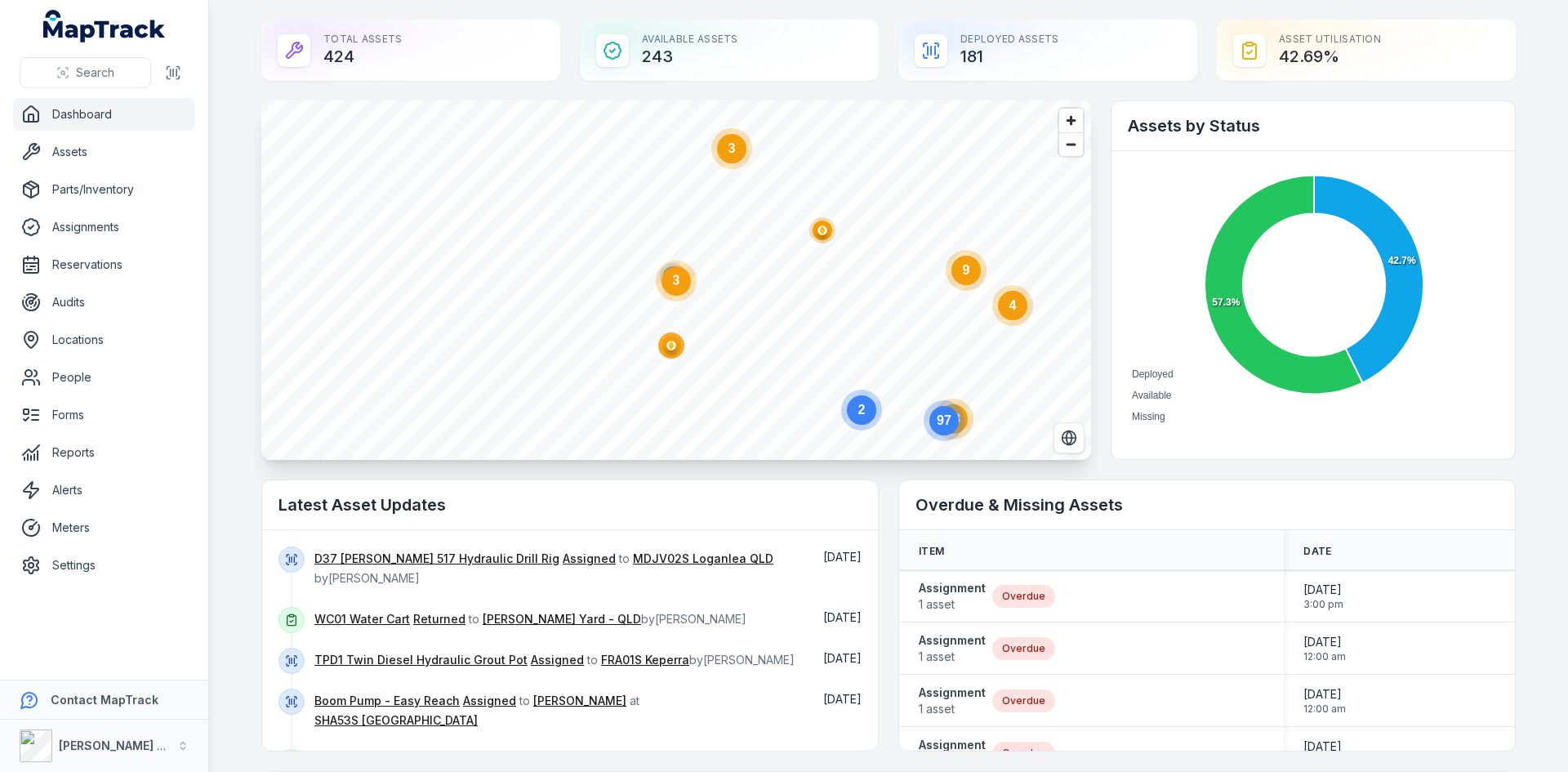
click at [813, 230] on ellipse "button" at bounding box center [822, 230] width 19 height 19
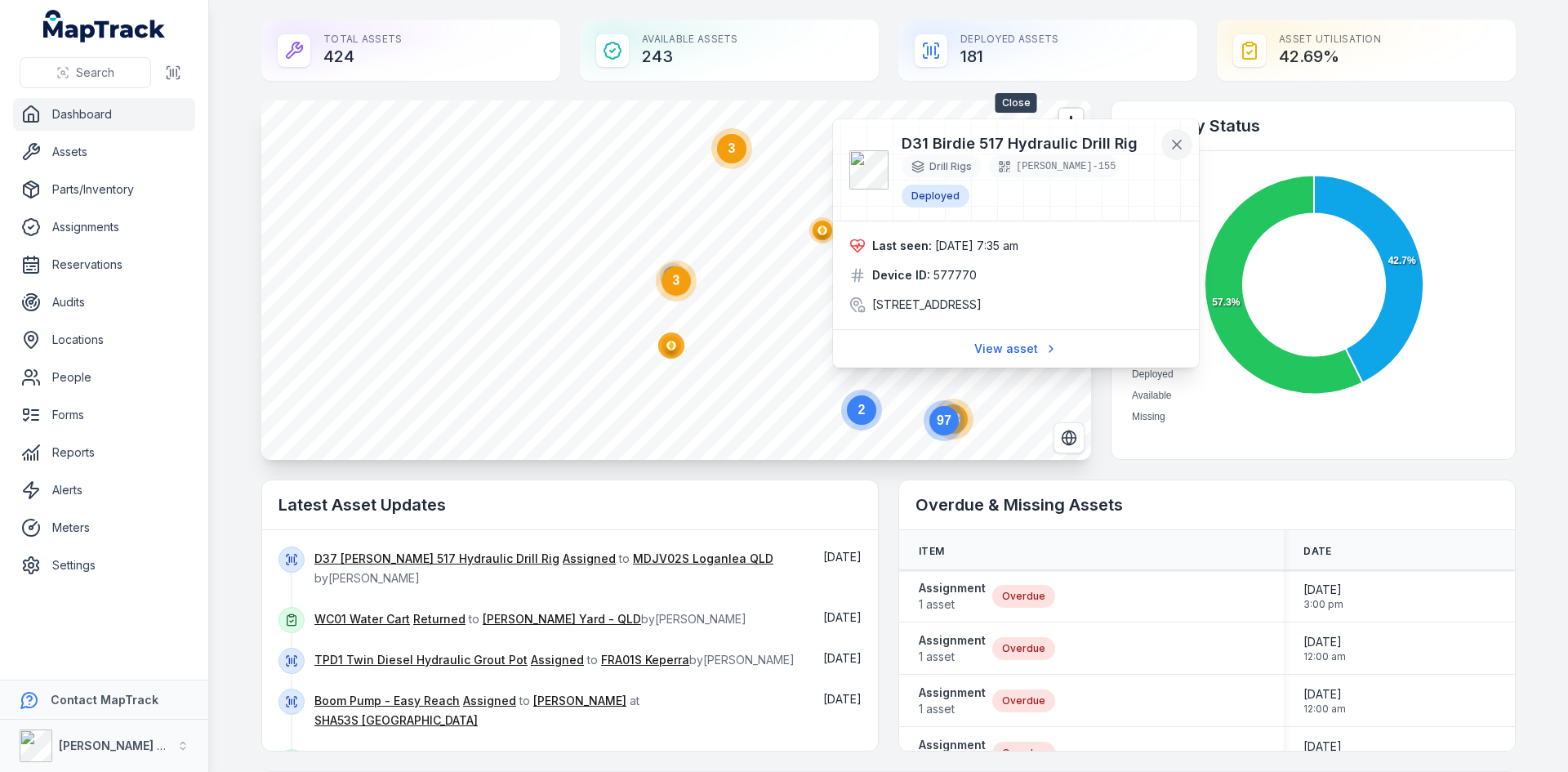
click at [1184, 151] on icon at bounding box center [1177, 145] width 16 height 16
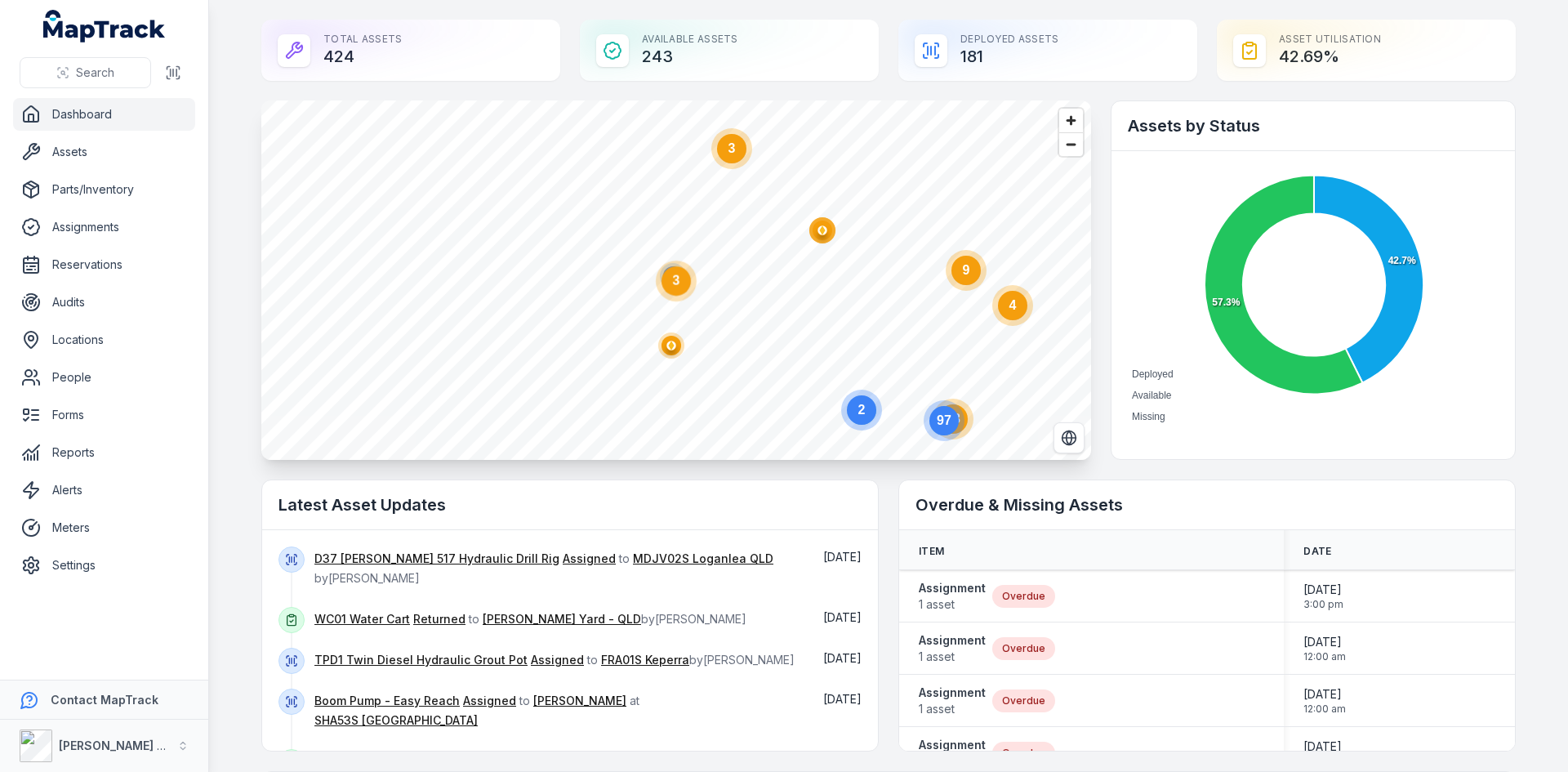
click at [965, 272] on circle at bounding box center [966, 271] width 29 height 29
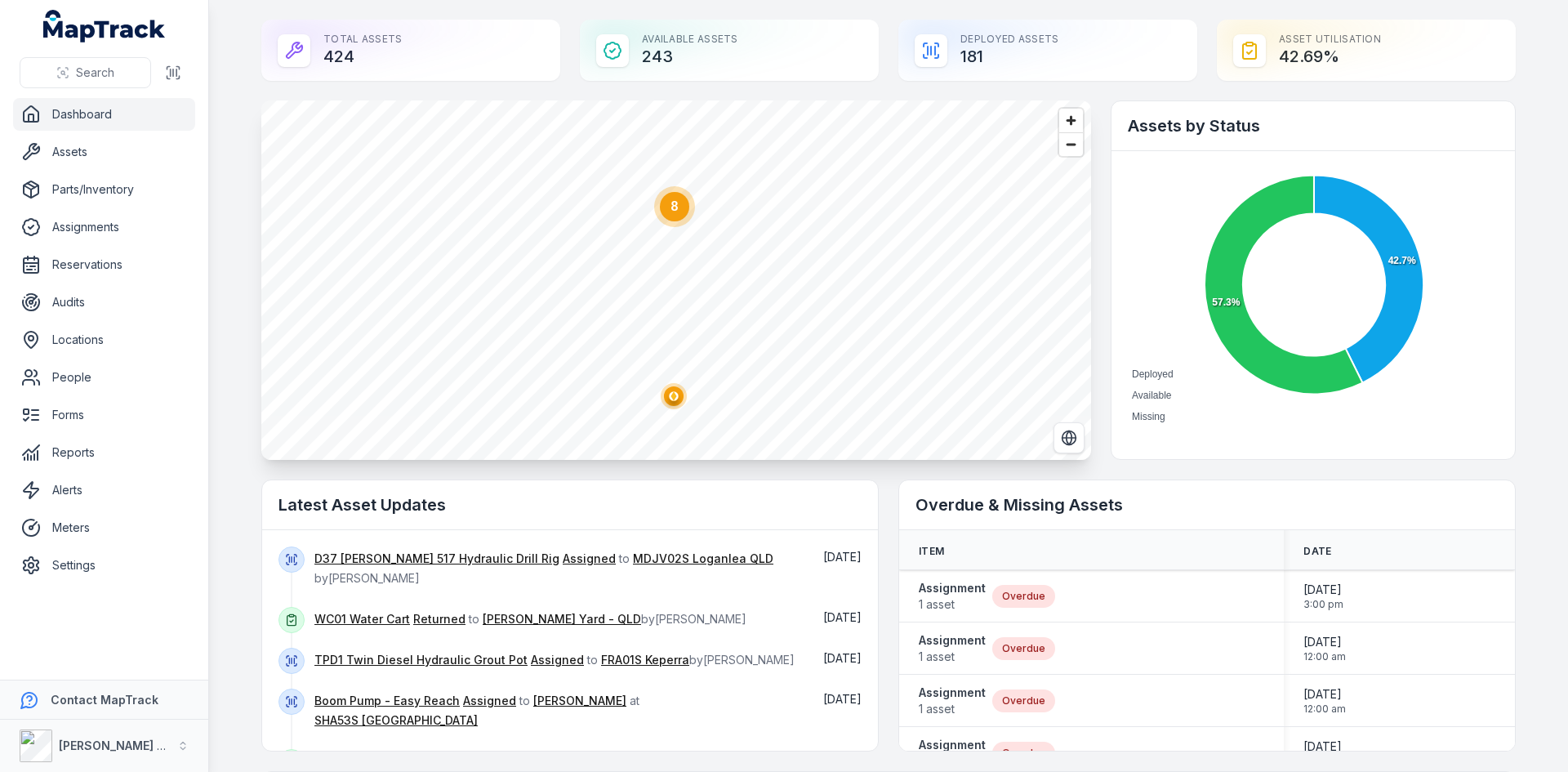
click at [677, 218] on circle at bounding box center [675, 207] width 29 height 29
click at [680, 163] on ellipse "button" at bounding box center [677, 158] width 19 height 19
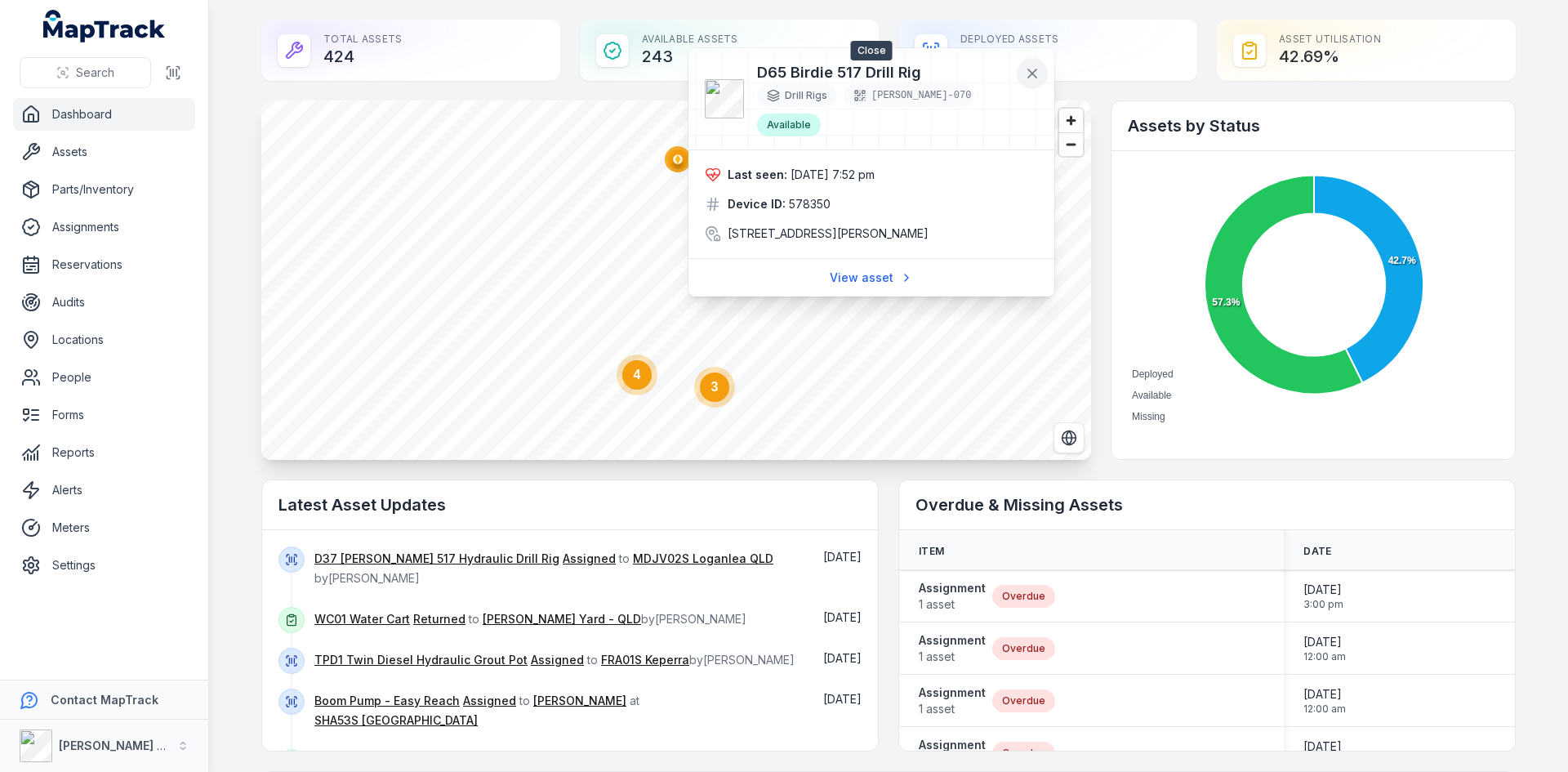
click at [1027, 72] on icon at bounding box center [1032, 73] width 16 height 16
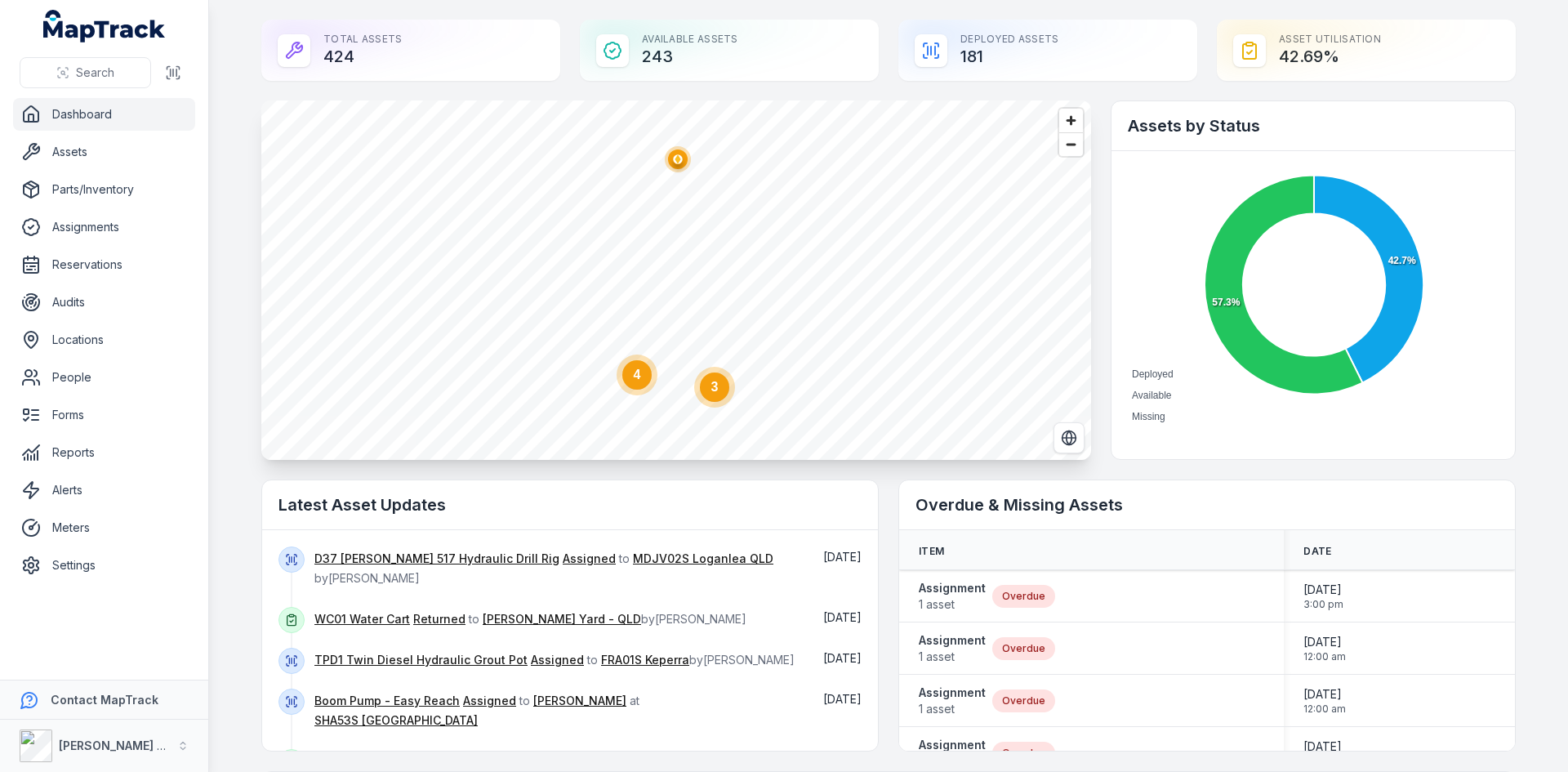
click at [638, 384] on circle at bounding box center [637, 375] width 29 height 29
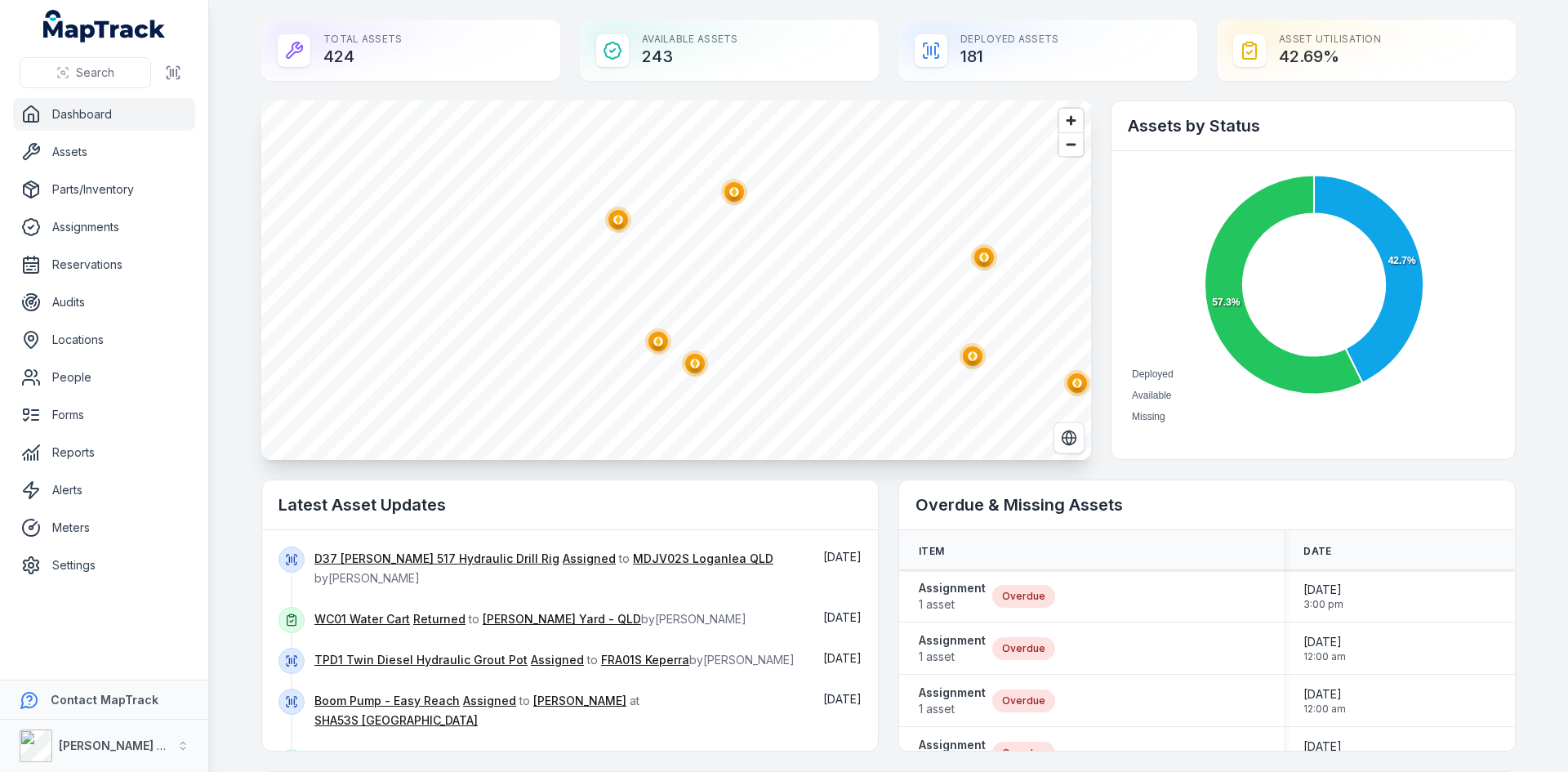
click at [623, 220] on circle "button" at bounding box center [618, 220] width 27 height 27
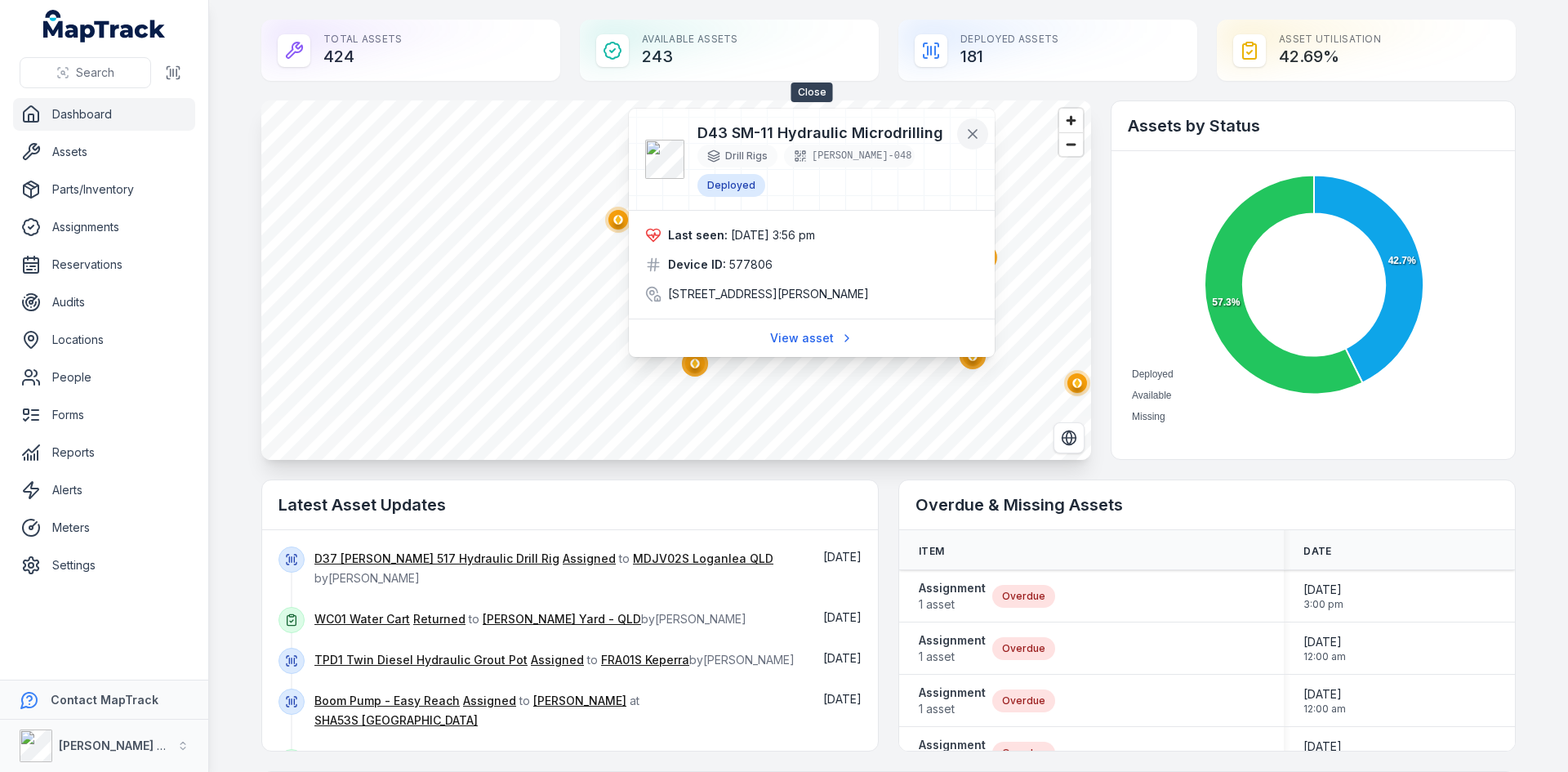
click at [975, 131] on icon at bounding box center [972, 134] width 8 height 8
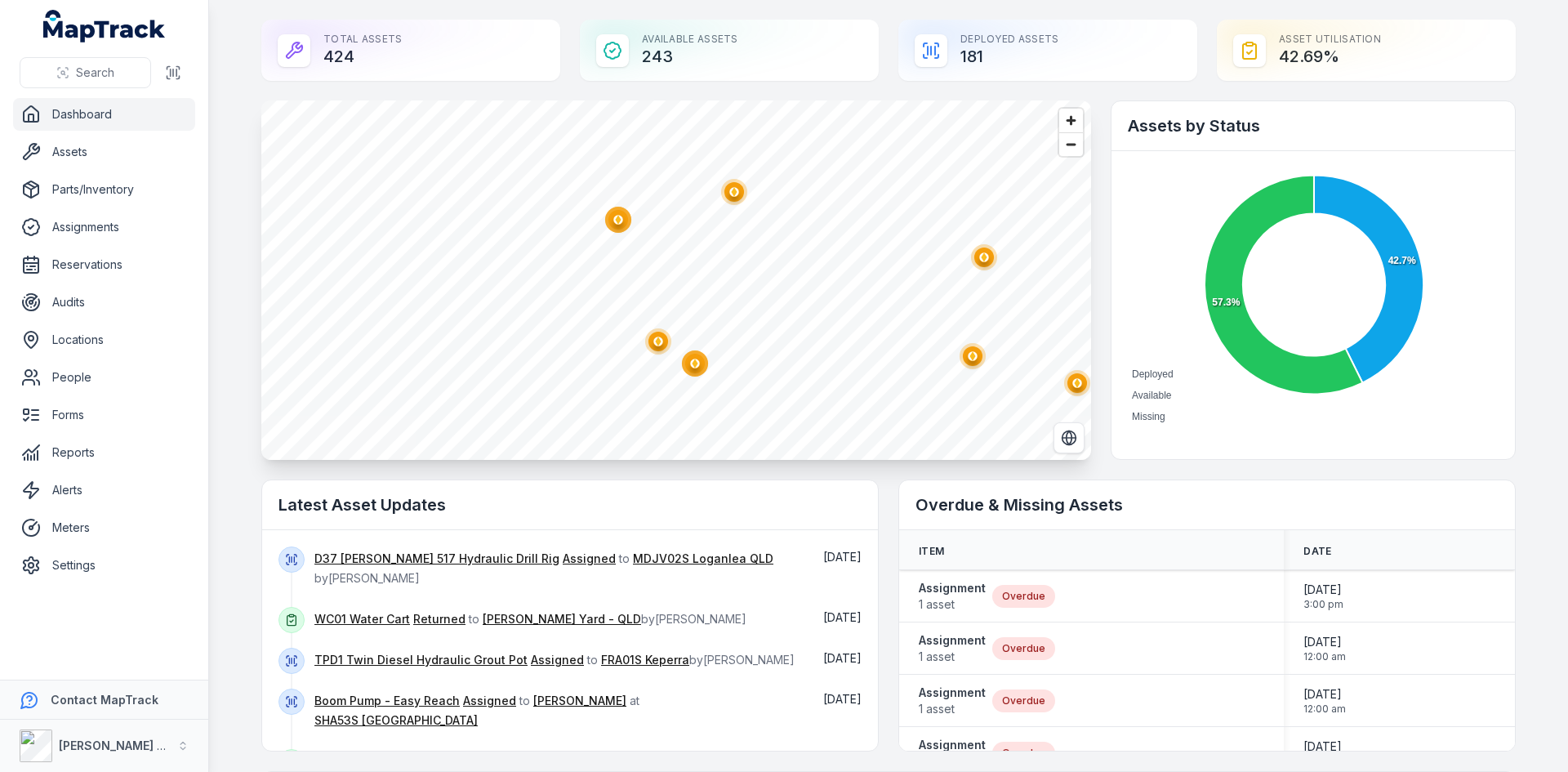
click at [722, 201] on circle "button" at bounding box center [734, 192] width 27 height 27
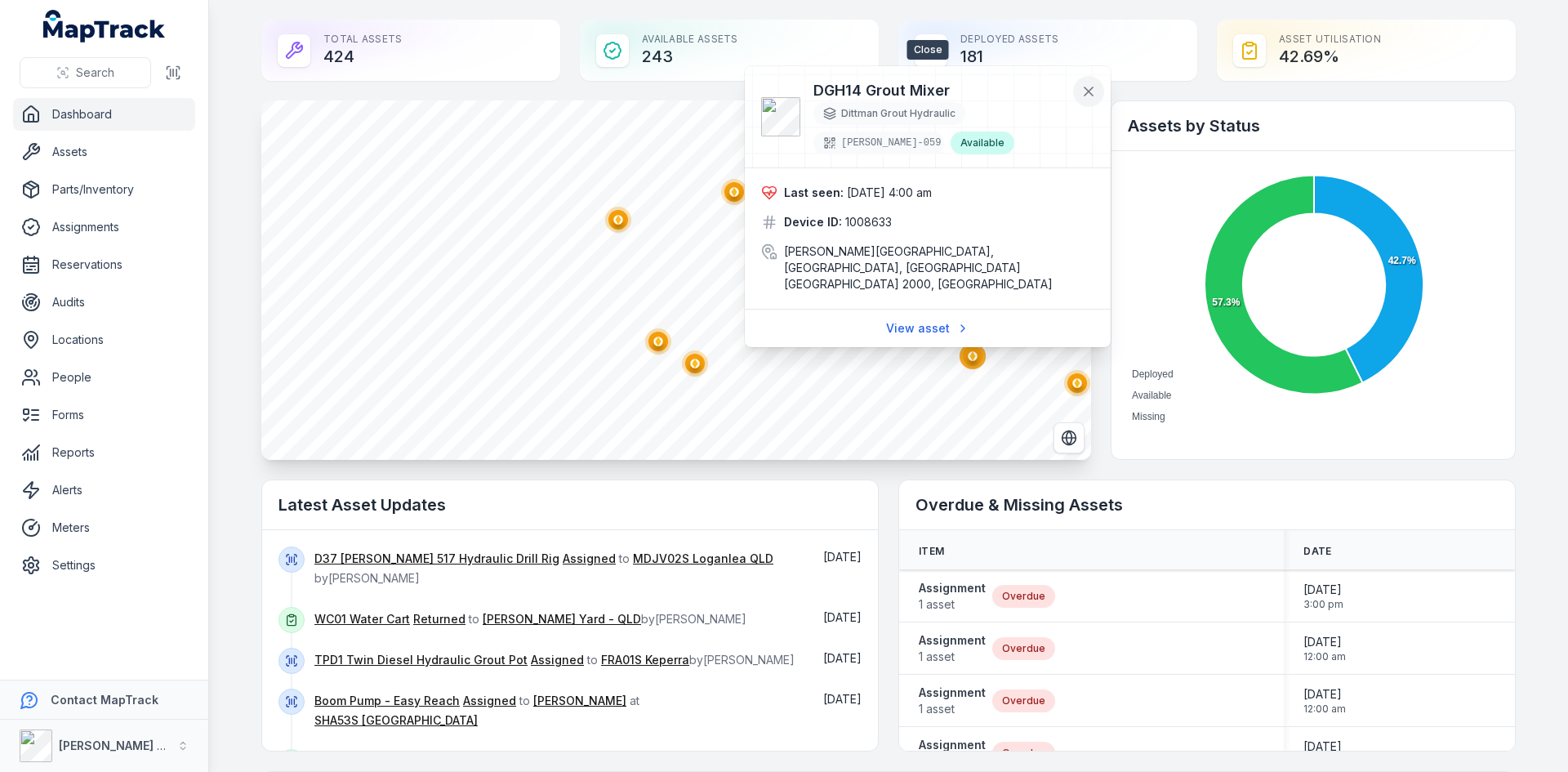
click at [1100, 95] on button at bounding box center [1089, 91] width 31 height 31
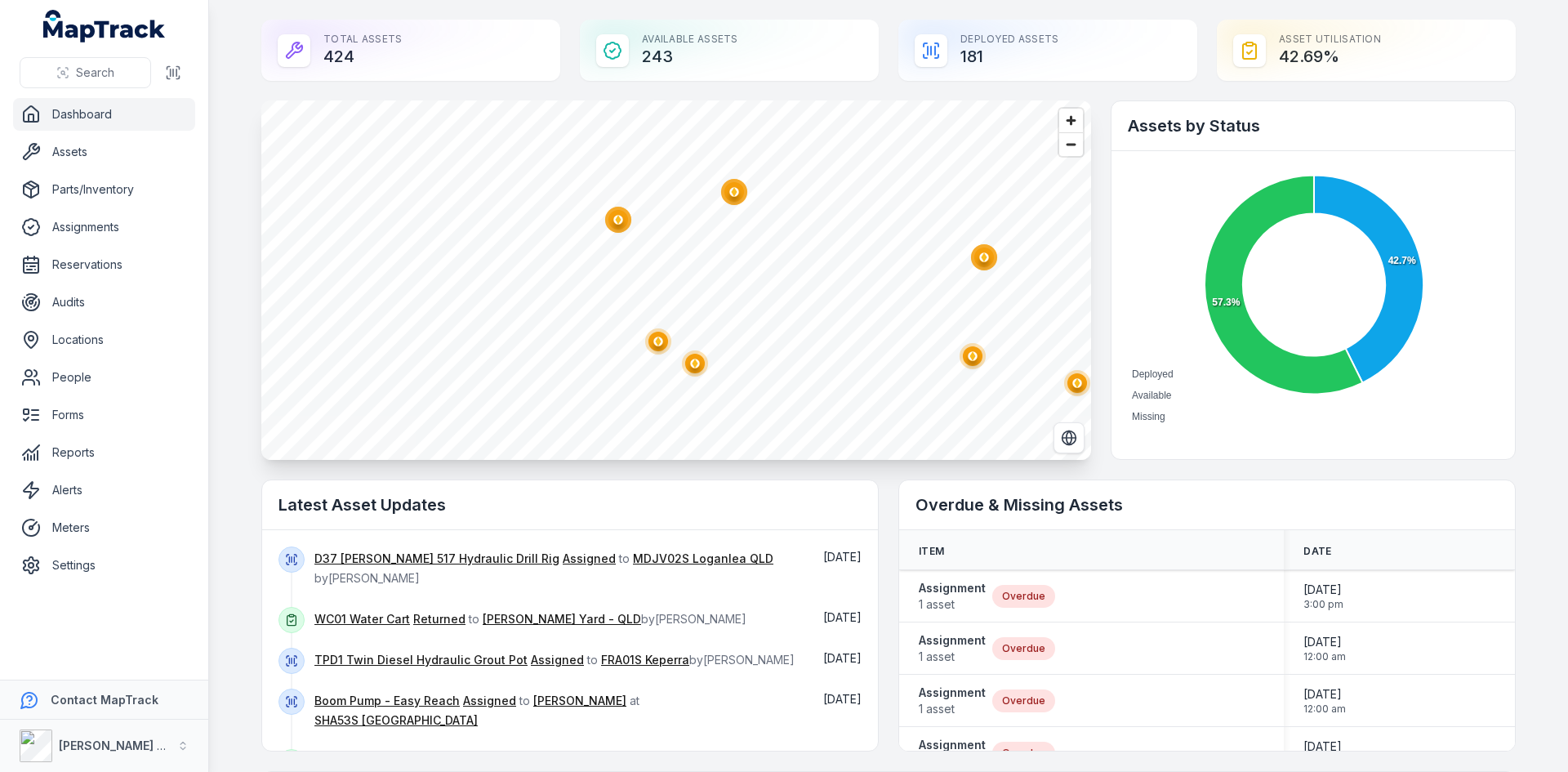
click at [654, 340] on circle "button" at bounding box center [658, 341] width 9 height 9
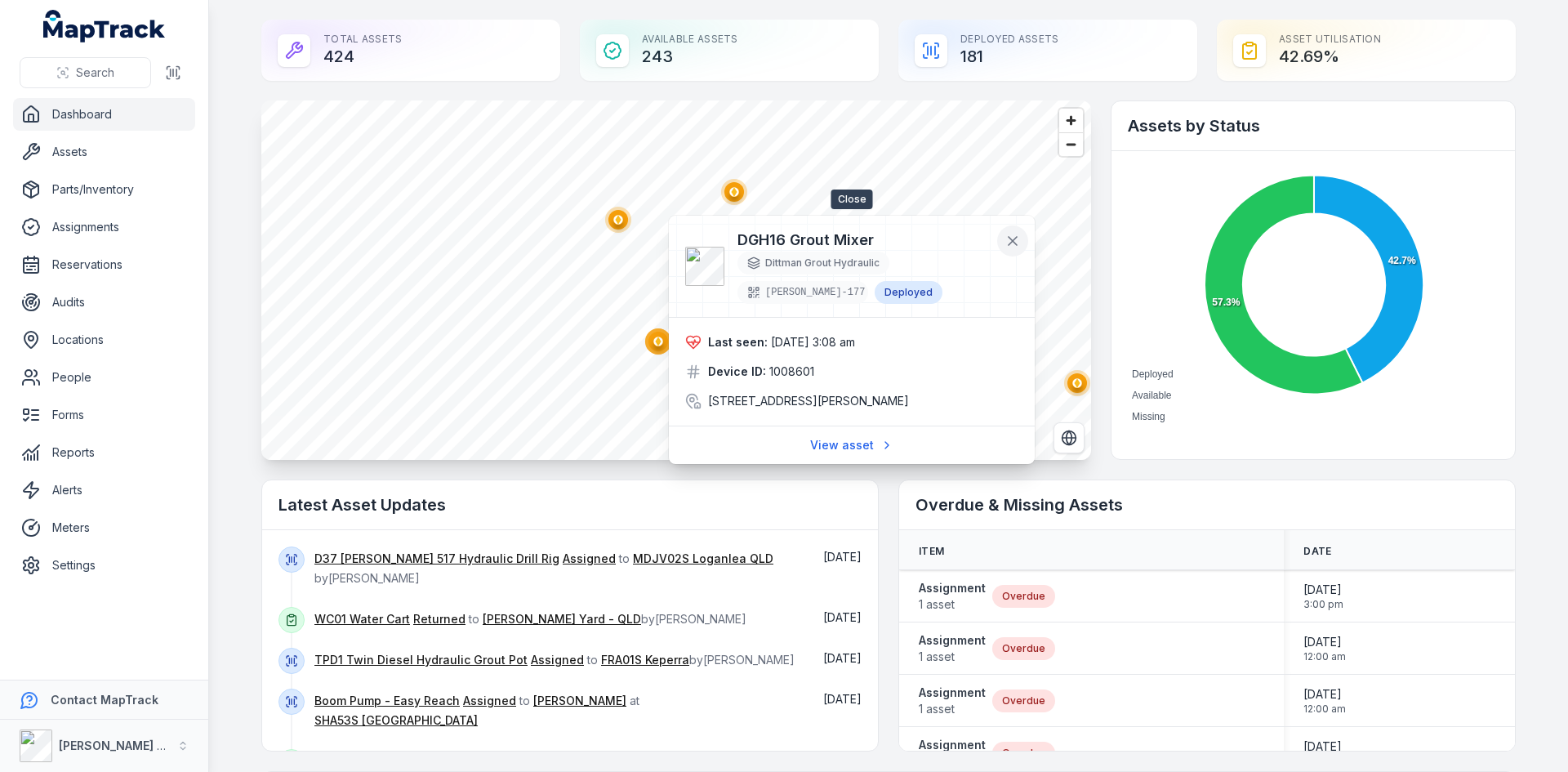
click at [1016, 233] on icon at bounding box center [1013, 241] width 16 height 16
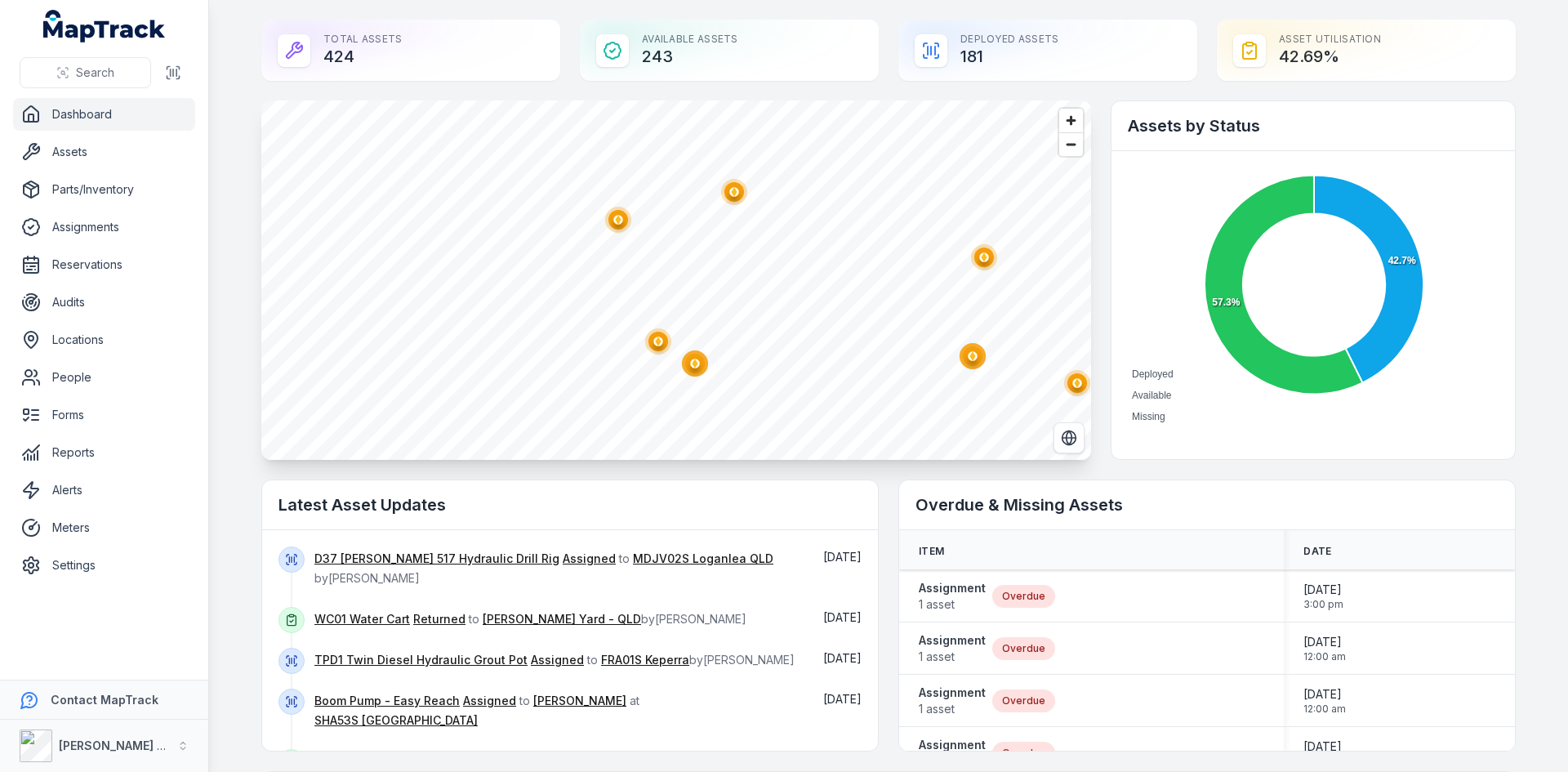
click at [691, 367] on circle "button" at bounding box center [695, 363] width 9 height 9
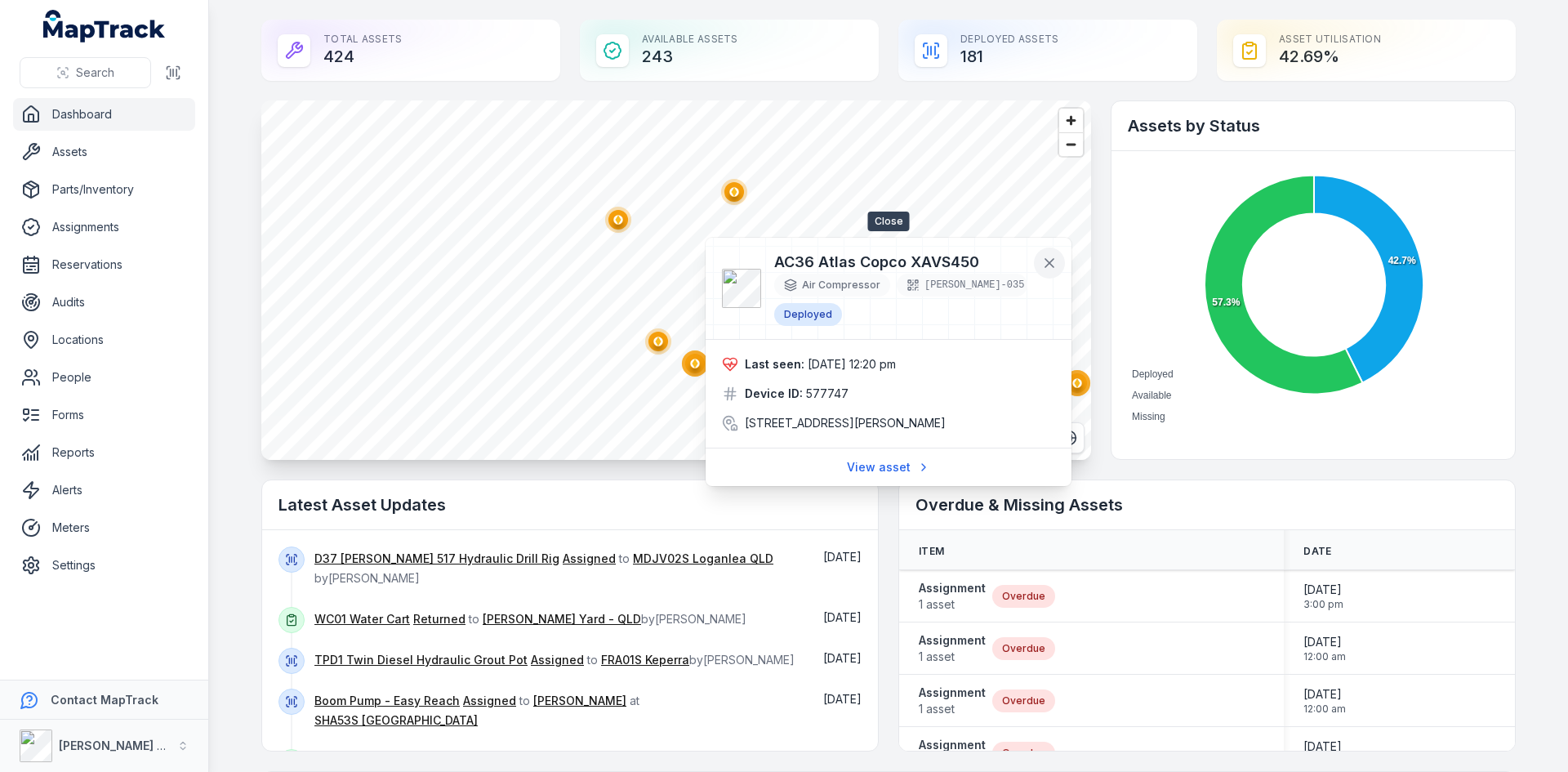
click at [1051, 265] on icon at bounding box center [1050, 263] width 16 height 16
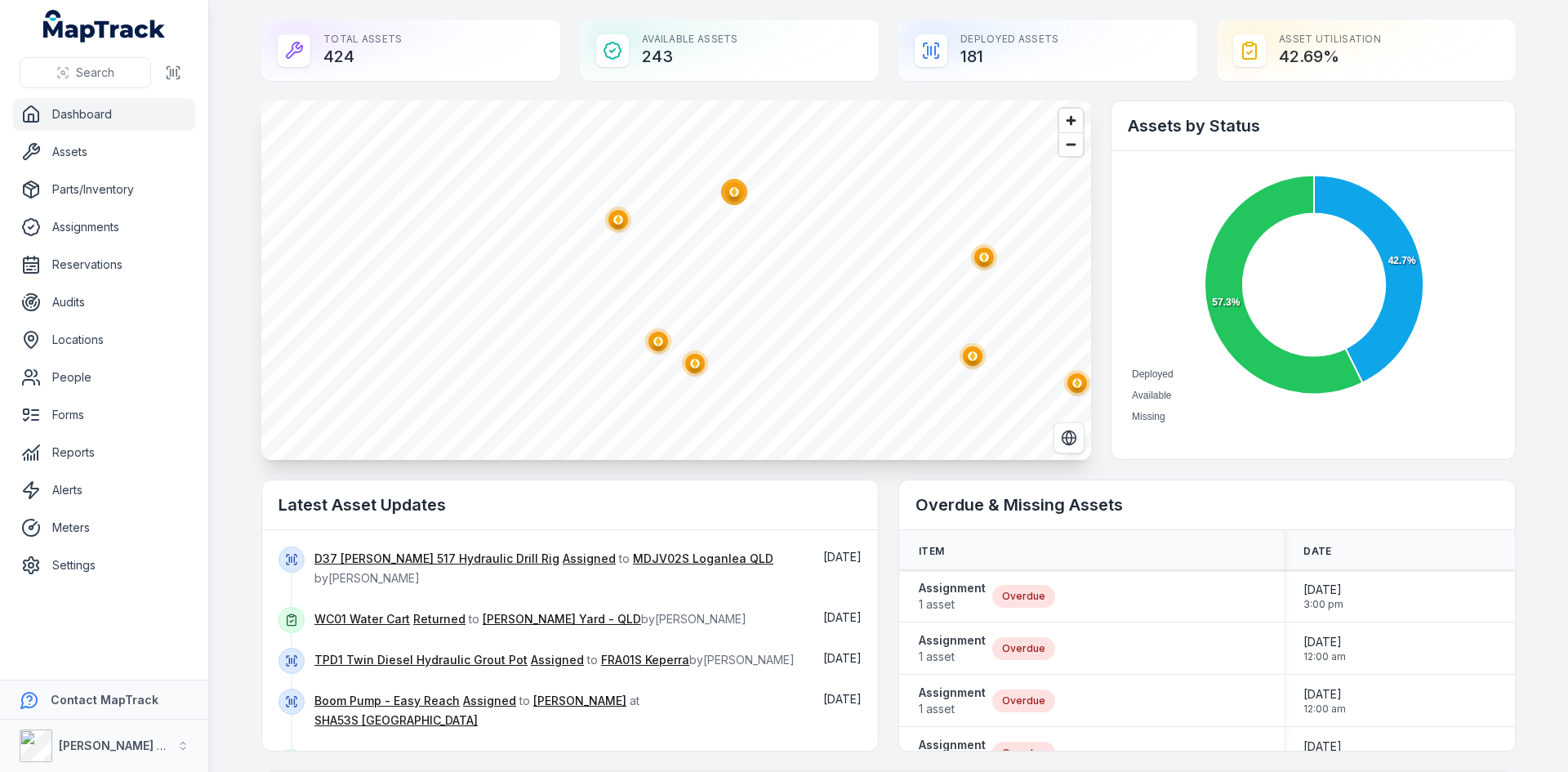
click at [959, 349] on circle "button" at bounding box center [972, 356] width 27 height 27
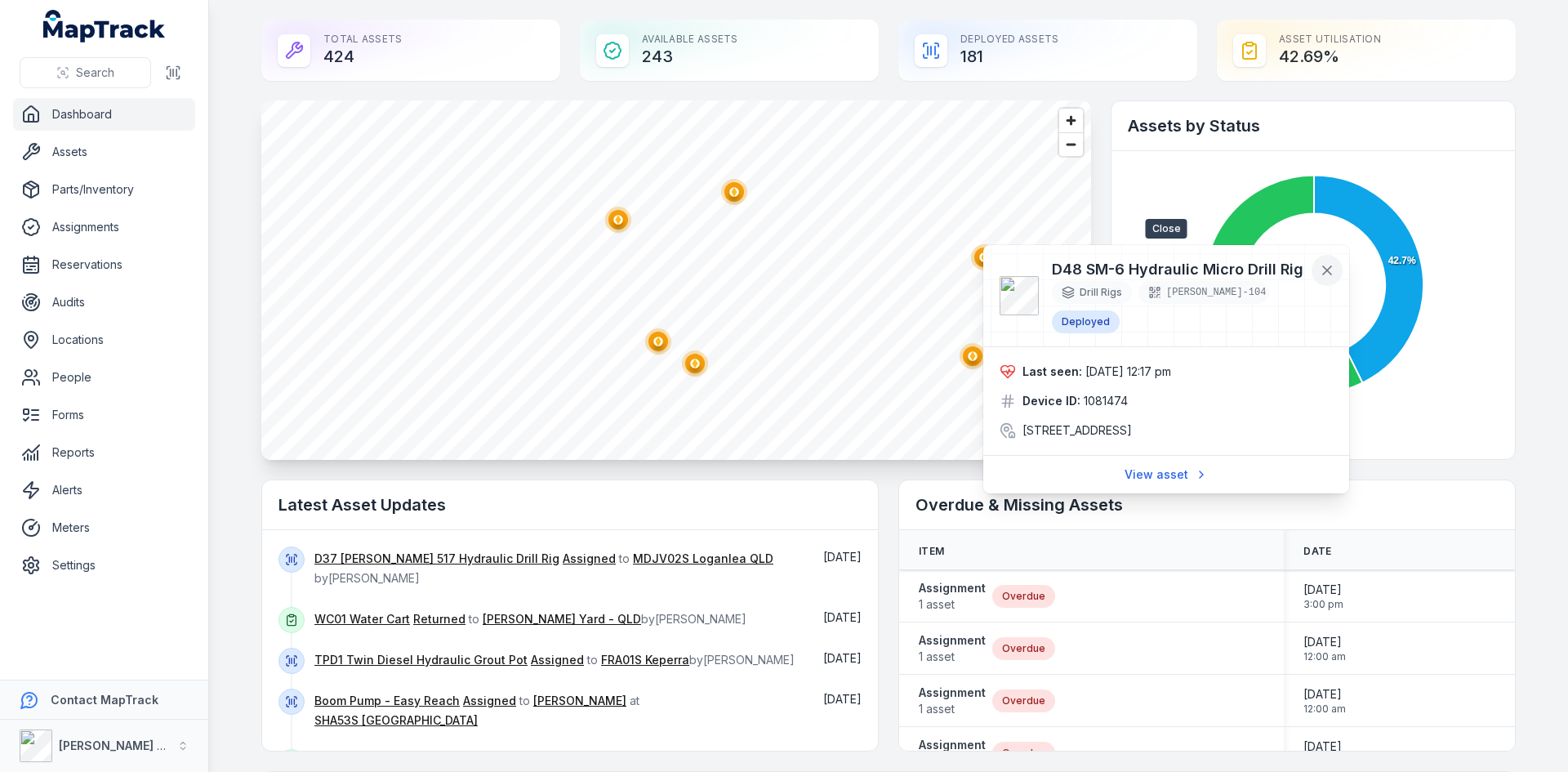
click at [1332, 273] on icon at bounding box center [1327, 271] width 16 height 16
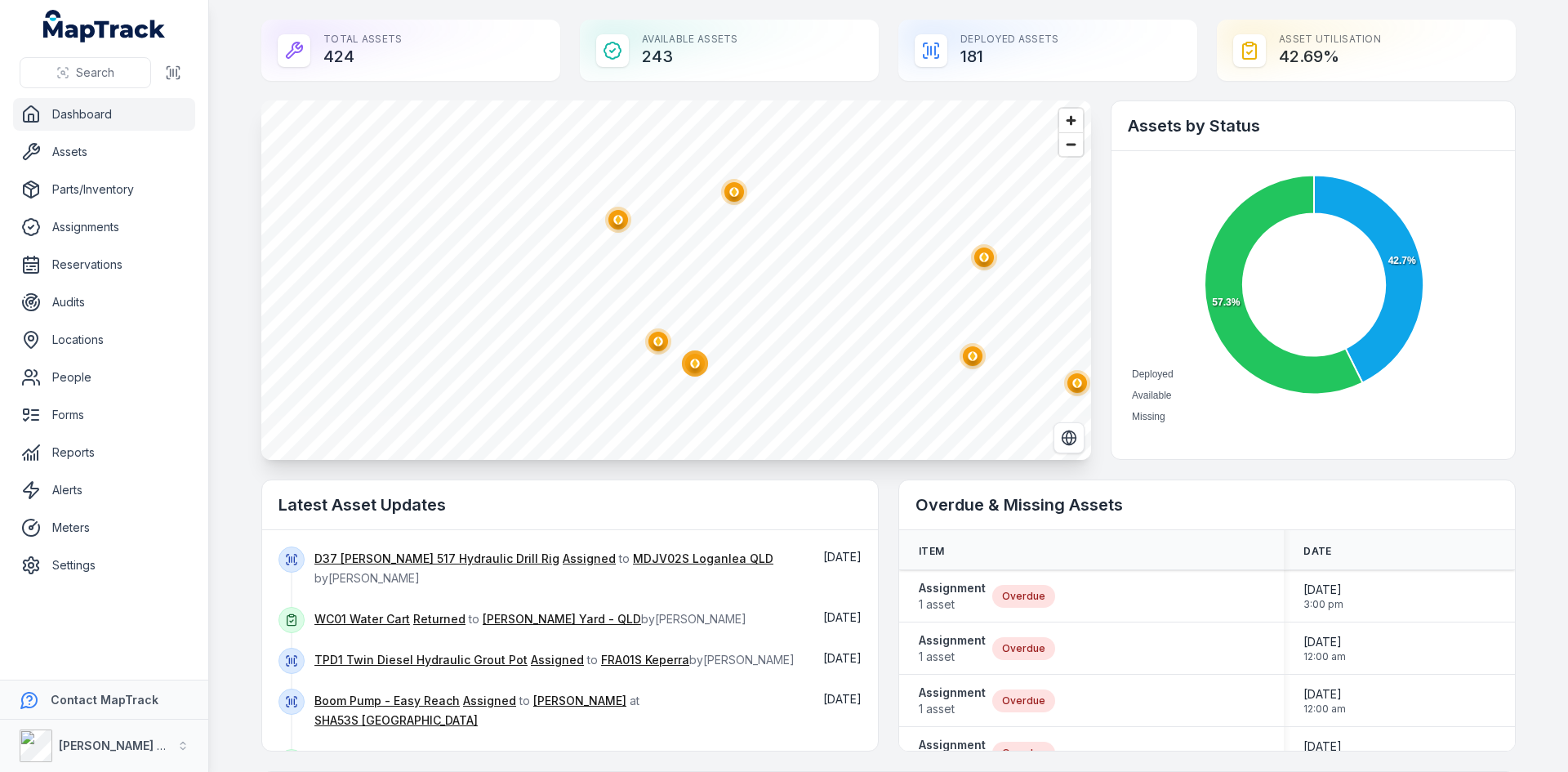
click at [972, 272] on icon "@keyframes ping-animation { 0% { transform: scale(0.8); opacity: 0.5; } 100% { …" at bounding box center [984, 257] width 33 height 33
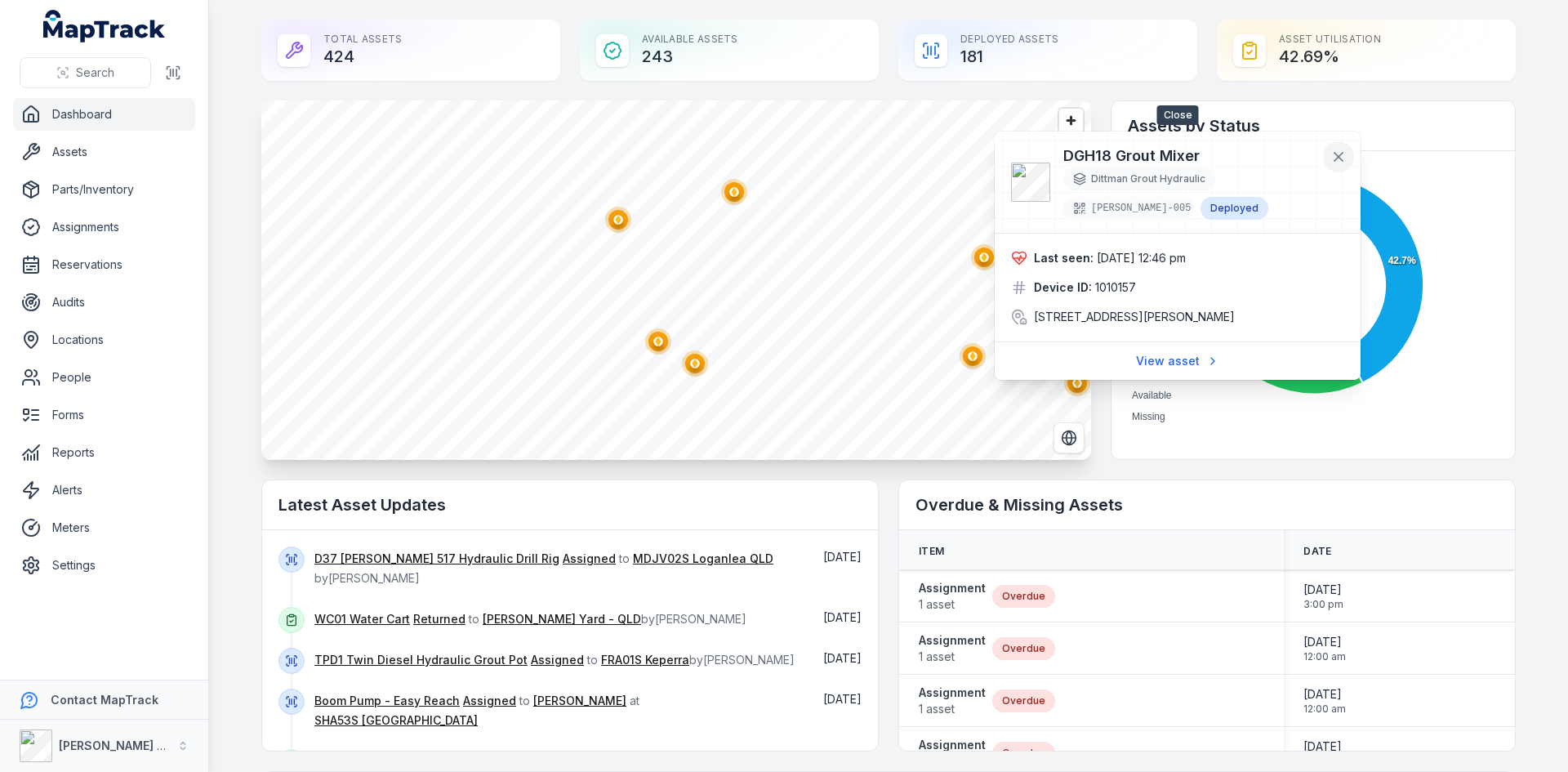
click at [1344, 156] on icon at bounding box center [1339, 157] width 16 height 16
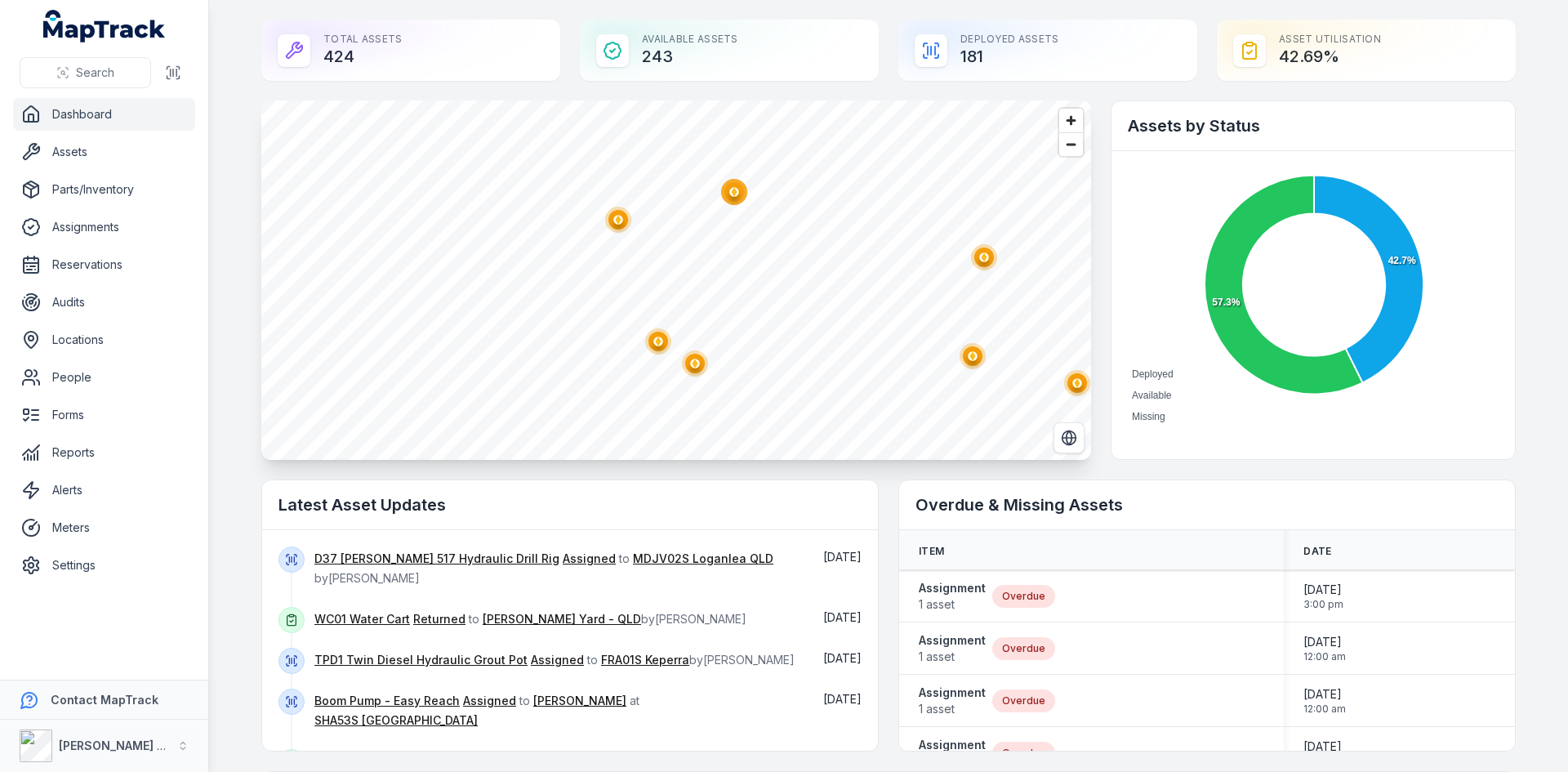
click at [1073, 379] on circle "button" at bounding box center [1077, 383] width 9 height 9
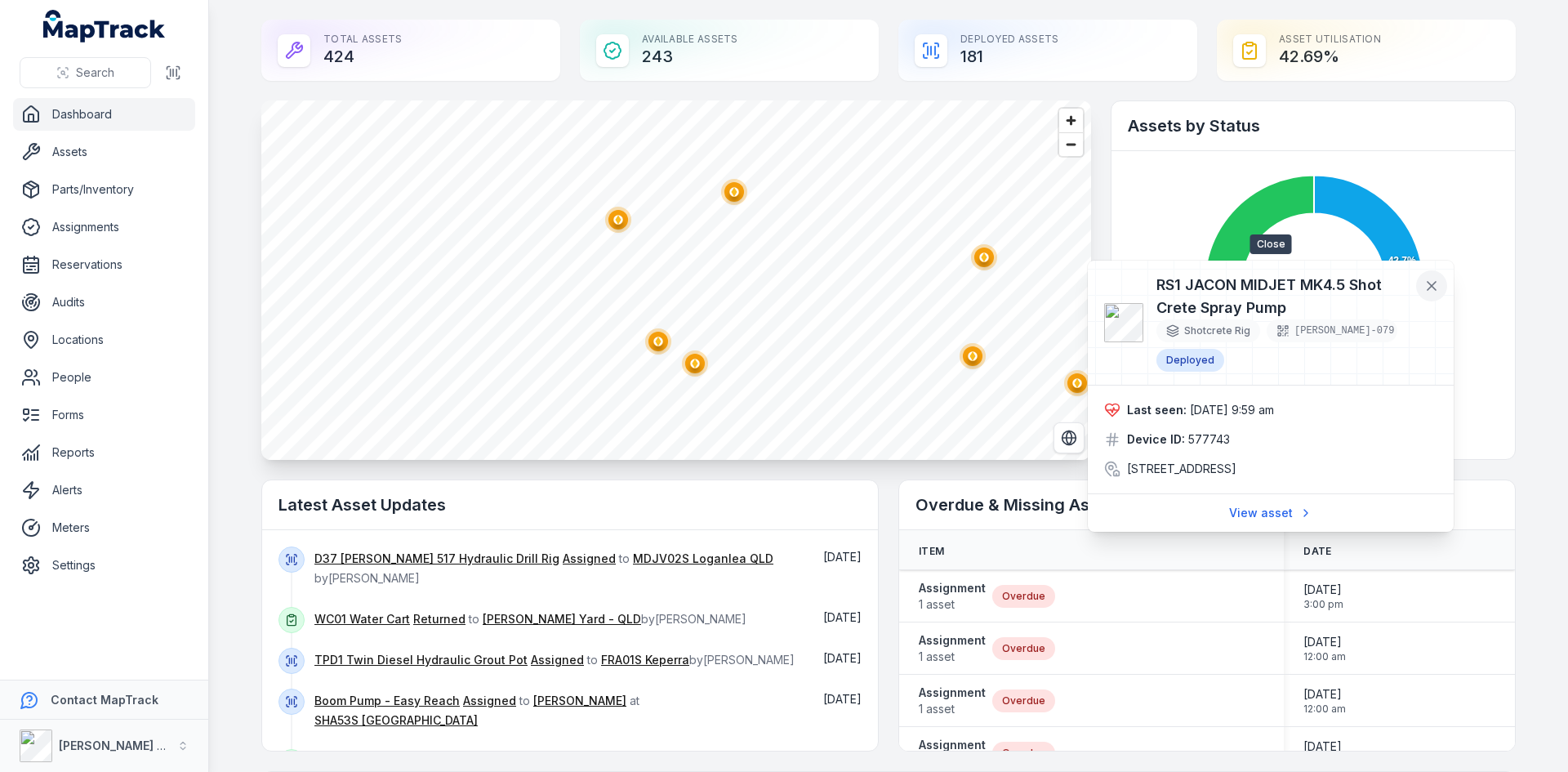
click at [1429, 286] on icon at bounding box center [1432, 286] width 16 height 16
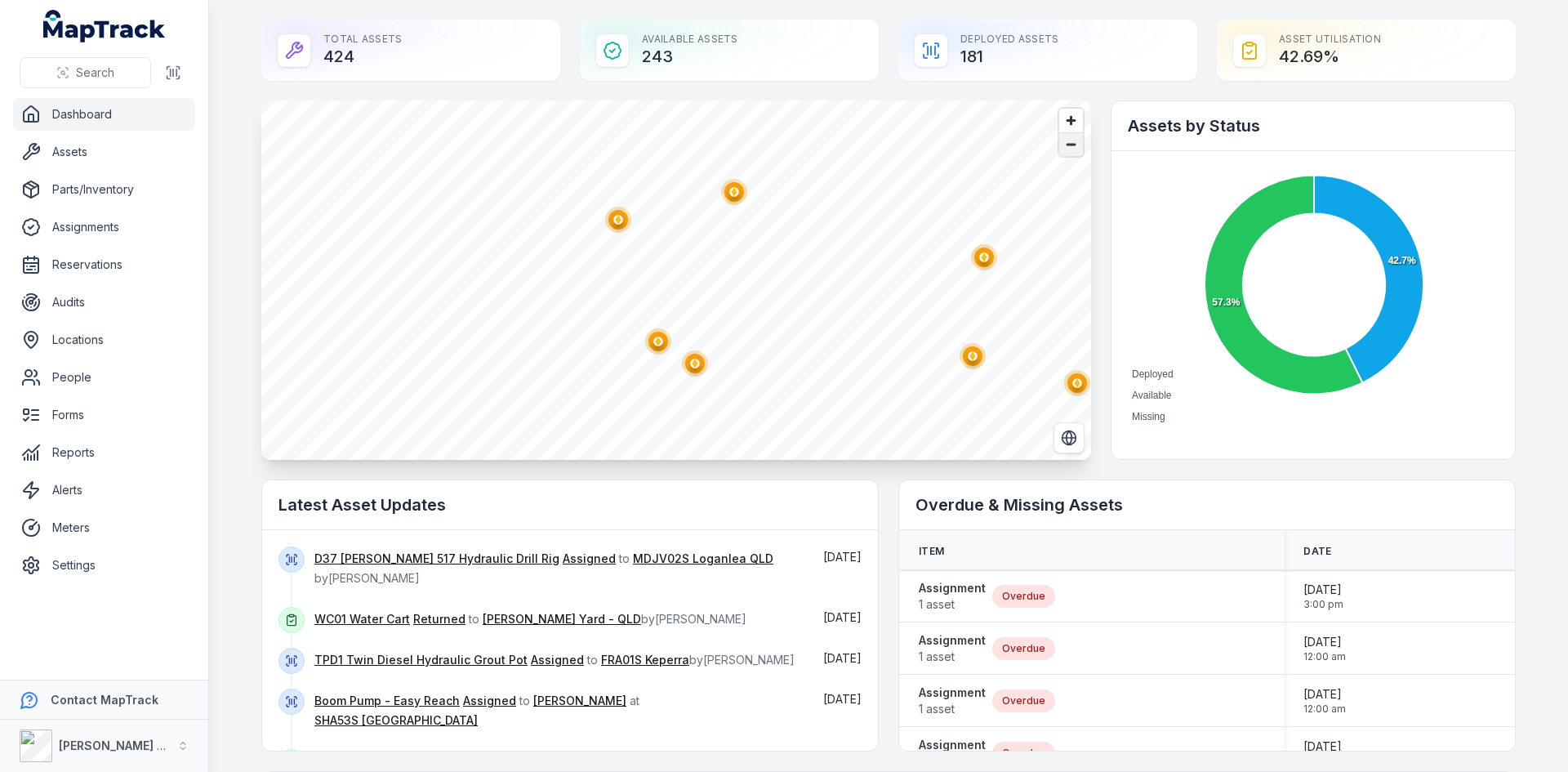
click at [1066, 155] on span "Zoom out" at bounding box center [1071, 145] width 24 height 23
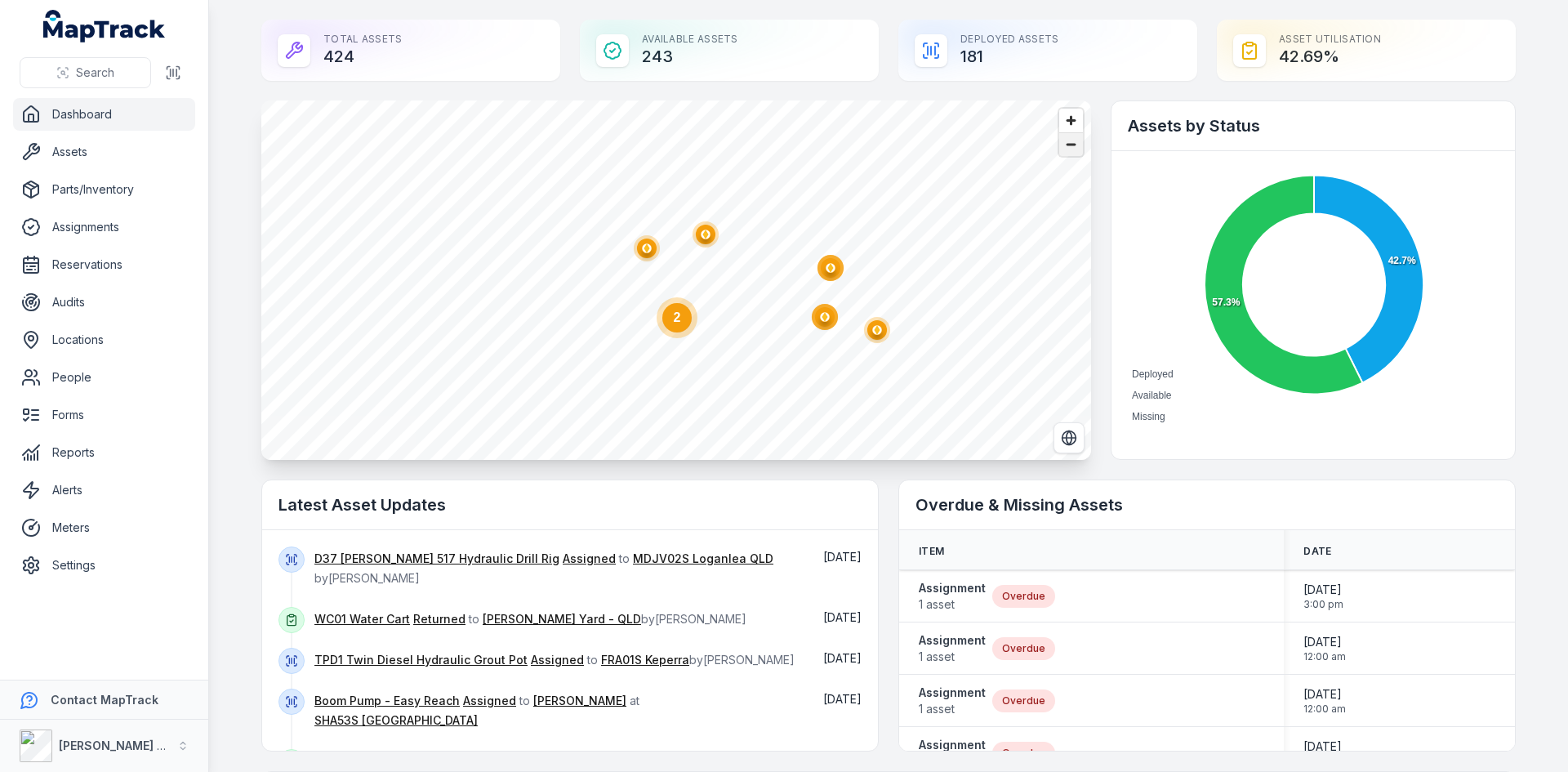
click at [1061, 151] on span "Zoom out" at bounding box center [1071, 145] width 24 height 23
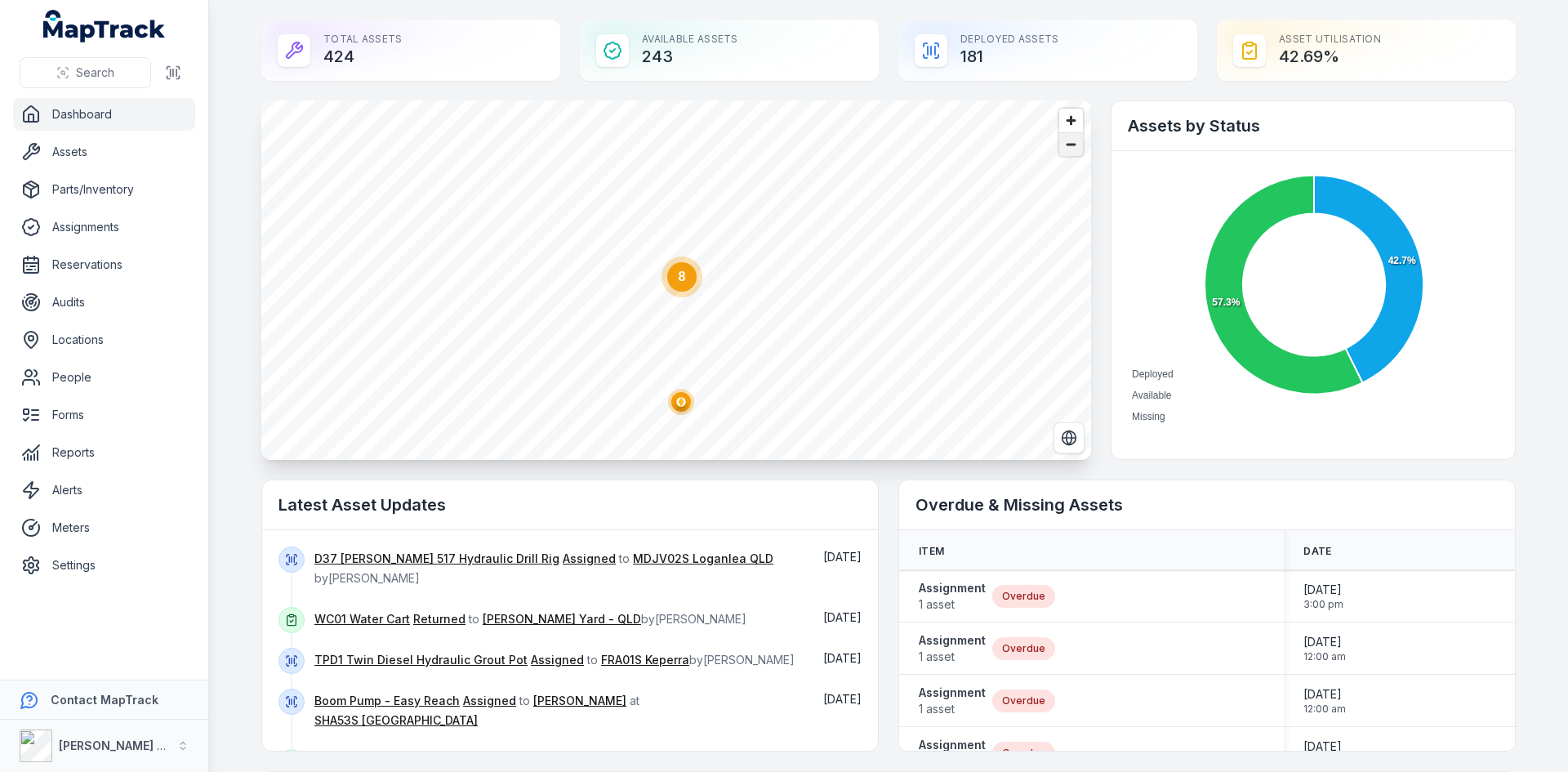
click at [1061, 151] on span "Zoom out" at bounding box center [1071, 145] width 24 height 23
drag, startPoint x: 791, startPoint y: 383, endPoint x: 909, endPoint y: 240, distance: 185.4
click at [909, 240] on icon "4" at bounding box center [903, 223] width 49 height 49
click at [904, 232] on circle at bounding box center [904, 220] width 29 height 29
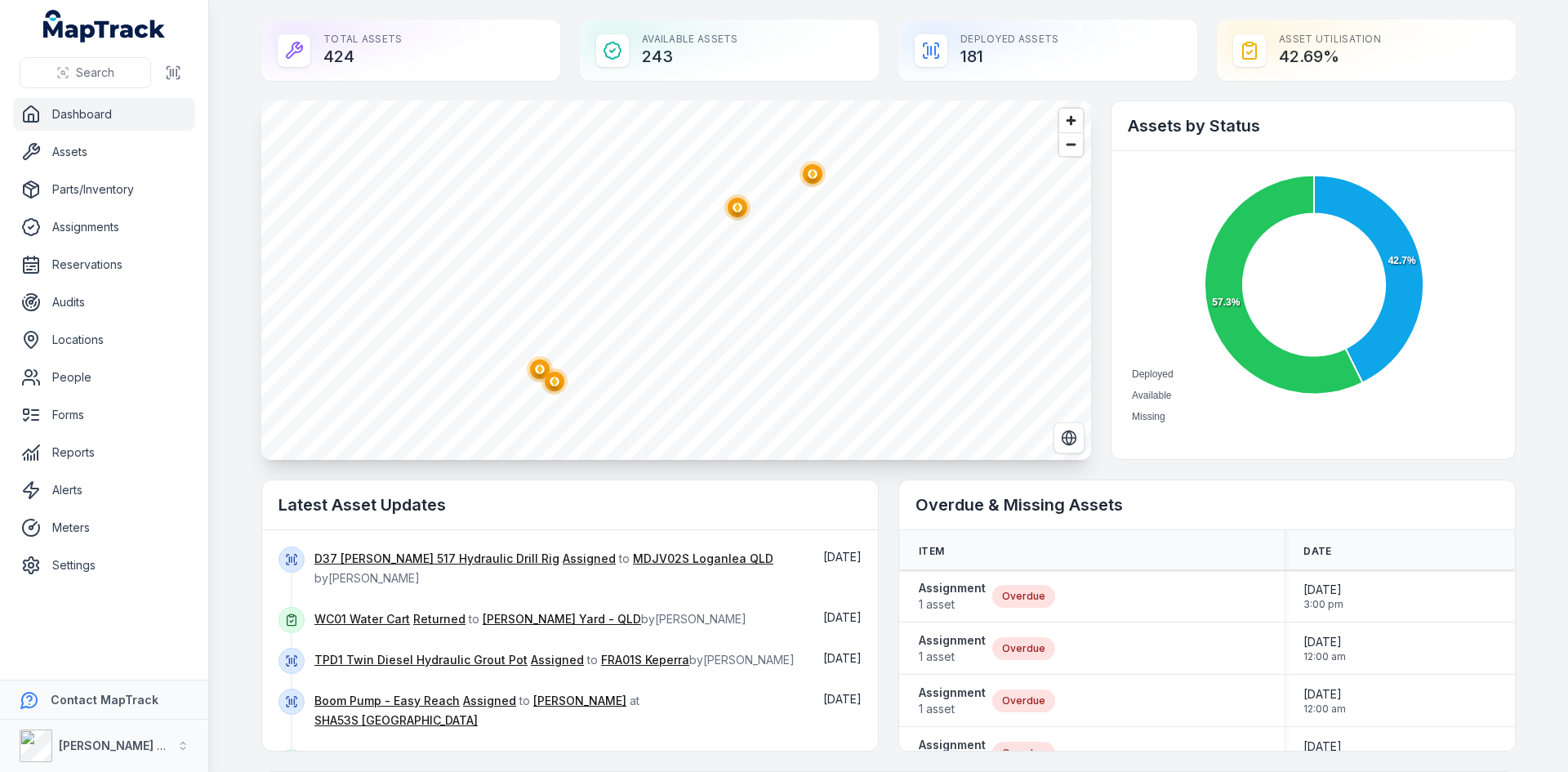
click at [815, 172] on ellipse "button" at bounding box center [812, 174] width 19 height 19
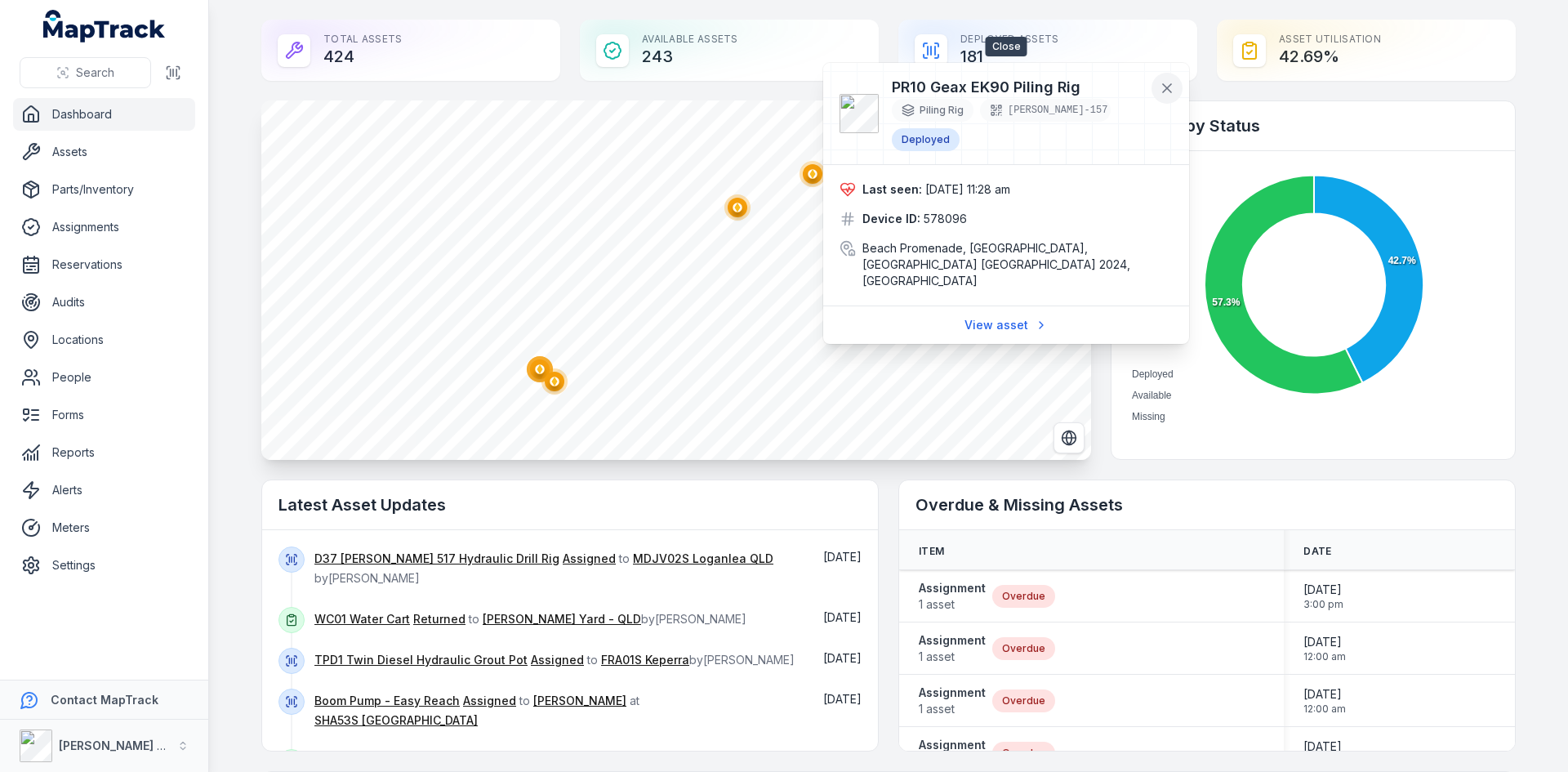
click at [1161, 94] on icon at bounding box center [1167, 89] width 16 height 16
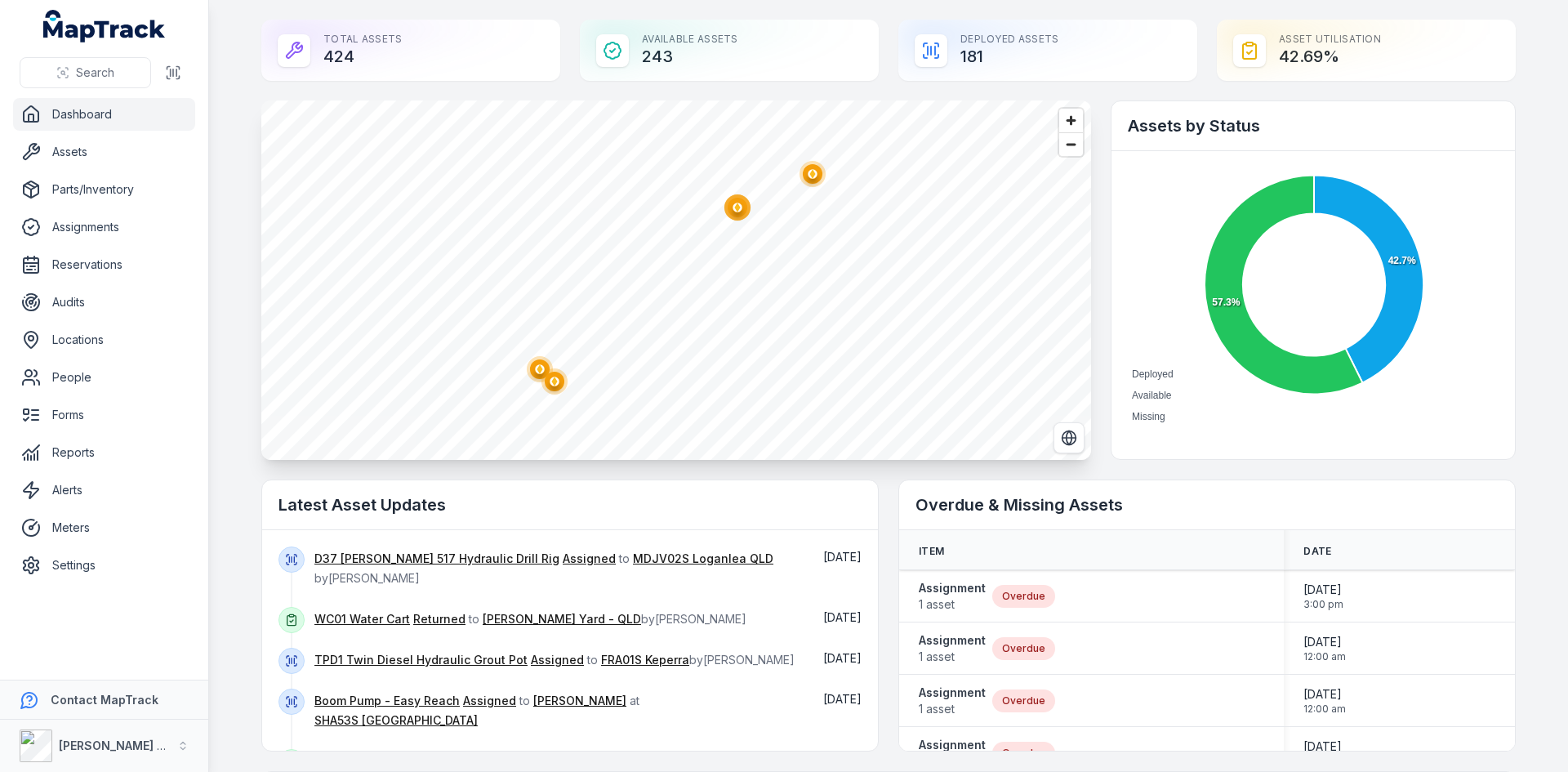
click at [735, 211] on ellipse "button" at bounding box center [737, 207] width 19 height 19
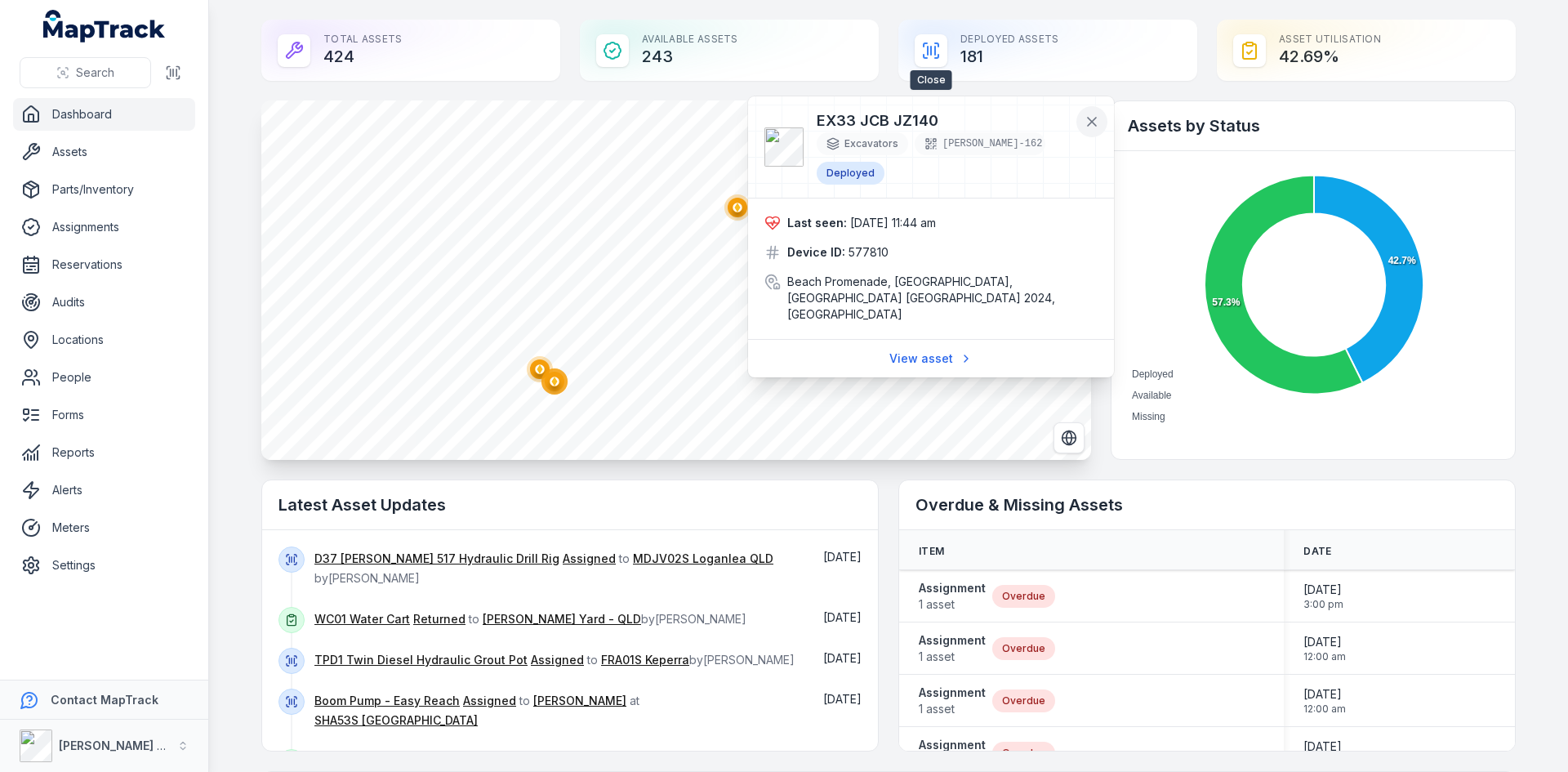
click at [1097, 123] on icon at bounding box center [1092, 122] width 16 height 16
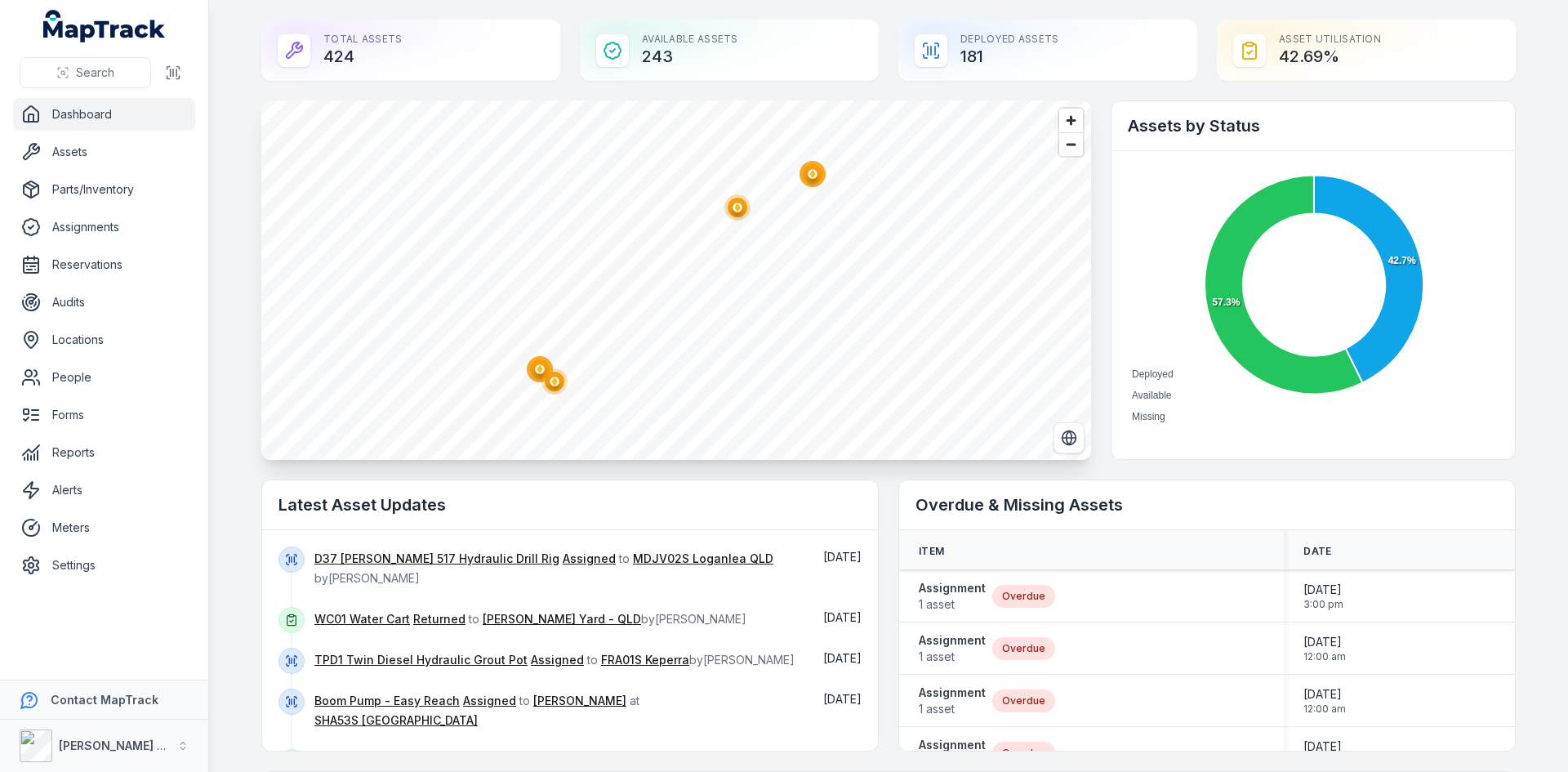
click at [560, 390] on icon "@keyframes ping-animation { 0% { transform: scale(0.8); opacity: 0.5; } 100% { …" at bounding box center [555, 381] width 33 height 33
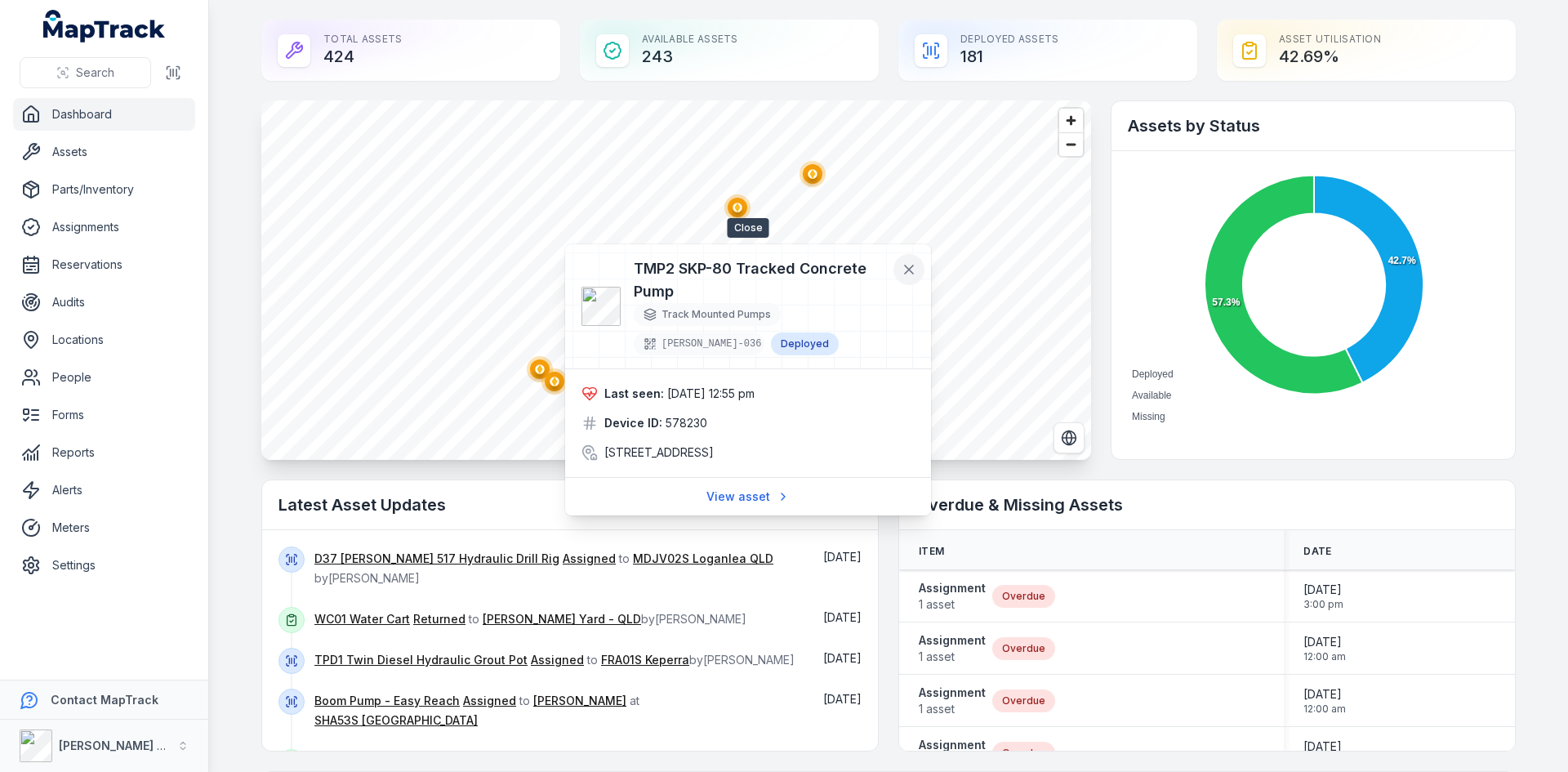
click at [907, 272] on icon at bounding box center [909, 269] width 8 height 8
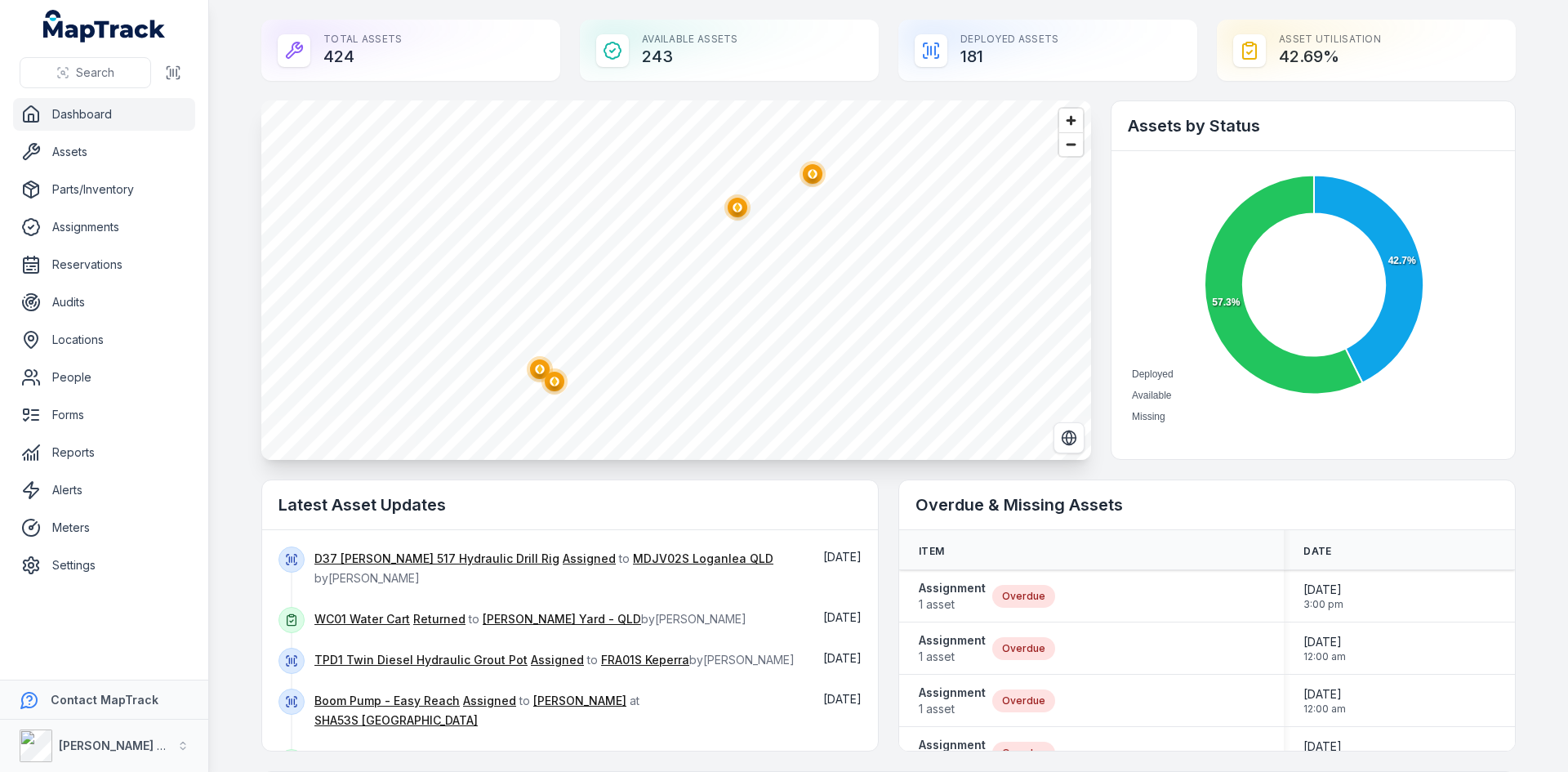
click at [539, 378] on icon "@keyframes ping-animation { 0% { transform: scale(0.8); opacity: 0.5; } 100% { …" at bounding box center [555, 381] width 33 height 33
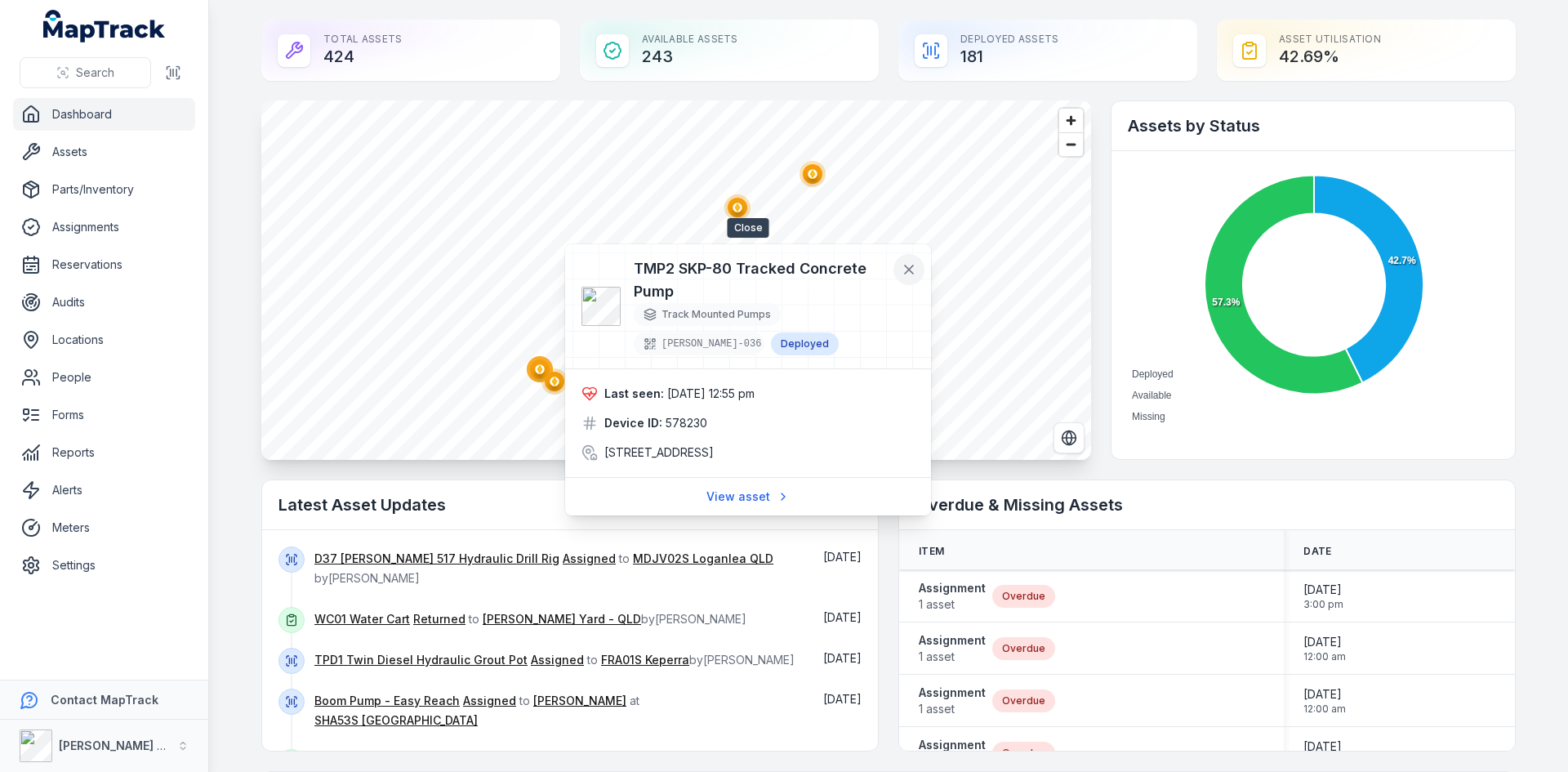
click at [916, 269] on icon at bounding box center [909, 270] width 16 height 16
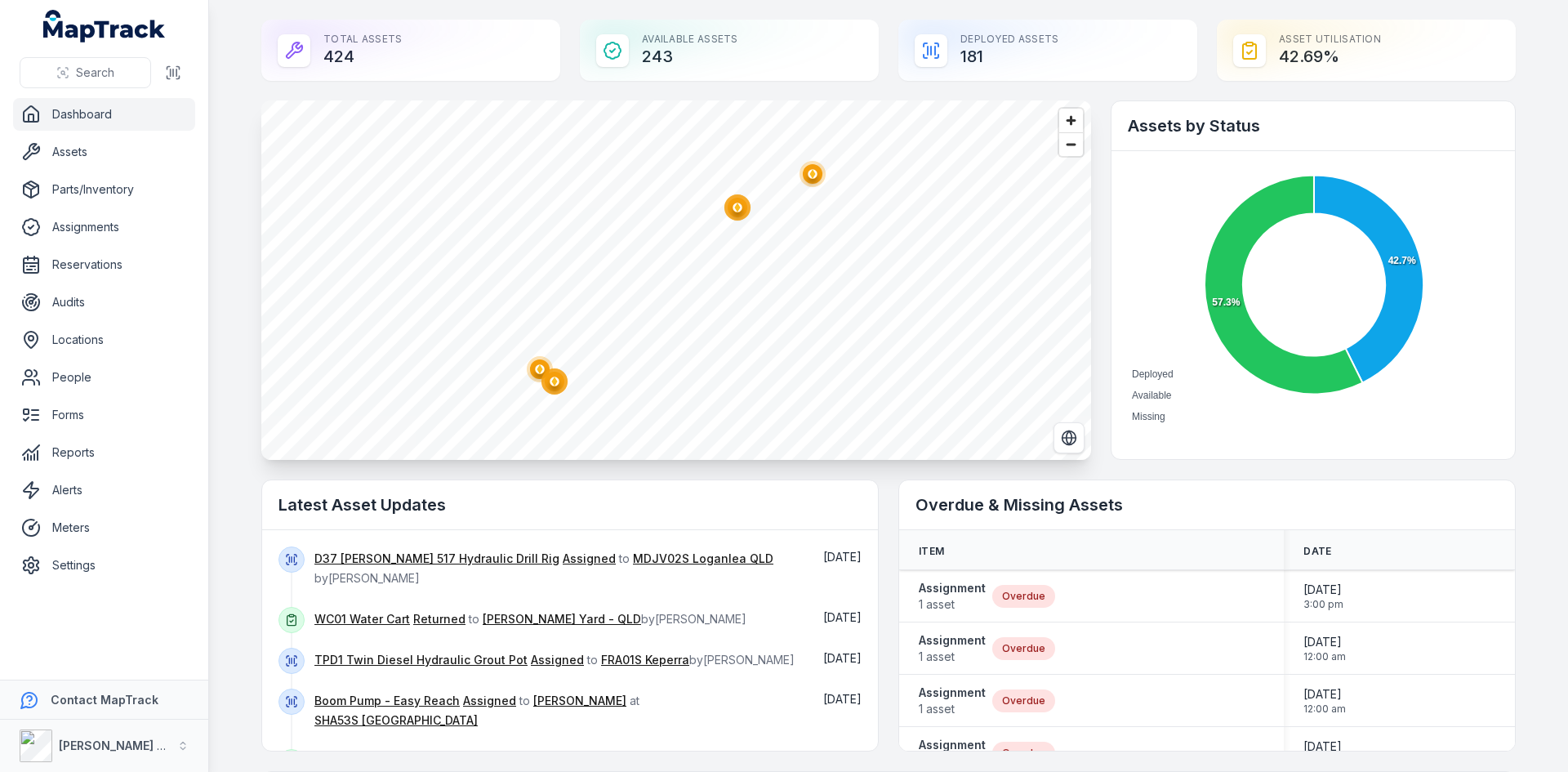
click at [530, 370] on ellipse "button" at bounding box center [539, 369] width 19 height 19
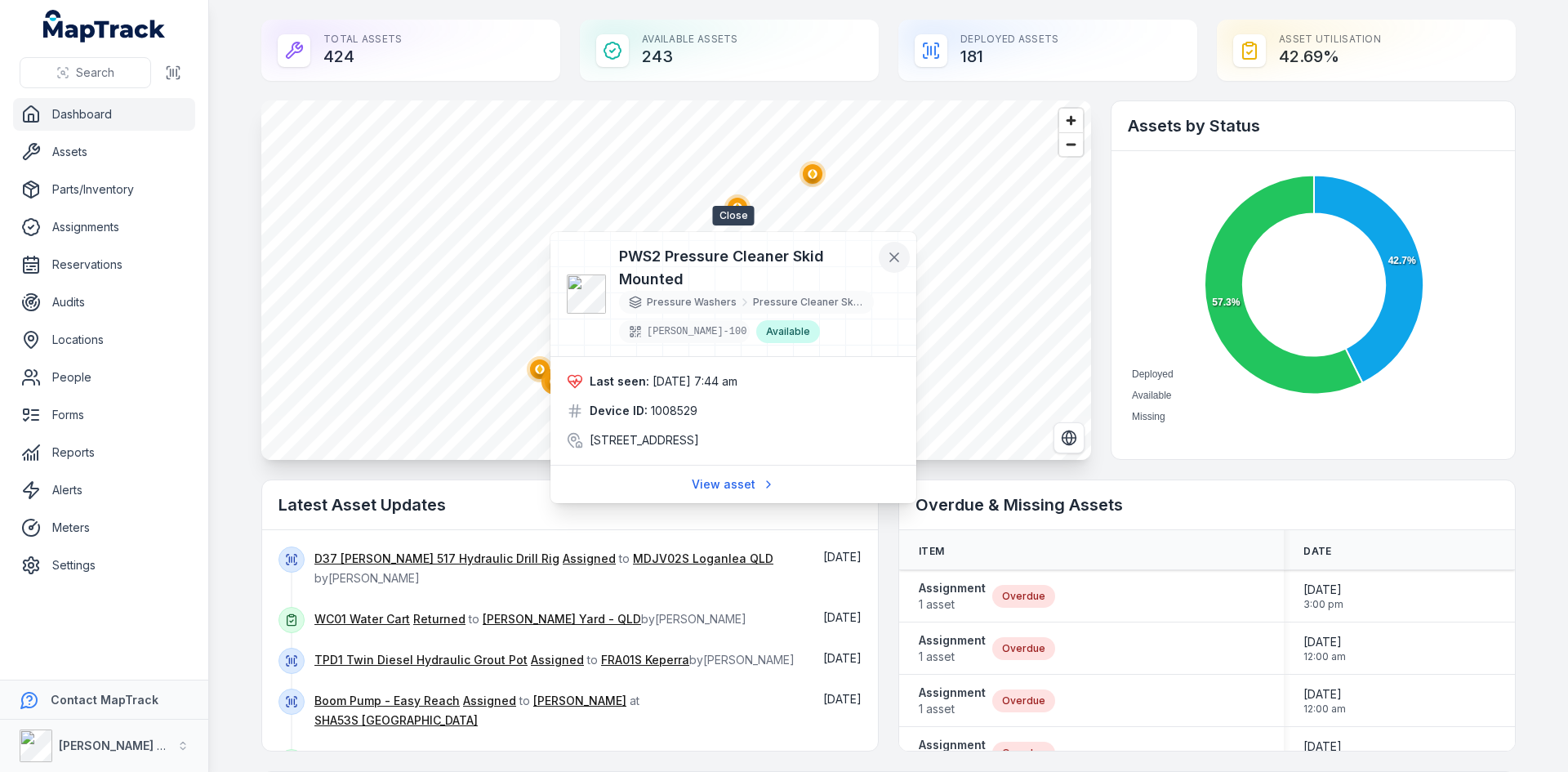
click at [889, 255] on icon at bounding box center [894, 257] width 16 height 16
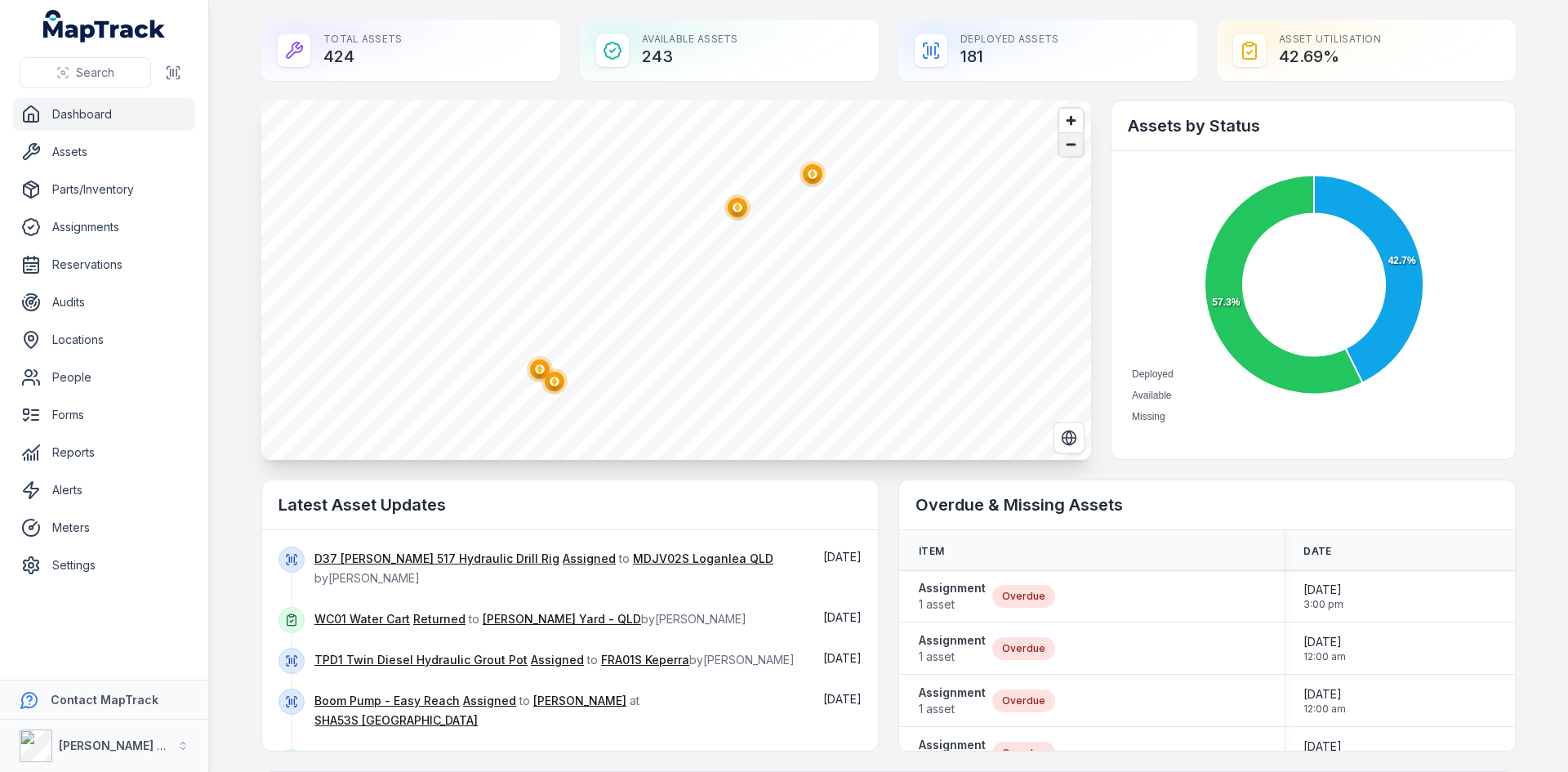
click at [1074, 148] on span "Zoom out" at bounding box center [1071, 145] width 24 height 23
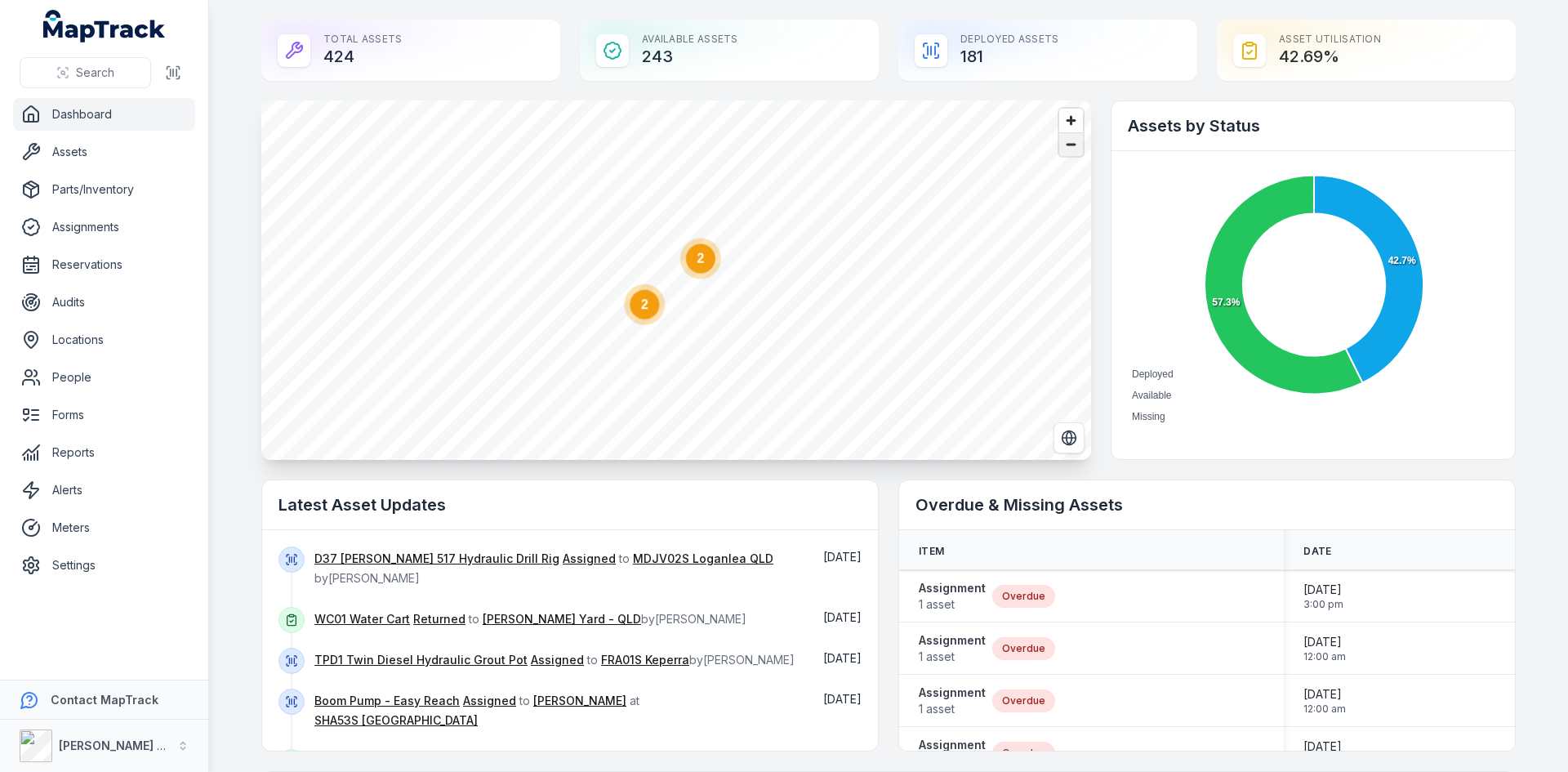
click at [1074, 148] on span "Zoom out" at bounding box center [1071, 145] width 24 height 23
click at [1059, 148] on span "Zoom out" at bounding box center [1071, 145] width 24 height 23
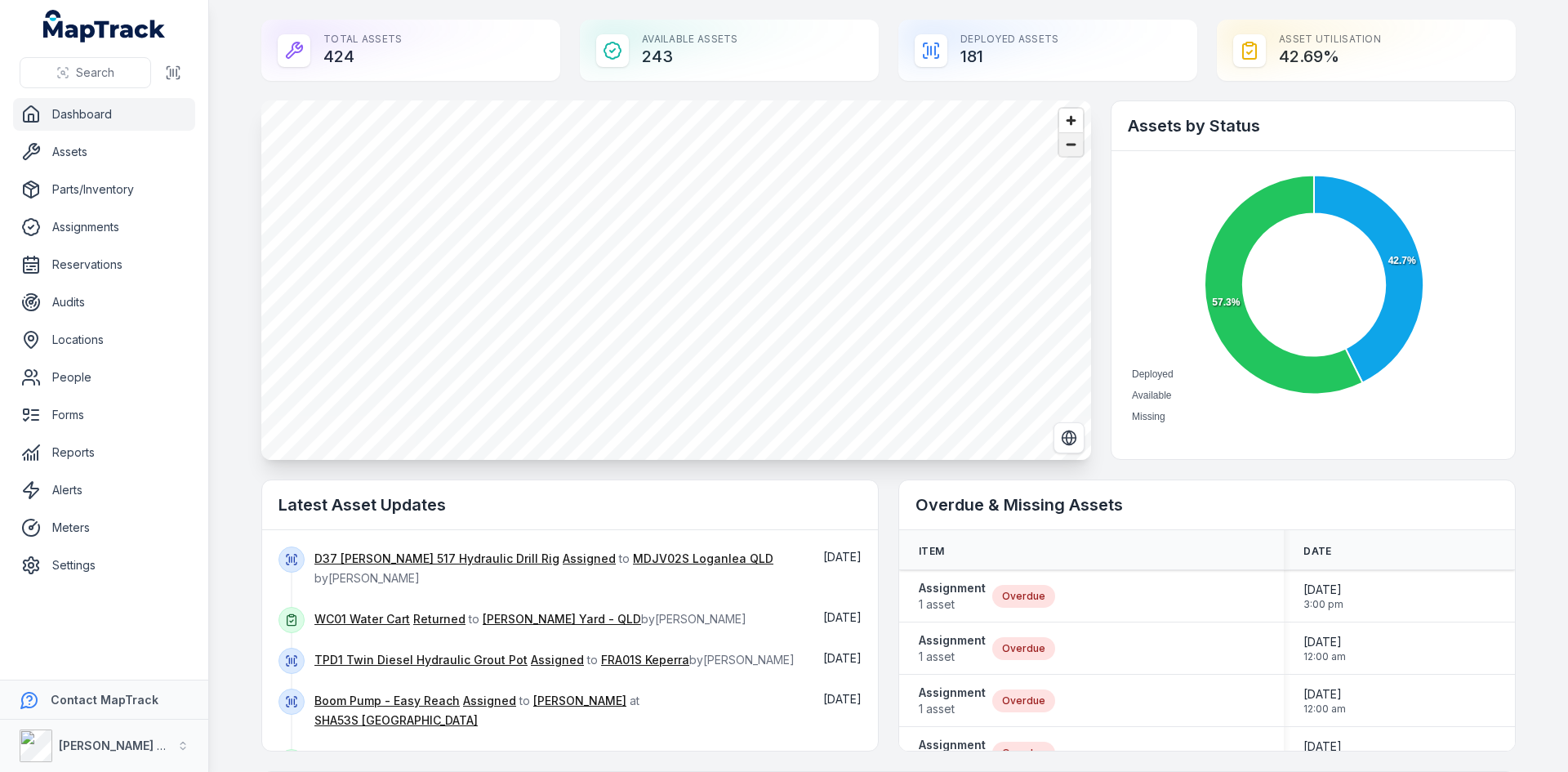
click at [1059, 148] on span "Zoom out" at bounding box center [1071, 145] width 24 height 23
